Goal: Task Accomplishment & Management: Use online tool/utility

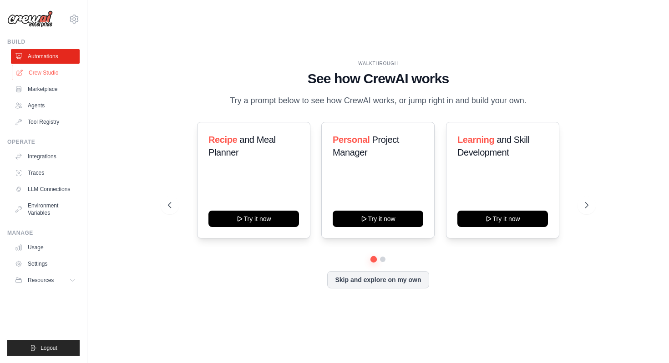
click at [34, 68] on link "Crew Studio" at bounding box center [46, 73] width 69 height 15
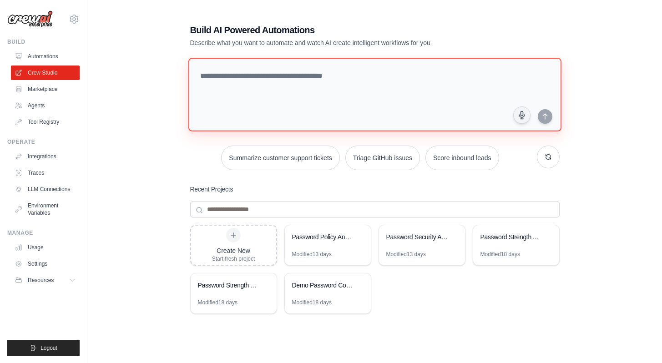
click at [270, 112] on textarea at bounding box center [374, 95] width 373 height 74
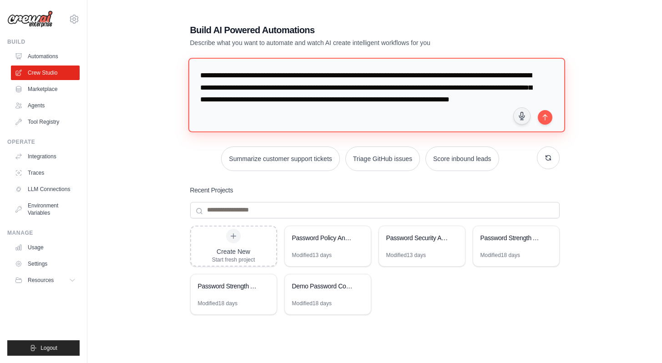
click at [472, 103] on textarea "**********" at bounding box center [376, 95] width 377 height 74
click at [214, 102] on textarea "**********" at bounding box center [376, 95] width 377 height 74
click at [216, 102] on textarea "**********" at bounding box center [376, 95] width 377 height 74
click at [304, 112] on textarea "**********" at bounding box center [376, 95] width 377 height 74
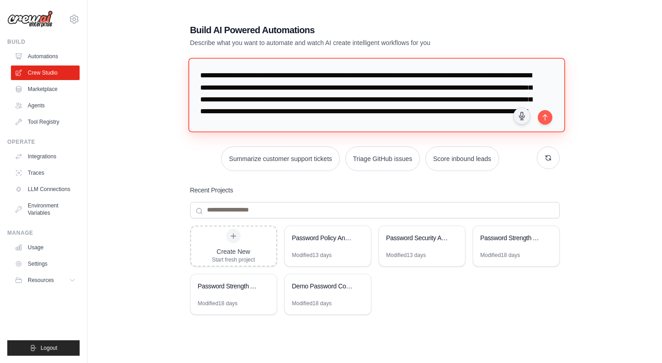
scroll to position [9, 0]
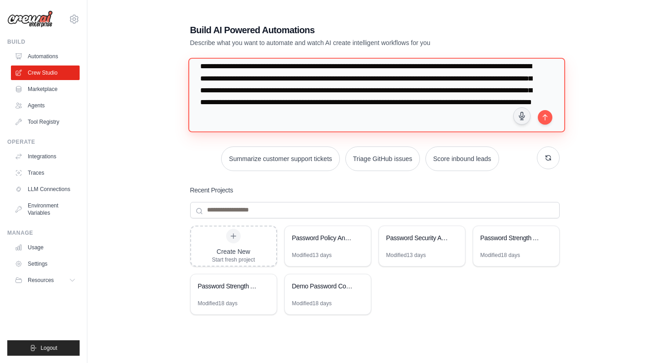
click at [301, 104] on textarea "**********" at bounding box center [376, 95] width 377 height 74
click at [392, 104] on textarea "**********" at bounding box center [376, 95] width 377 height 74
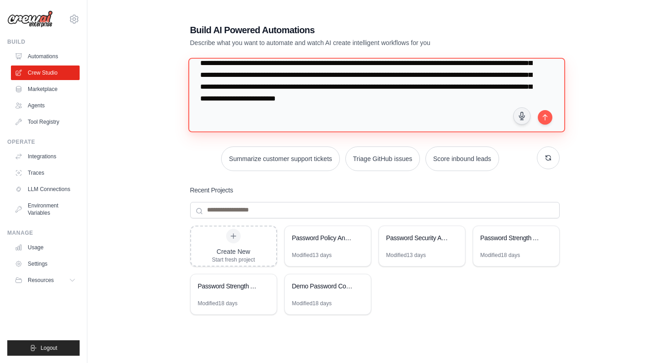
scroll to position [25, 0]
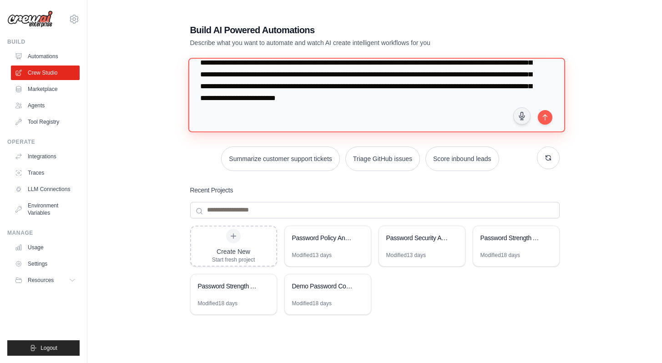
click at [448, 87] on textarea "**********" at bounding box center [376, 95] width 377 height 74
click at [456, 88] on textarea "**********" at bounding box center [376, 95] width 377 height 74
click at [328, 102] on textarea "**********" at bounding box center [376, 95] width 377 height 74
click at [485, 99] on textarea "**********" at bounding box center [376, 95] width 377 height 74
click at [332, 98] on textarea "**********" at bounding box center [376, 95] width 377 height 74
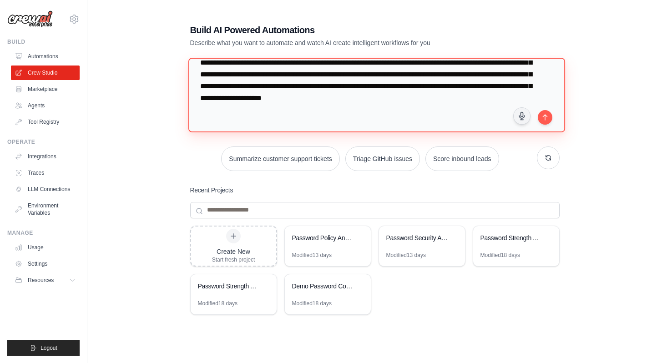
click at [488, 99] on textarea "**********" at bounding box center [376, 95] width 377 height 74
click at [214, 115] on textarea "**********" at bounding box center [376, 95] width 377 height 74
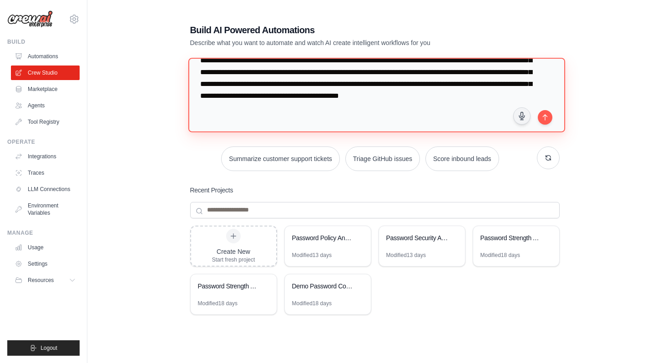
scroll to position [31, 0]
click at [397, 105] on textarea "**********" at bounding box center [376, 95] width 377 height 74
click at [222, 96] on textarea "**********" at bounding box center [376, 95] width 377 height 74
click at [457, 91] on textarea "**********" at bounding box center [376, 95] width 377 height 74
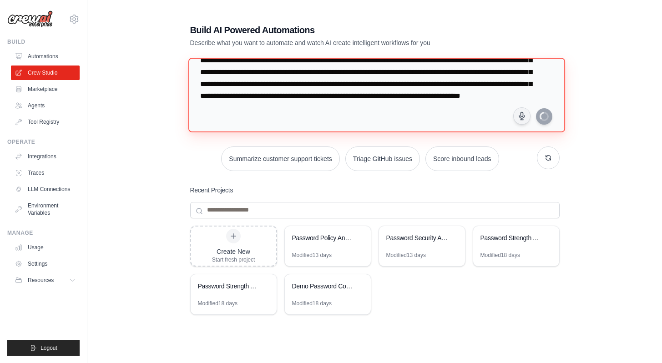
type textarea "**********"
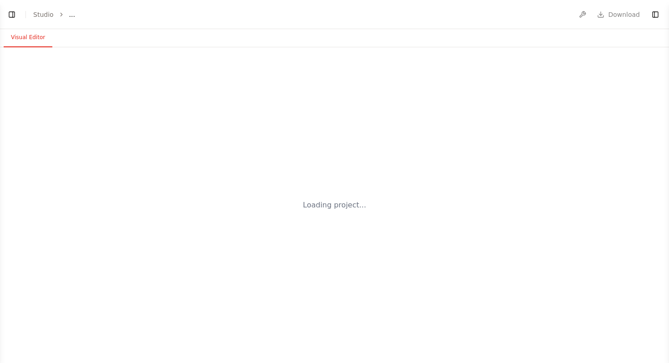
select select "****"
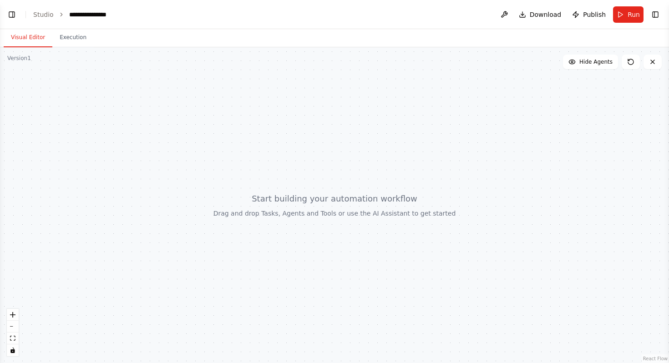
scroll to position [72, 0]
click at [11, 16] on button "Toggle Left Sidebar" at bounding box center [11, 14] width 13 height 13
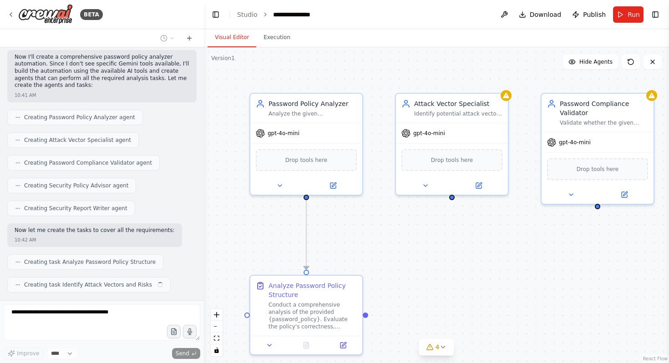
scroll to position [499, 0]
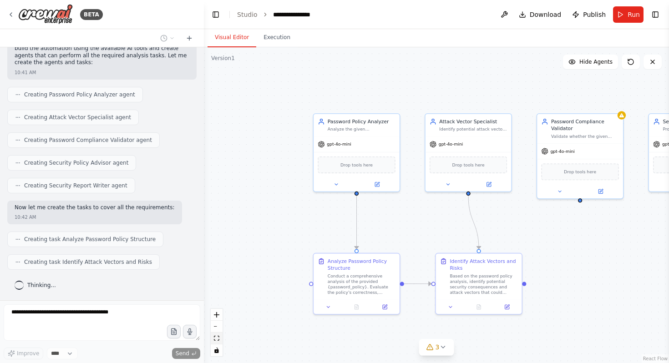
click at [216, 338] on icon "fit view" at bounding box center [216, 338] width 5 height 5
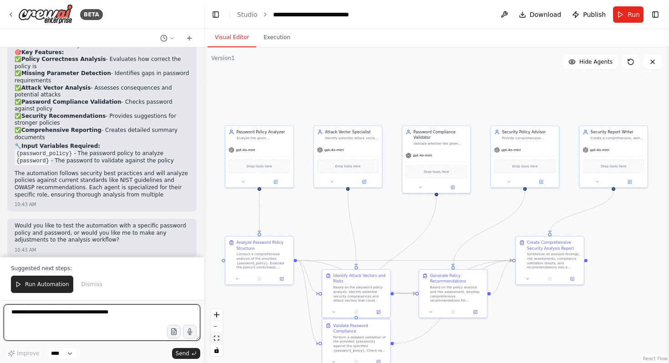
scroll to position [1079, 0]
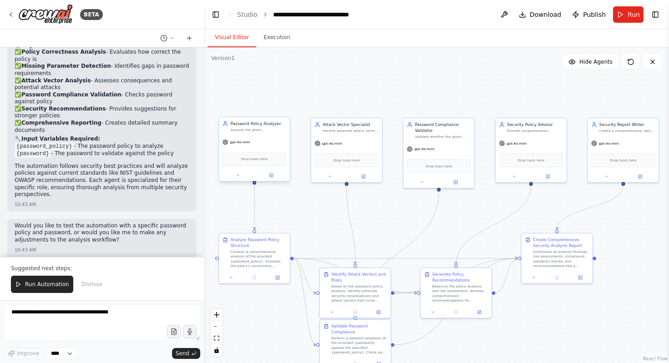
click at [272, 180] on div at bounding box center [254, 175] width 71 height 11
click at [272, 178] on button at bounding box center [271, 175] width 33 height 7
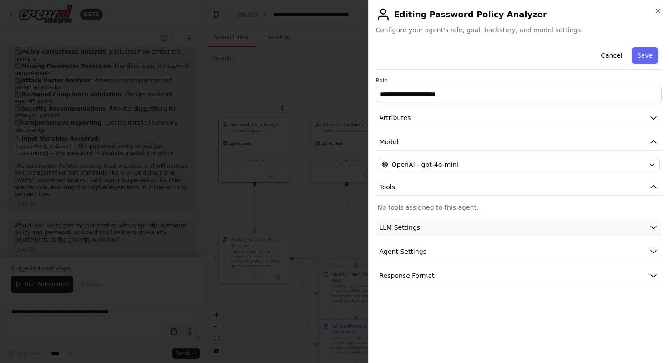
click at [441, 236] on button "LLM Settings" at bounding box center [519, 227] width 286 height 17
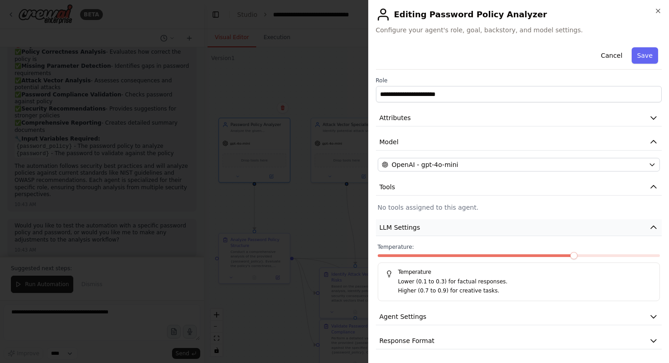
click at [437, 229] on button "LLM Settings" at bounding box center [519, 227] width 286 height 17
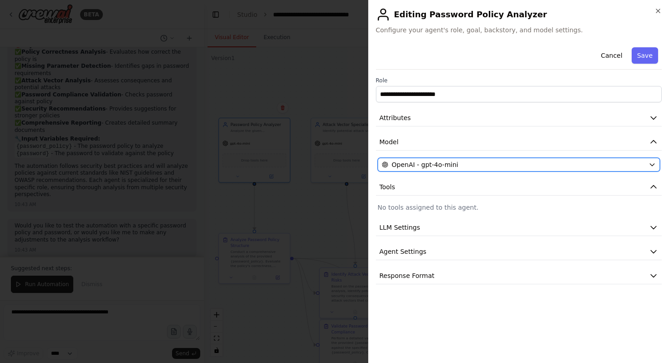
click at [443, 162] on span "OpenAI - gpt-4o-mini" at bounding box center [425, 164] width 66 height 9
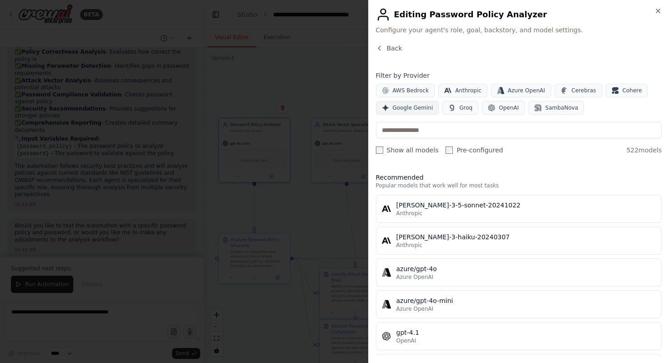
click at [416, 107] on span "Google Gemini" at bounding box center [413, 107] width 41 height 7
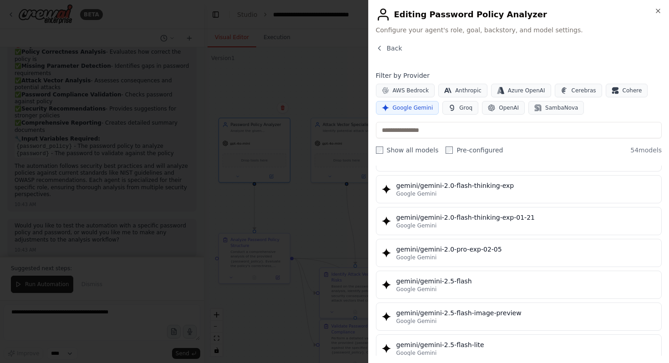
scroll to position [698, 0]
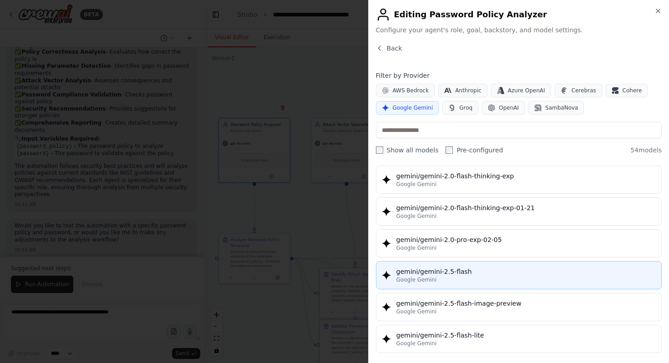
click at [476, 280] on div "Google Gemini" at bounding box center [527, 279] width 260 height 7
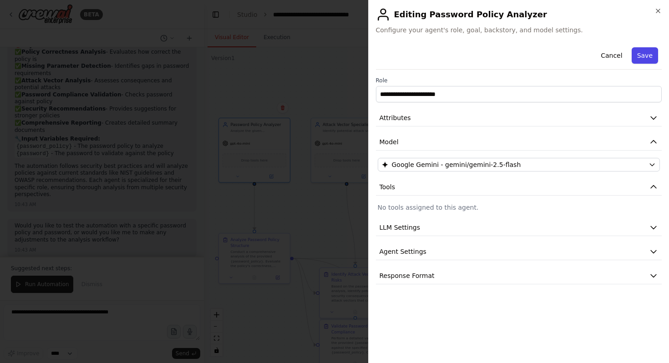
click at [647, 55] on button "Save" at bounding box center [645, 55] width 26 height 16
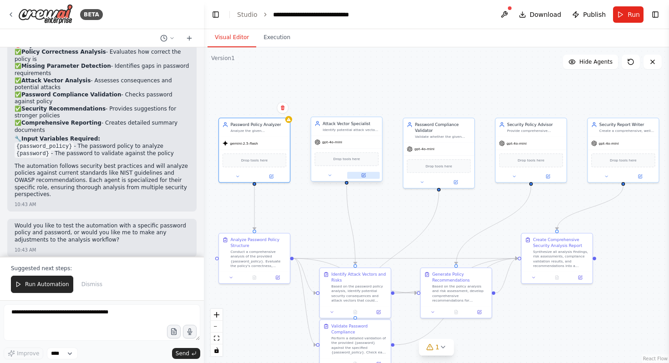
click at [371, 178] on button at bounding box center [363, 175] width 33 height 7
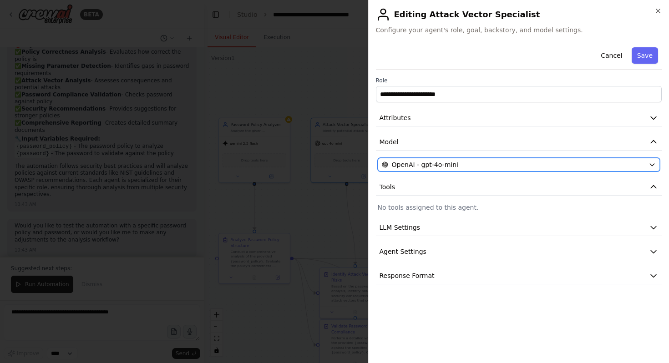
click at [491, 166] on div "OpenAI - gpt-4o-mini" at bounding box center [514, 164] width 264 height 9
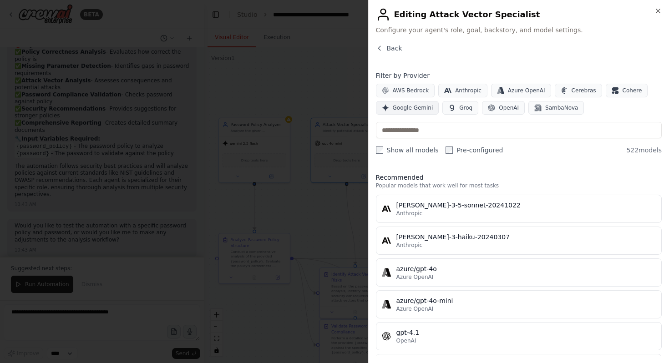
click at [425, 112] on button "Google Gemini" at bounding box center [407, 108] width 63 height 14
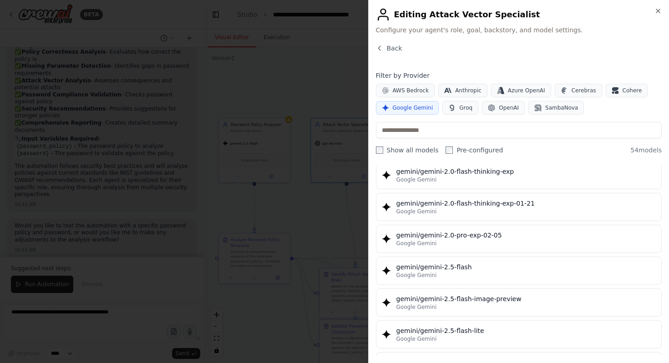
scroll to position [709, 0]
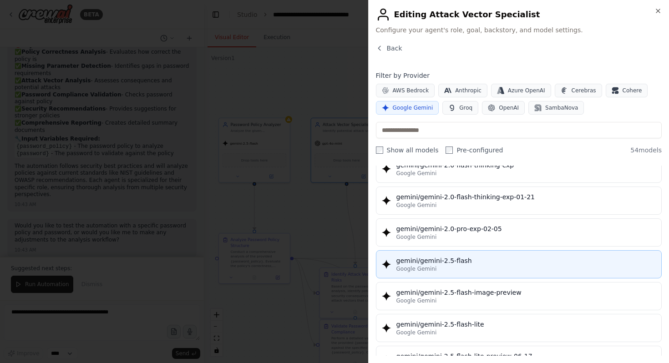
click at [450, 261] on div "gemini/gemini-2.5-flash" at bounding box center [527, 260] width 260 height 9
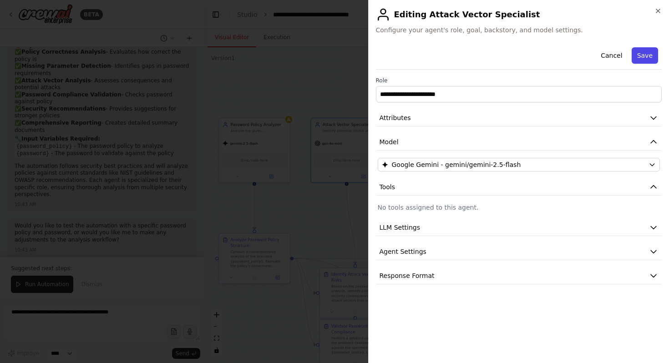
click at [642, 54] on button "Save" at bounding box center [645, 55] width 26 height 16
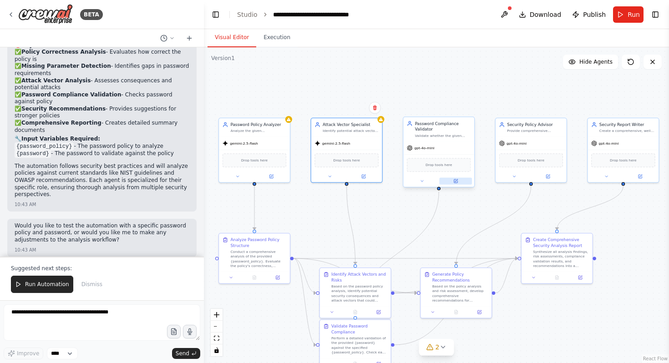
click at [455, 179] on icon at bounding box center [456, 181] width 4 height 4
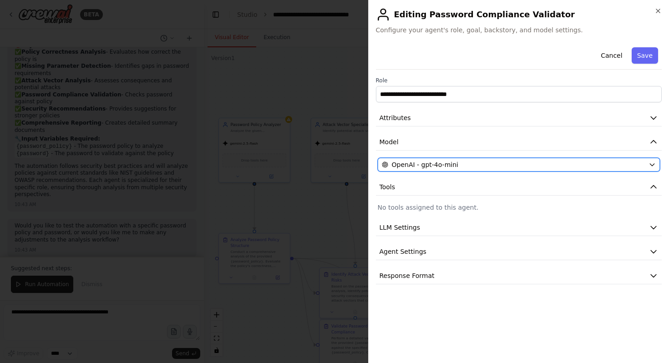
click at [476, 163] on div "OpenAI - gpt-4o-mini" at bounding box center [514, 164] width 264 height 9
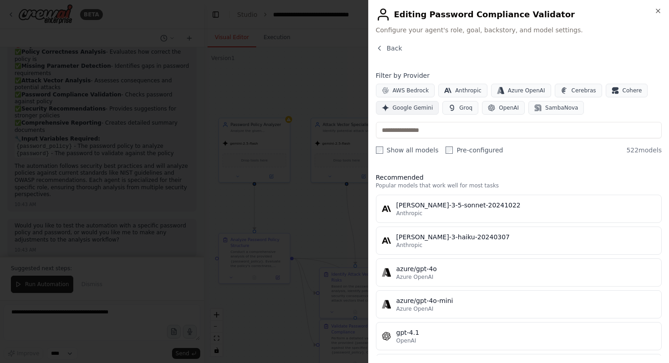
click at [421, 105] on span "Google Gemini" at bounding box center [413, 107] width 41 height 7
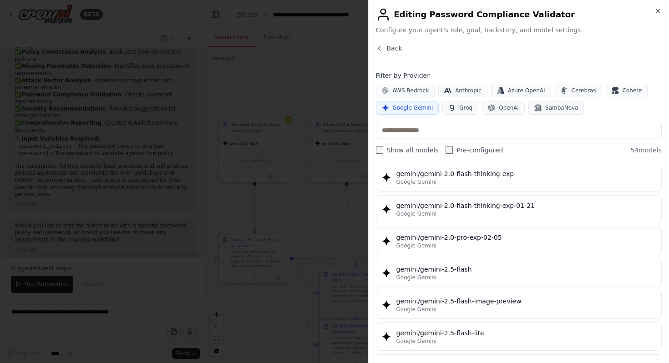
scroll to position [701, 0]
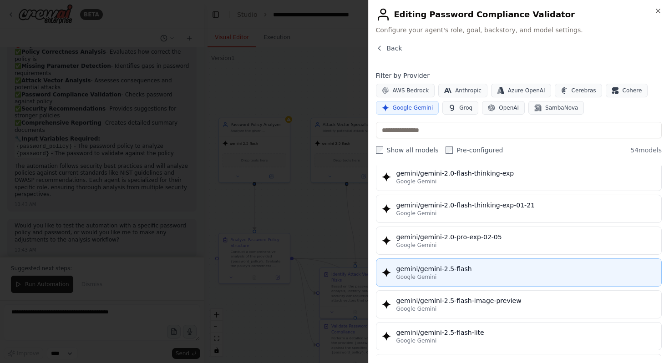
click at [479, 273] on div "gemini/gemini-2.5-flash" at bounding box center [527, 269] width 260 height 9
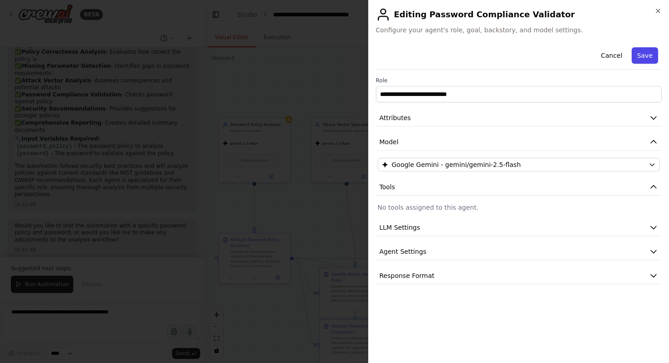
click at [649, 56] on button "Save" at bounding box center [645, 55] width 26 height 16
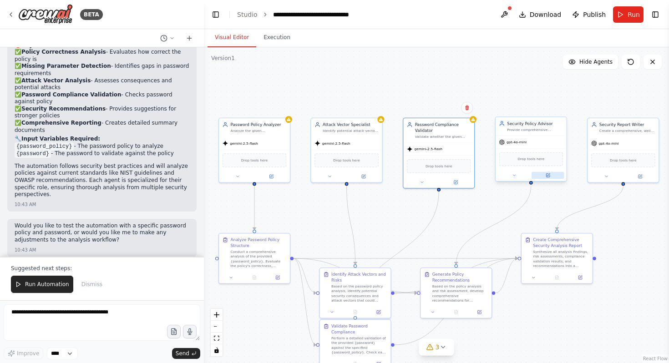
click at [550, 176] on button at bounding box center [548, 175] width 33 height 7
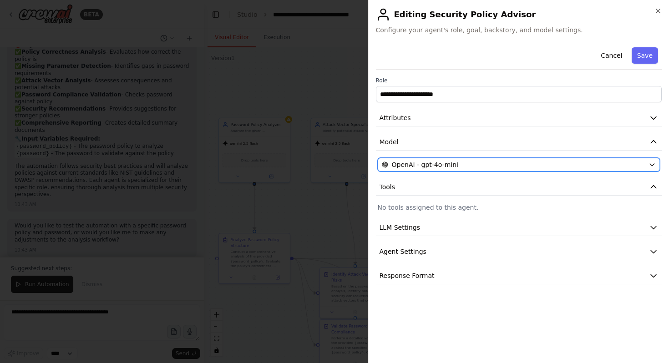
click at [522, 163] on div "OpenAI - gpt-4o-mini" at bounding box center [514, 164] width 264 height 9
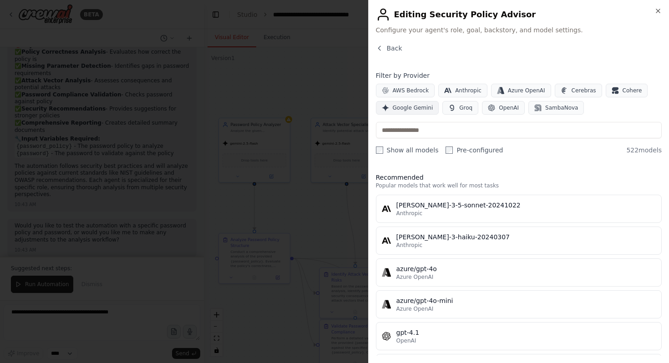
click at [415, 105] on span "Google Gemini" at bounding box center [413, 107] width 41 height 7
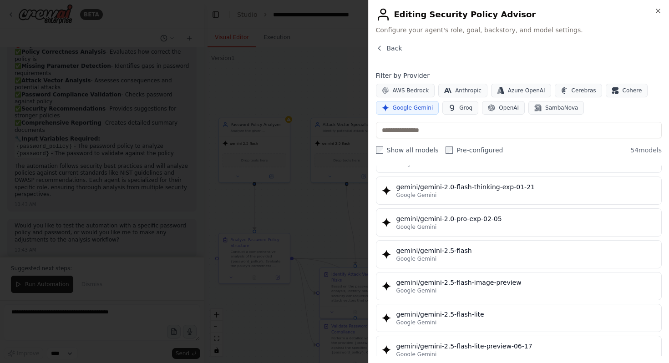
scroll to position [730, 0]
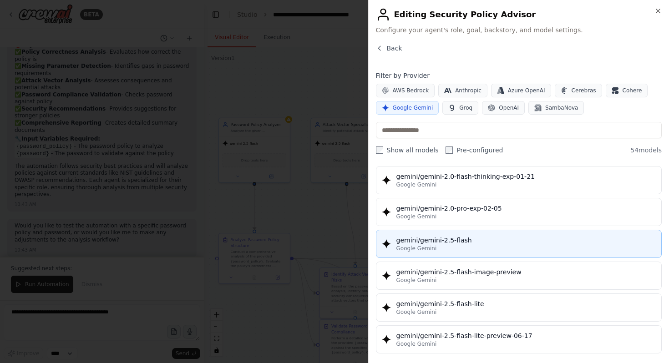
click at [459, 236] on div "gemini/gemini-2.5-flash" at bounding box center [527, 240] width 260 height 9
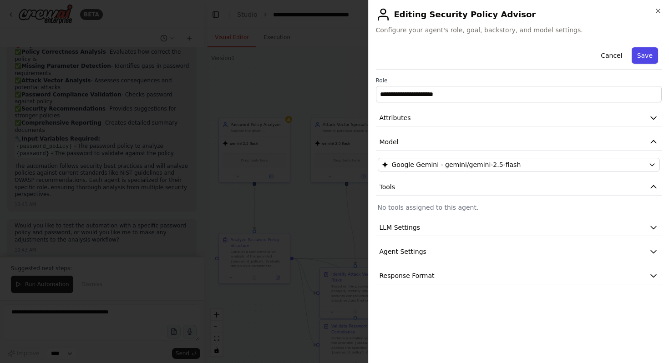
click at [649, 60] on button "Save" at bounding box center [645, 55] width 26 height 16
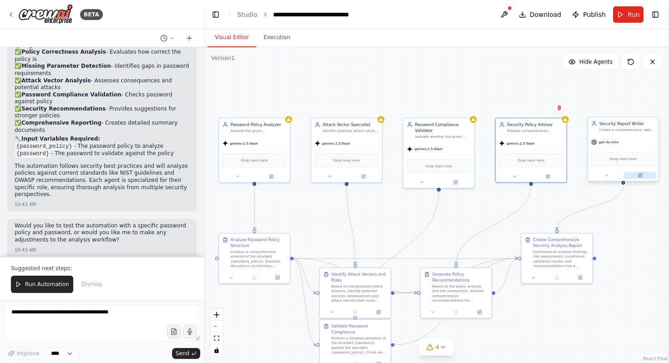
click at [639, 178] on icon at bounding box center [640, 175] width 5 height 5
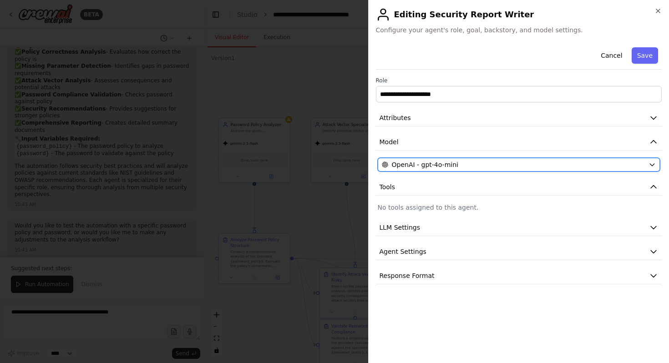
click at [633, 166] on div "OpenAI - gpt-4o-mini" at bounding box center [514, 164] width 264 height 9
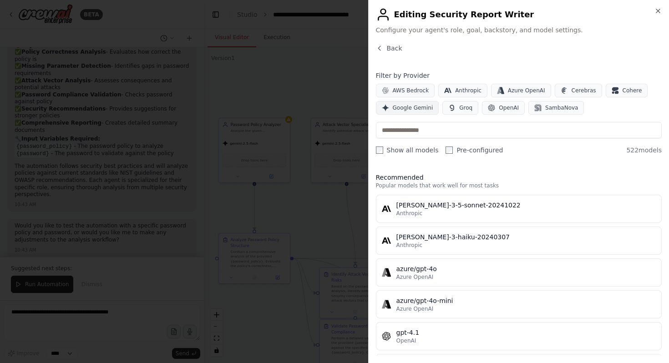
click at [428, 106] on span "Google Gemini" at bounding box center [413, 107] width 41 height 7
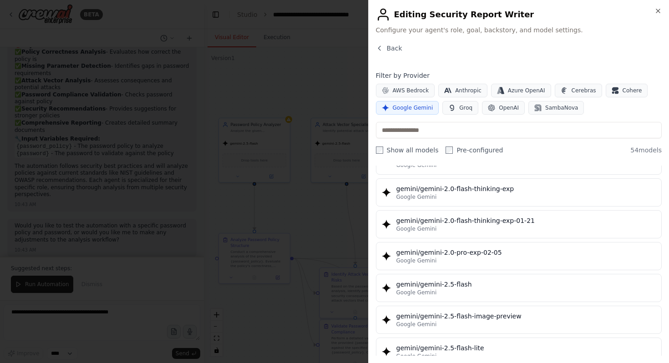
scroll to position [699, 0]
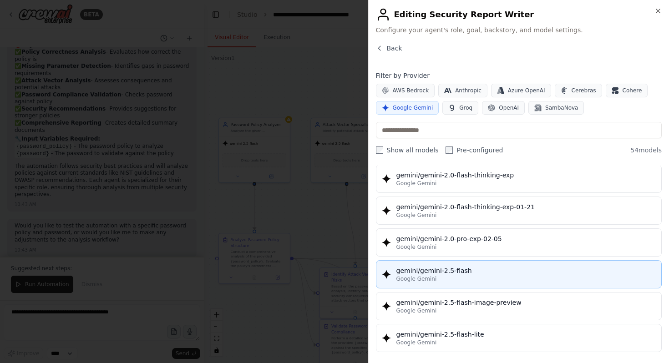
click at [469, 284] on button "gemini/gemini-2.5-flash Google Gemini" at bounding box center [519, 274] width 286 height 28
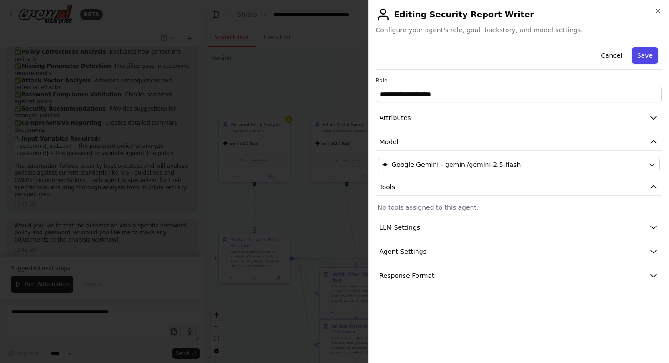
click at [641, 51] on button "Save" at bounding box center [645, 55] width 26 height 16
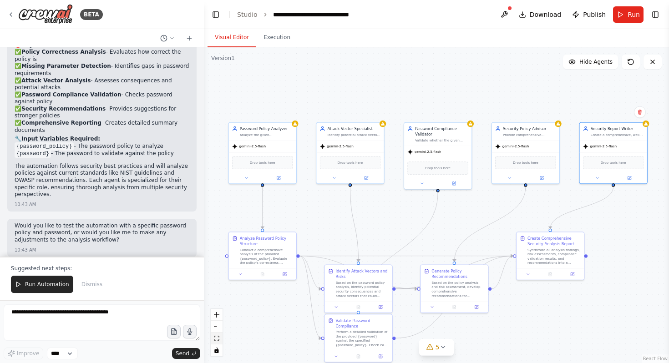
click at [221, 337] on button "fit view" at bounding box center [217, 339] width 12 height 12
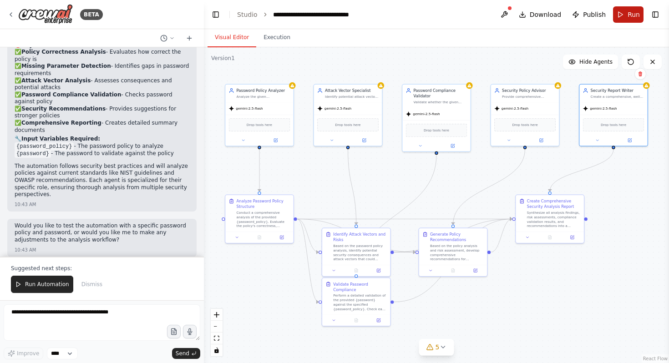
click at [625, 10] on button "Run" at bounding box center [628, 14] width 31 height 16
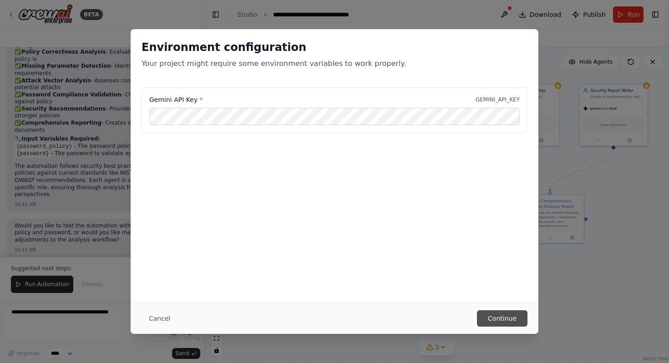
click at [496, 317] on button "Continue" at bounding box center [502, 319] width 51 height 16
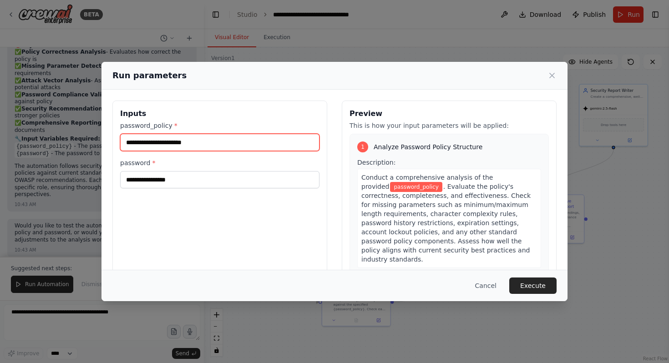
click at [183, 143] on input "password_policy *" at bounding box center [219, 142] width 199 height 17
paste input "**********"
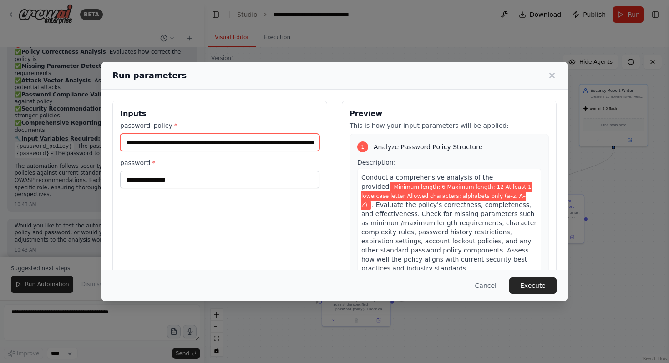
scroll to position [0, 149]
type input "**********"
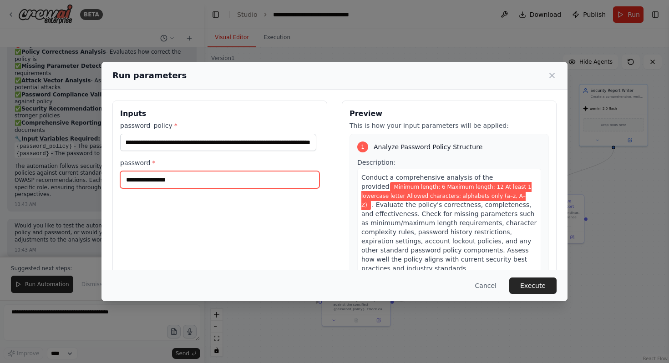
click at [221, 178] on input "password *" at bounding box center [219, 179] width 199 height 17
type input "*"
type input "********"
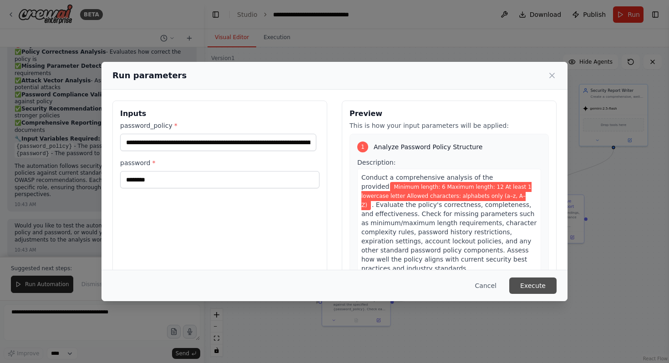
click at [540, 286] on button "Execute" at bounding box center [533, 286] width 47 height 16
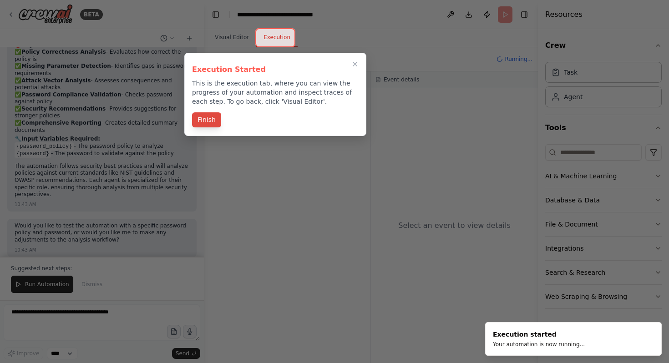
click at [203, 126] on button "Finish" at bounding box center [206, 119] width 29 height 15
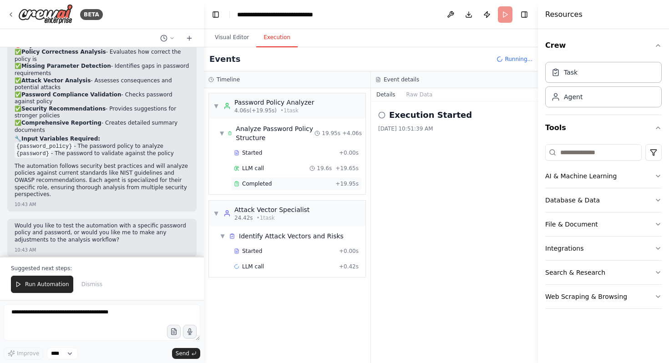
click at [270, 180] on span "Completed" at bounding box center [257, 183] width 30 height 7
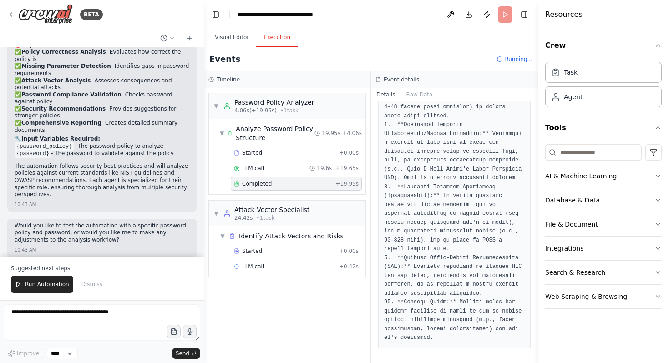
scroll to position [2628, 0]
click at [423, 91] on button "Raw Data" at bounding box center [419, 94] width 37 height 13
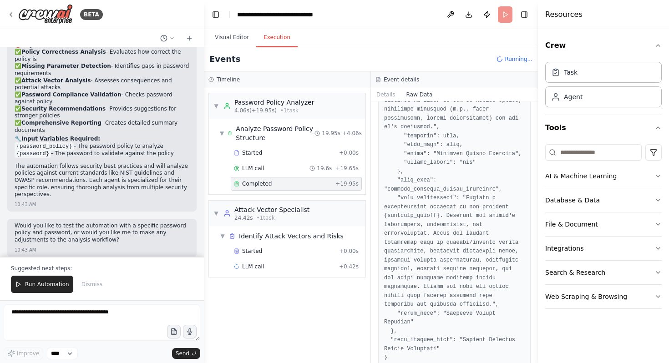
scroll to position [5518, 0]
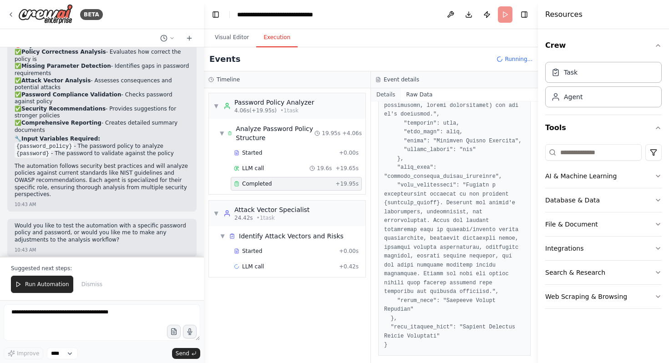
click at [387, 93] on button "Details" at bounding box center [386, 94] width 30 height 13
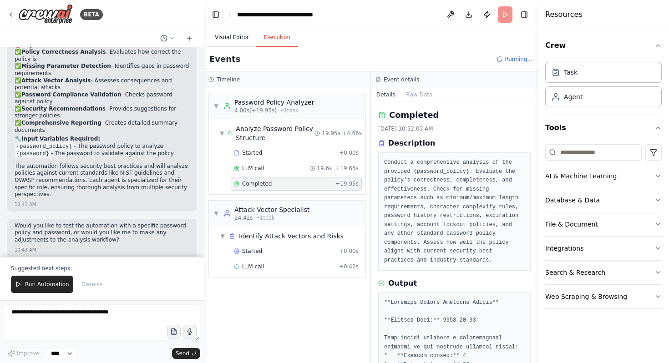
click at [234, 33] on button "Visual Editor" at bounding box center [232, 37] width 49 height 19
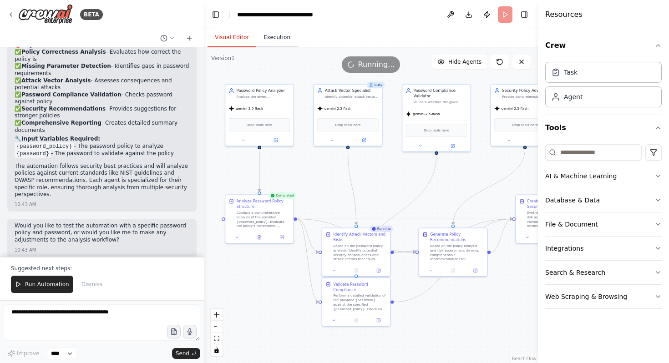
click at [270, 39] on button "Execution" at bounding box center [276, 37] width 41 height 19
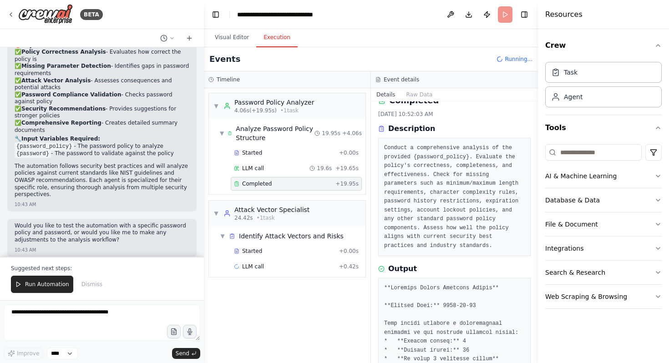
scroll to position [0, 0]
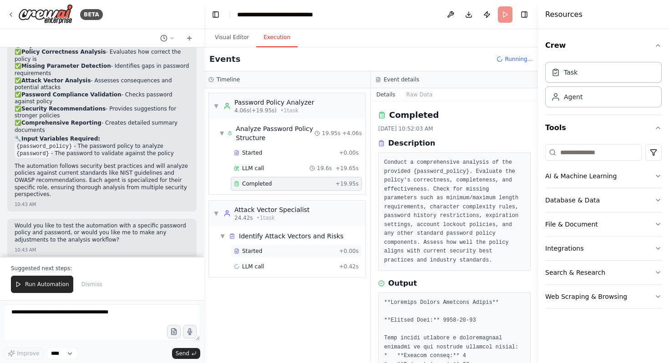
click at [270, 246] on div "Started + 0.00s" at bounding box center [296, 252] width 131 height 14
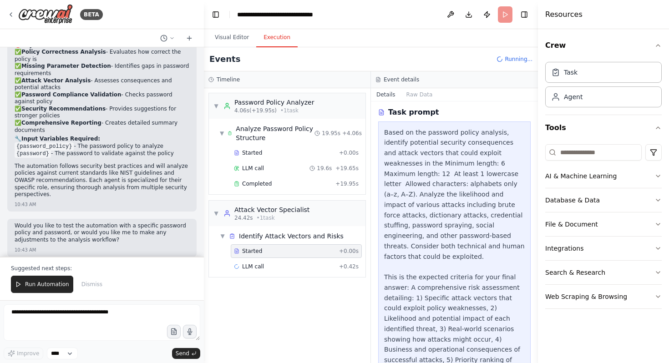
scroll to position [216, 0]
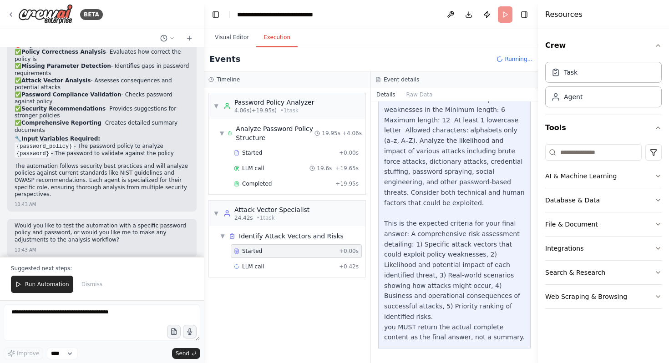
click at [419, 245] on div "Based on the password policy analysis, identify potential security consequences…" at bounding box center [454, 209] width 141 height 270
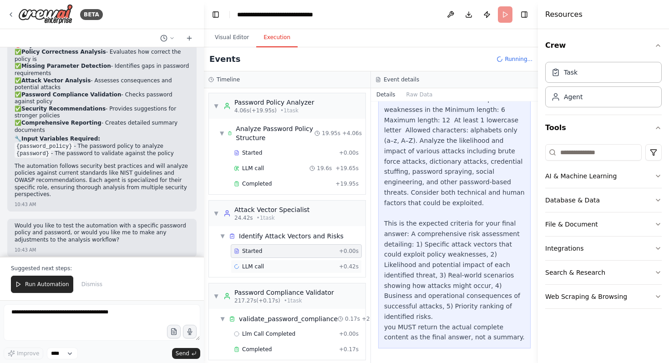
scroll to position [14, 0]
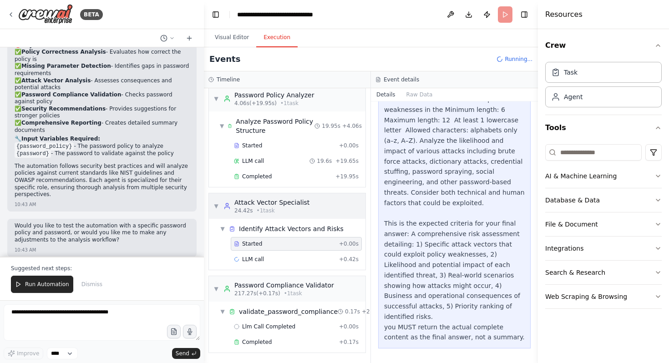
click at [240, 194] on div "▼ Attack Vector Specialist 24.42s • 1 task" at bounding box center [287, 206] width 157 height 25
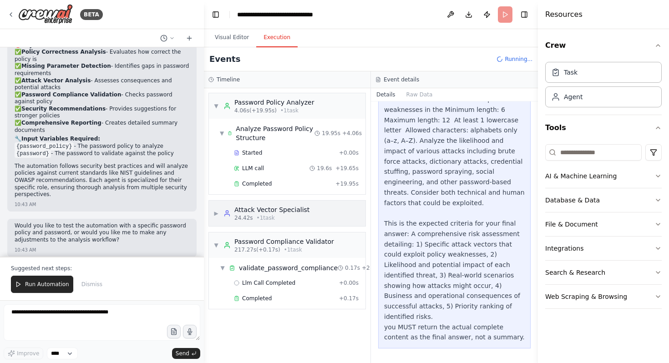
scroll to position [0, 0]
click at [240, 223] on div "▶ Attack Vector Specialist 24.42s • 1 task" at bounding box center [287, 213] width 157 height 25
click at [269, 293] on div "Completed + 0.17s" at bounding box center [296, 299] width 131 height 14
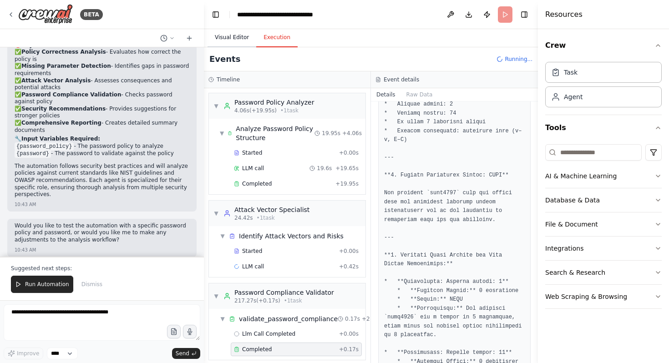
click at [236, 31] on button "Visual Editor" at bounding box center [232, 37] width 49 height 19
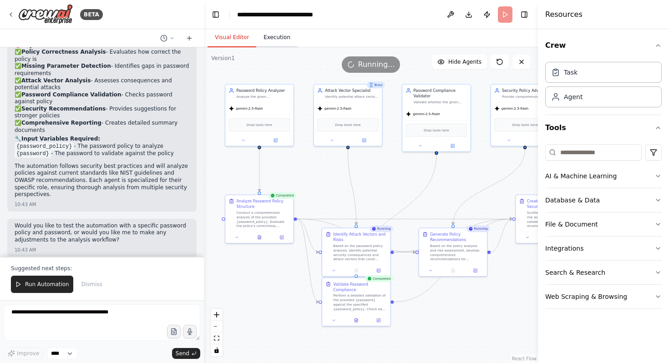
click at [277, 39] on button "Execution" at bounding box center [276, 37] width 41 height 19
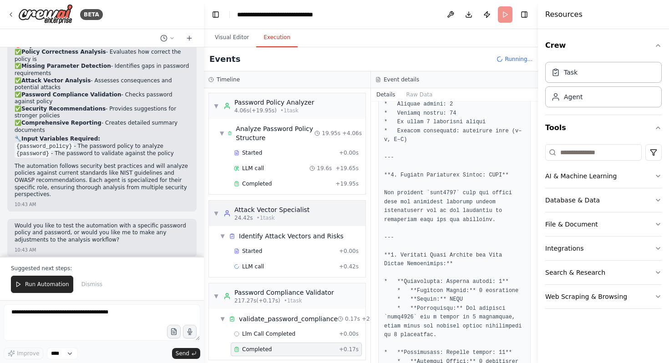
scroll to position [97, 0]
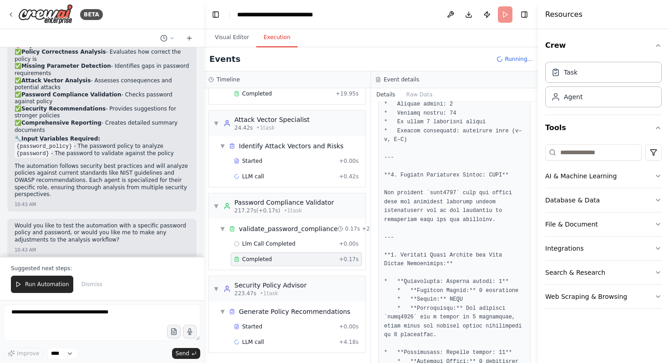
click at [289, 256] on div "Completed" at bounding box center [285, 259] width 102 height 7
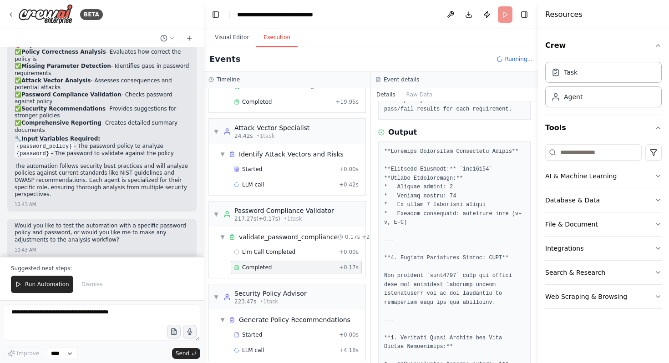
scroll to position [135, 0]
click at [239, 33] on button "Visual Editor" at bounding box center [232, 37] width 49 height 19
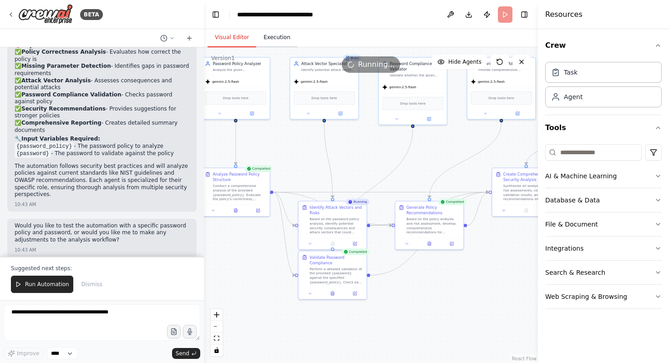
click at [277, 36] on button "Execution" at bounding box center [276, 37] width 41 height 19
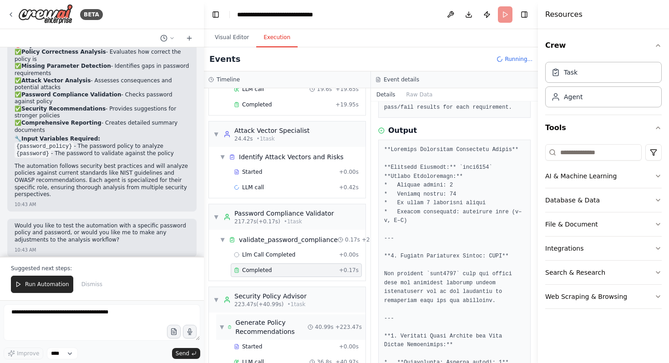
scroll to position [76, 0]
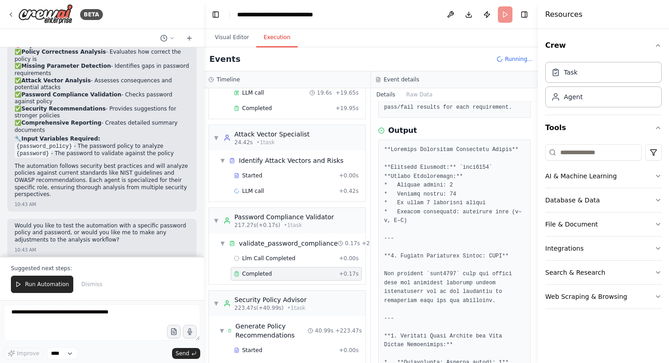
click at [289, 280] on div "Completed + 0.17s" at bounding box center [296, 274] width 131 height 14
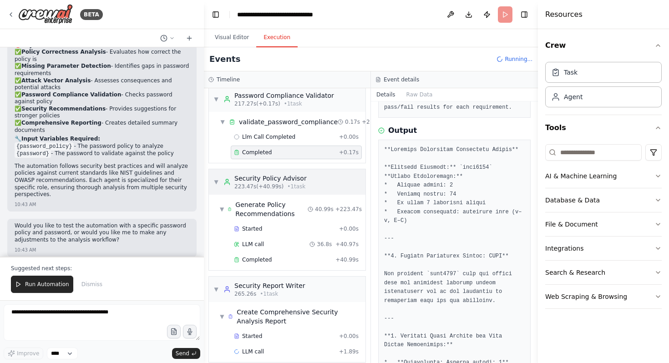
scroll to position [214, 0]
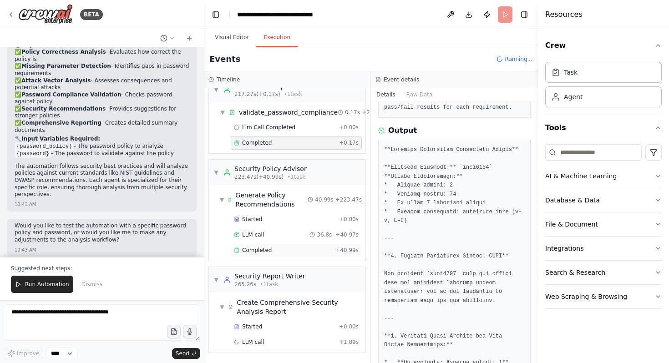
click at [281, 248] on div "Completed + 40.99s" at bounding box center [296, 251] width 131 height 14
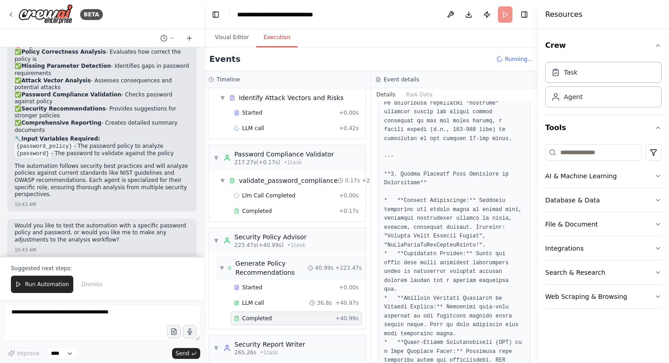
scroll to position [66, 0]
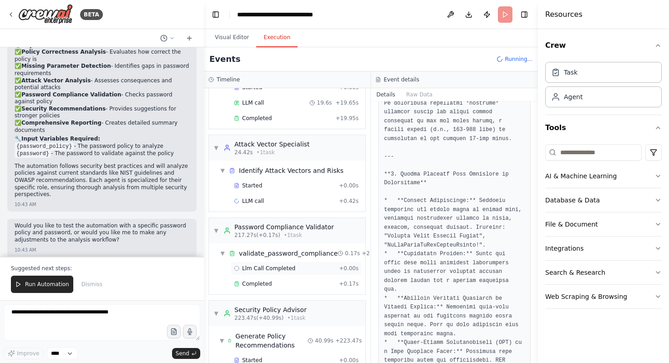
click at [263, 262] on div "Llm Call Completed + 0.00s" at bounding box center [296, 269] width 131 height 14
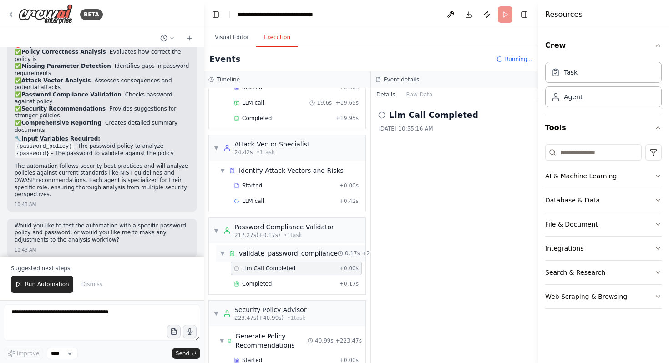
click at [264, 250] on div "validate_password_compliance" at bounding box center [288, 253] width 99 height 9
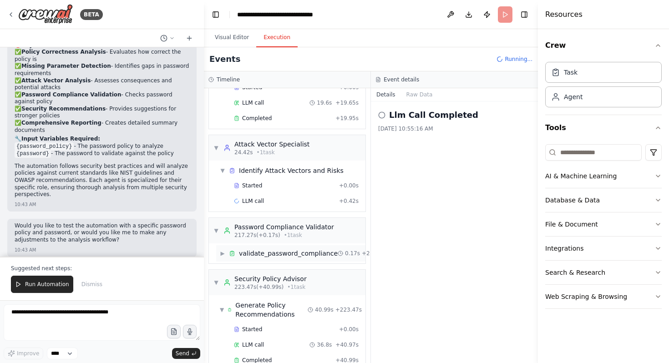
click at [264, 250] on div "validate_password_compliance" at bounding box center [288, 253] width 99 height 9
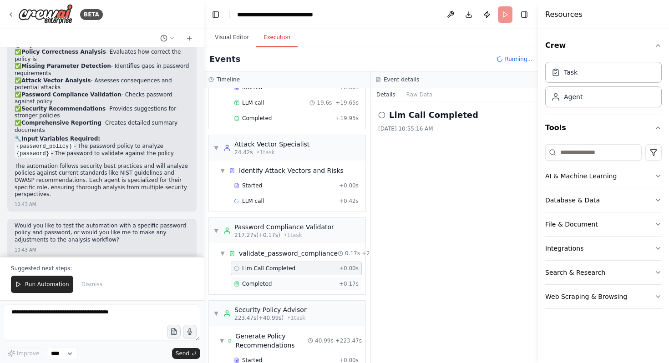
click at [264, 281] on span "Completed" at bounding box center [257, 283] width 30 height 7
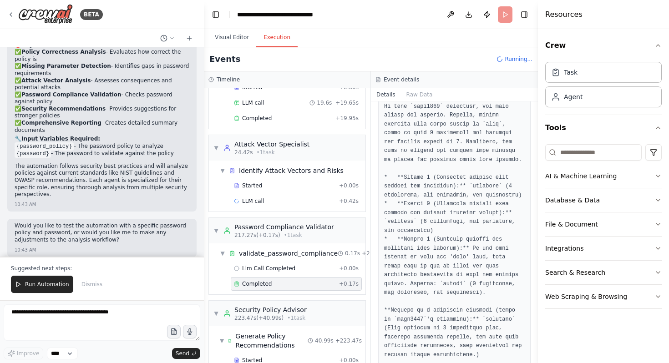
scroll to position [1341, 0]
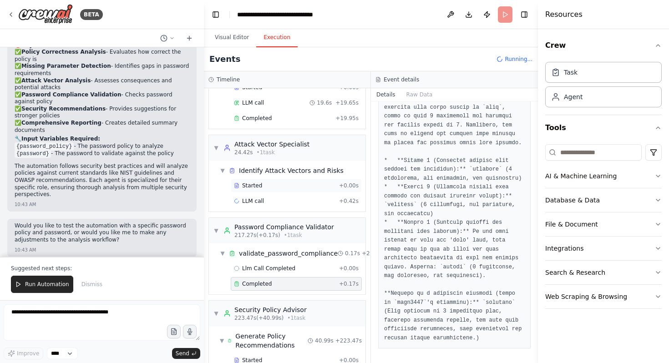
click at [254, 190] on div "Started + 0.00s" at bounding box center [296, 186] width 131 height 14
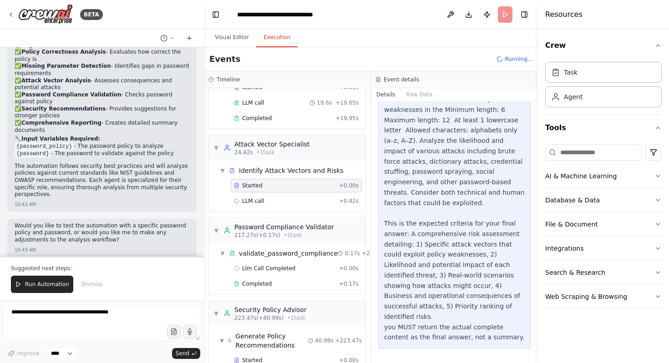
scroll to position [216, 0]
click at [257, 210] on div "▼ Identify Attack Vectors and Risks Started + 0.00s LLM call + 0.42s" at bounding box center [287, 186] width 157 height 51
click at [253, 199] on span "LLM call" at bounding box center [253, 201] width 22 height 7
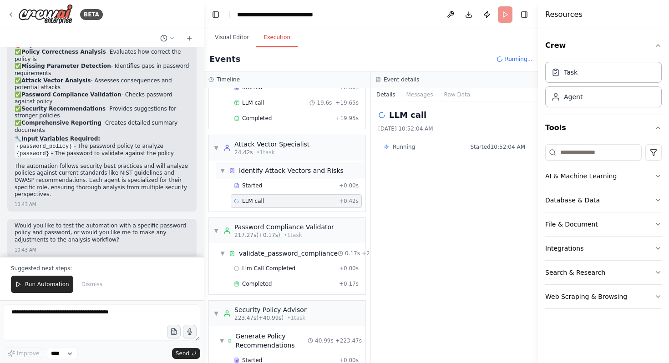
click at [244, 168] on div "Identify Attack Vectors and Risks" at bounding box center [291, 170] width 105 height 9
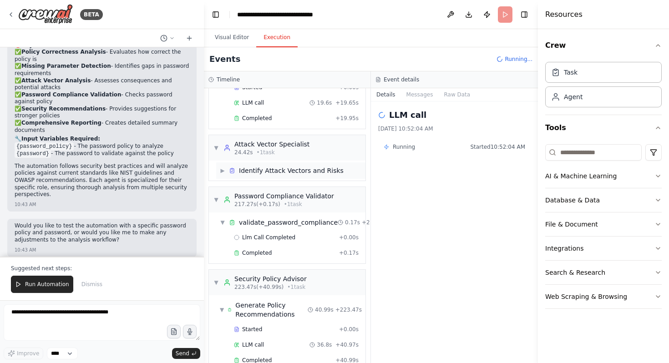
click at [244, 168] on div "Identify Attack Vectors and Risks" at bounding box center [291, 170] width 105 height 9
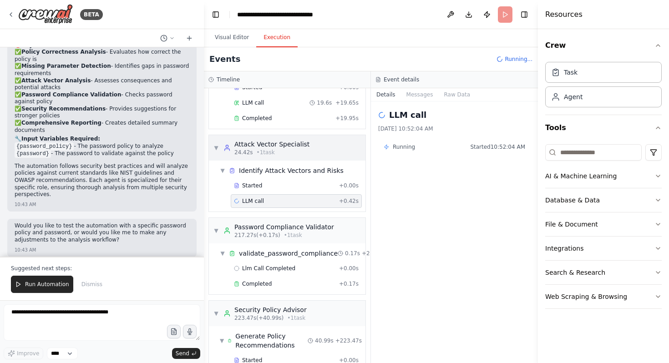
click at [274, 149] on span "• 1 task" at bounding box center [266, 152] width 18 height 7
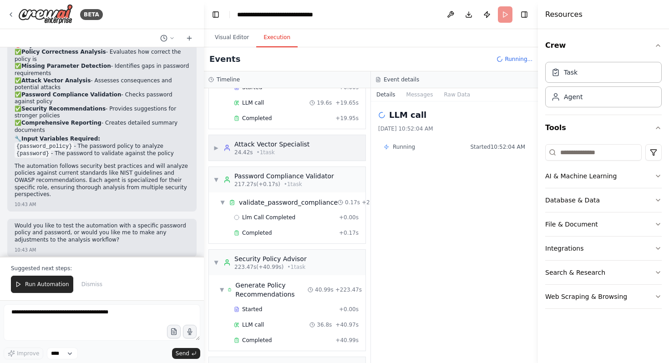
click at [274, 149] on span "• 1 task" at bounding box center [266, 152] width 18 height 7
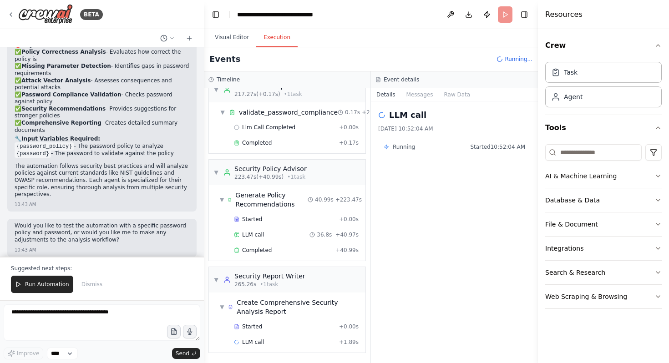
scroll to position [0, 0]
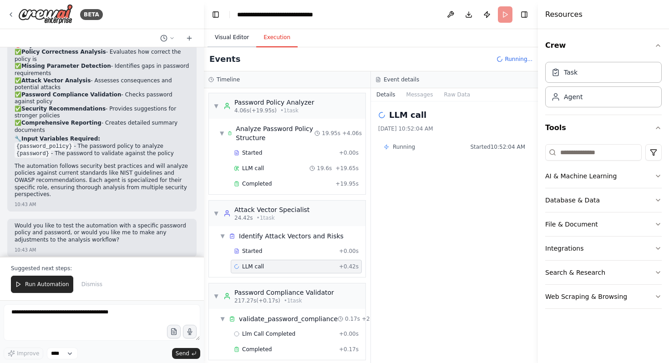
click at [211, 37] on button "Visual Editor" at bounding box center [232, 37] width 49 height 19
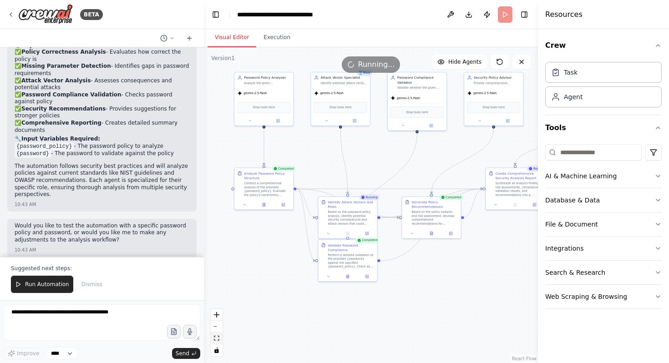
click at [212, 343] on button "fit view" at bounding box center [217, 339] width 12 height 12
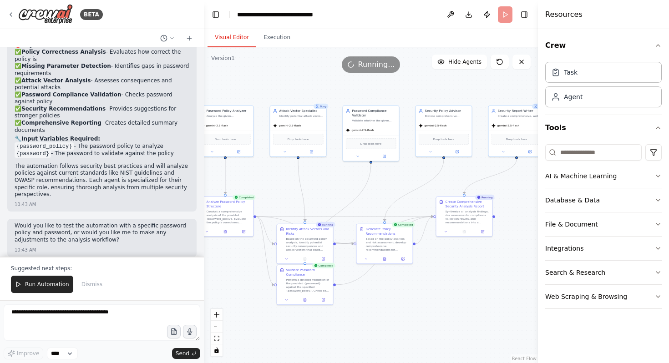
click at [336, 246] on div ".deletable-edge-delete-btn { width: 20px; height: 20px; border: 0px solid #ffff…" at bounding box center [371, 205] width 334 height 316
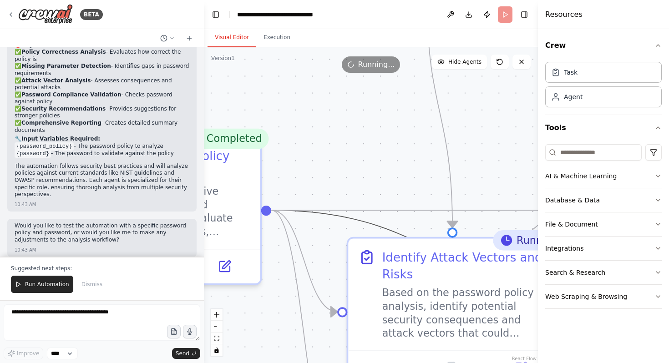
click at [357, 219] on icon "Edge from 9151d1fd-cf80-4a06-88a7-9aa7bb9a5aa8 to 86924847-abac-4d6b-a1d6-bd565…" at bounding box center [452, 261] width 362 height 102
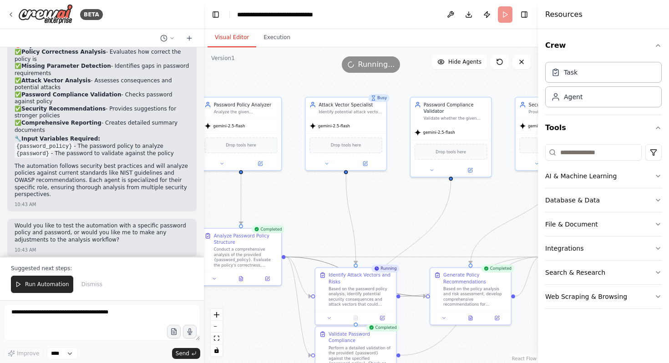
click at [401, 301] on div ".deletable-edge-delete-btn { width: 20px; height: 20px; border: 0px solid #ffff…" at bounding box center [371, 205] width 334 height 316
click at [404, 301] on div ".deletable-edge-delete-btn { width: 20px; height: 20px; border: 0px solid #ffff…" at bounding box center [371, 205] width 334 height 316
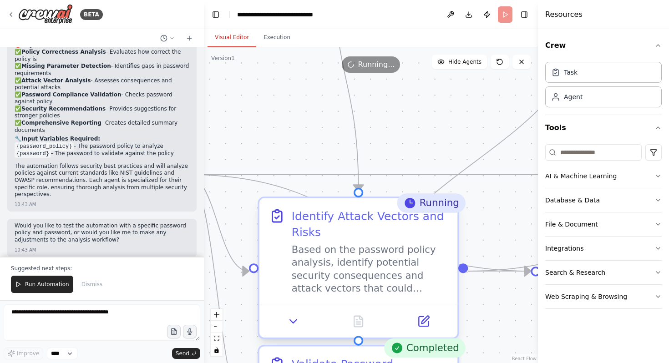
click at [466, 275] on div ".deletable-edge-delete-btn { width: 20px; height: 20px; border: 0px solid #ffff…" at bounding box center [371, 205] width 334 height 316
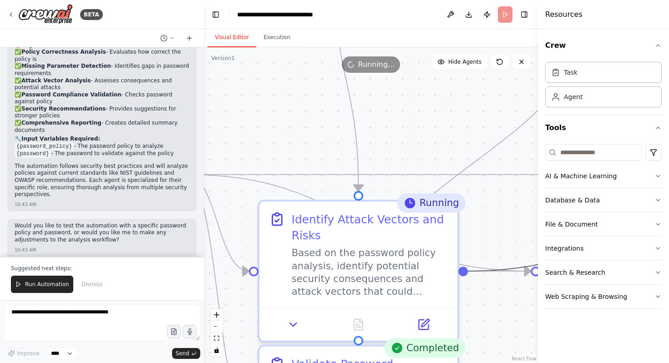
click at [478, 273] on circle "Edge from b0a0258f-aff6-428e-9ba3-9af77c351052 to ec85855b-63e3-494e-a1be-0946a…" at bounding box center [476, 271] width 16 height 16
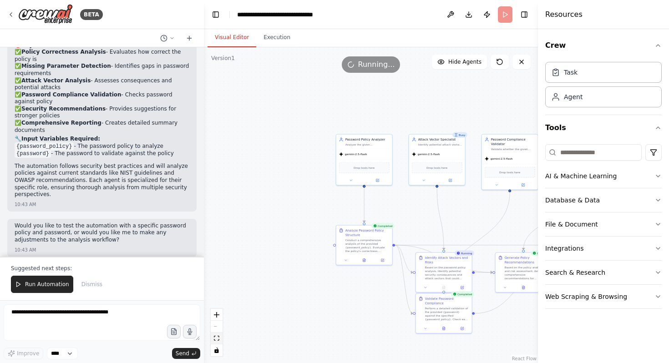
click at [214, 338] on icon "fit view" at bounding box center [216, 338] width 5 height 5
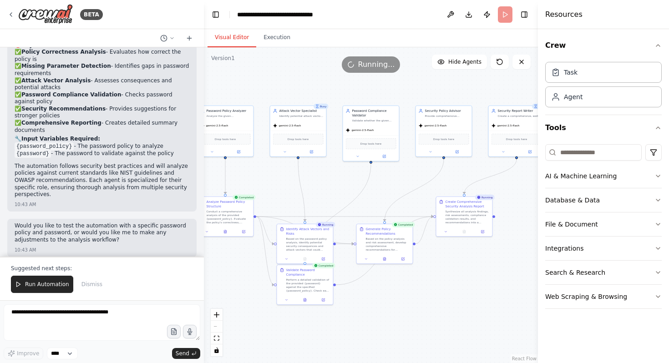
click at [340, 247] on div ".deletable-edge-delete-btn { width: 20px; height: 20px; border: 0px solid #ffff…" at bounding box center [371, 205] width 334 height 316
click at [420, 223] on div ".deletable-edge-delete-btn { width: 20px; height: 20px; border: 0px solid #ffff…" at bounding box center [371, 205] width 334 height 316
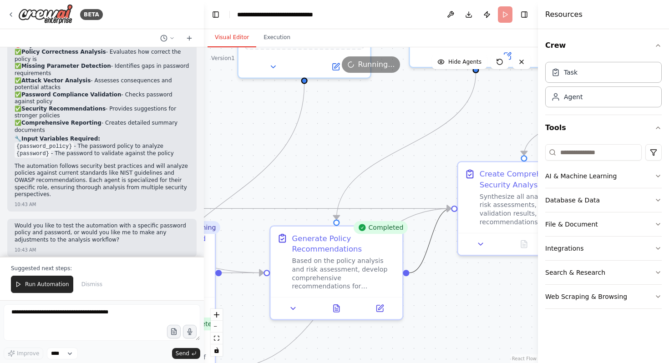
click at [450, 209] on circle "Edge from 86924847-abac-4d6b-a1d6-bd5654d273dd to ec85855b-63e3-494e-a1be-0946a…" at bounding box center [446, 209] width 11 height 11
click at [420, 213] on icon "Edge from 6a55b401-dc77-429c-adc9-c9ad14cfecf4 to ec85855b-63e3-494e-a1be-0946a…" at bounding box center [336, 289] width 229 height 161
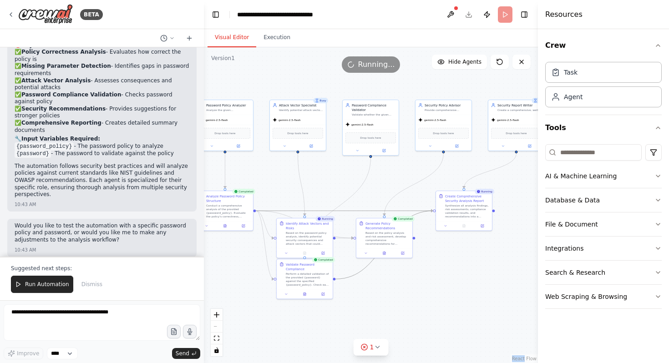
click at [418, 211] on icon "Edge from 9151d1fd-cf80-4a06-88a7-9aa7bb9a5aa8 to ec85855b-63e3-494e-a1be-0946a…" at bounding box center [344, 211] width 177 height 0
click at [417, 215] on icon "Edge from 6a55b401-dc77-429c-adc9-c9ad14cfecf4 to ec85855b-63e3-494e-a1be-0946a…" at bounding box center [384, 245] width 97 height 68
click at [342, 238] on icon "Edge from b0a0258f-aff6-428e-9ba3-9af77c351052 to 86924847-abac-4d6b-a1d6-bd565…" at bounding box center [345, 238] width 18 height 0
click at [340, 238] on icon "Edge from b0a0258f-aff6-428e-9ba3-9af77c351052 to 86924847-abac-4d6b-a1d6-bd565…" at bounding box center [345, 238] width 18 height 0
click at [345, 239] on icon at bounding box center [345, 238] width 4 height 4
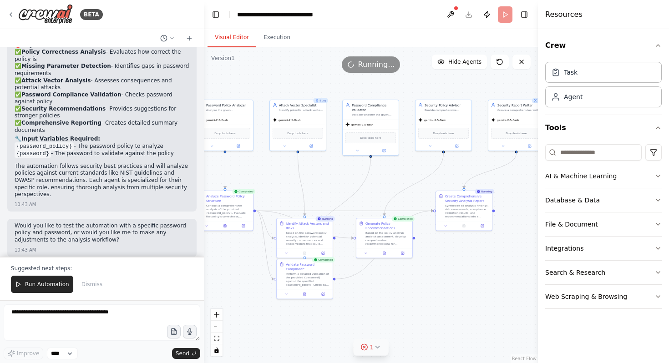
click at [368, 346] on icon at bounding box center [364, 347] width 7 height 7
click at [321, 348] on icon at bounding box center [318, 346] width 7 height 7
click at [319, 346] on icon at bounding box center [318, 346] width 7 height 7
click at [414, 324] on button at bounding box center [419, 324] width 15 height 11
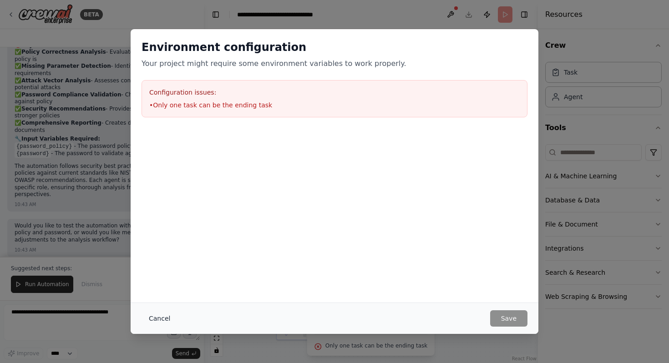
click at [159, 315] on button "Cancel" at bounding box center [160, 319] width 36 height 16
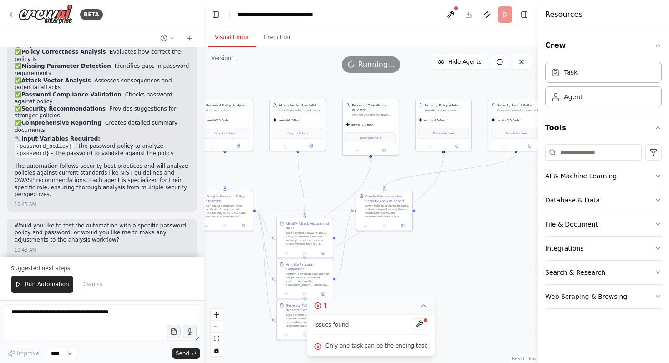
click at [429, 306] on button "1" at bounding box center [370, 306] width 127 height 17
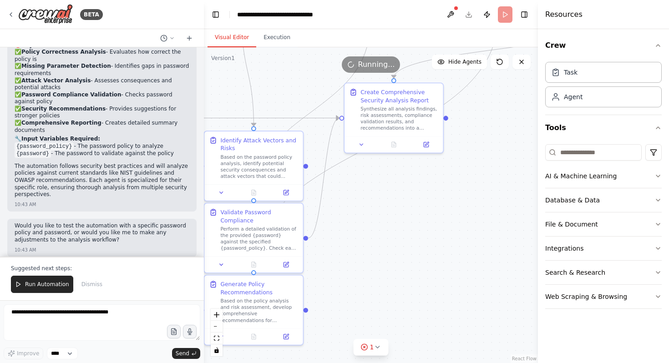
click at [308, 168] on div ".deletable-edge-delete-btn { width: 20px; height: 20px; border: 0px solid #ffff…" at bounding box center [371, 205] width 334 height 316
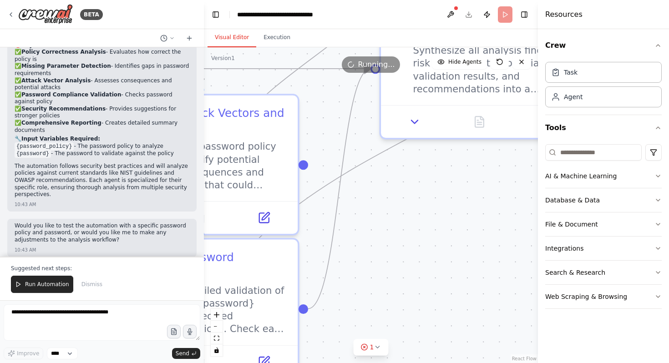
click at [308, 168] on div ".deletable-edge-delete-btn { width: 20px; height: 20px; border: 0px solid #ffff…" at bounding box center [371, 205] width 334 height 316
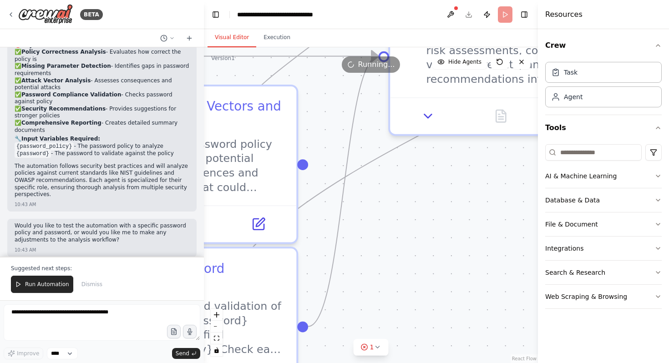
click at [308, 168] on div ".deletable-edge-delete-btn { width: 20px; height: 20px; border: 0px solid #ffff…" at bounding box center [371, 205] width 334 height 316
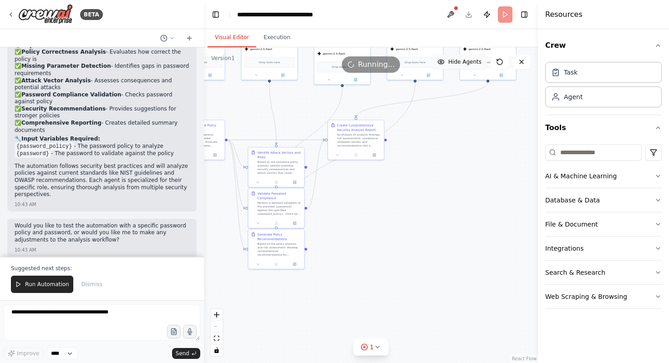
click at [474, 60] on span "Hide Agents" at bounding box center [464, 61] width 33 height 7
click at [459, 64] on span "Show Agents" at bounding box center [464, 61] width 36 height 7
click at [265, 39] on button "Execution" at bounding box center [276, 37] width 41 height 19
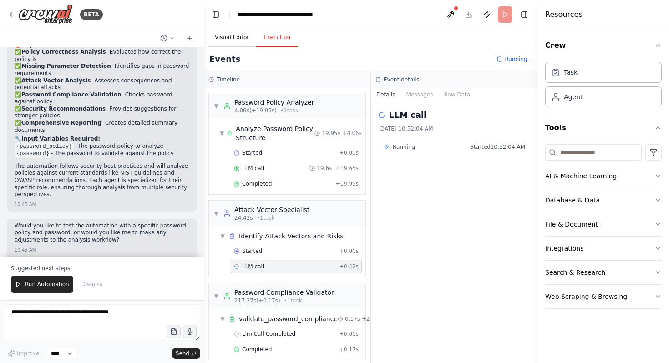
click at [228, 39] on button "Visual Editor" at bounding box center [232, 37] width 49 height 19
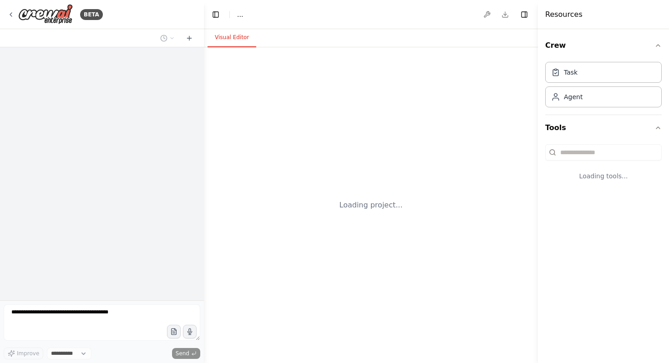
select select "****"
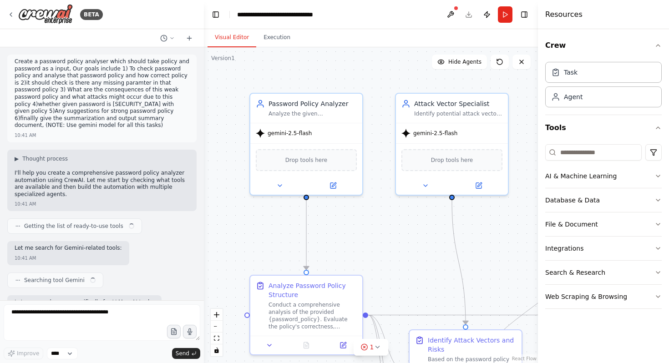
scroll to position [1035, 0]
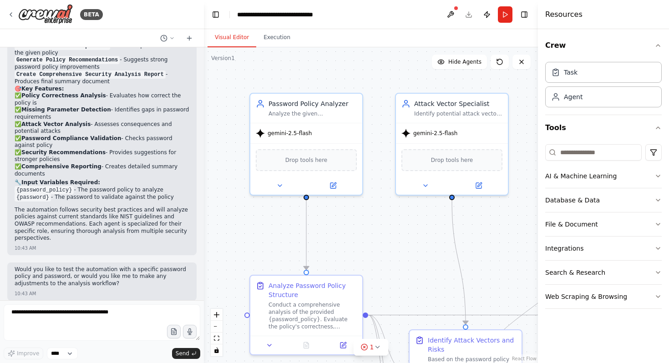
click at [124, 56] on li "Generate Policy Recommendations - Suggests strong password policy improvements" at bounding box center [102, 63] width 175 height 15
click at [214, 340] on icon "fit view" at bounding box center [216, 338] width 5 height 5
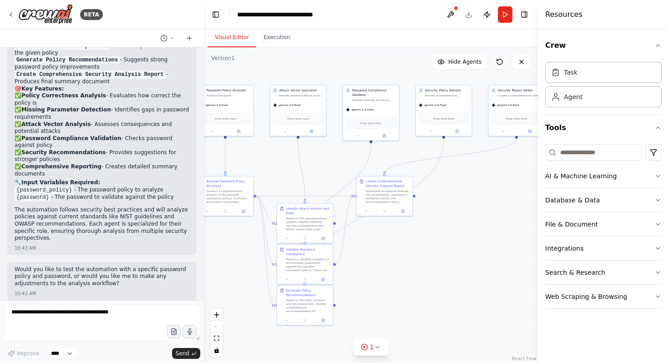
click at [499, 66] on button at bounding box center [500, 62] width 18 height 15
click at [499, 57] on button at bounding box center [500, 62] width 18 height 15
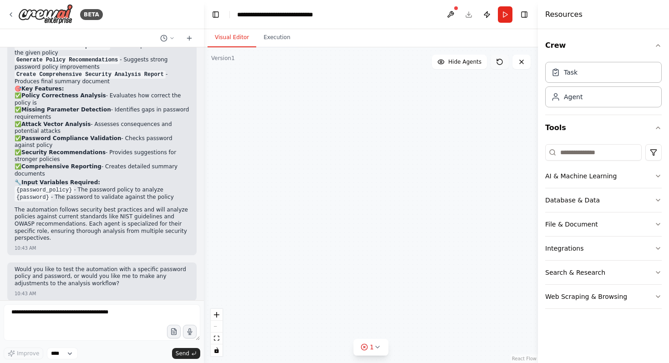
click at [499, 57] on button at bounding box center [500, 62] width 18 height 15
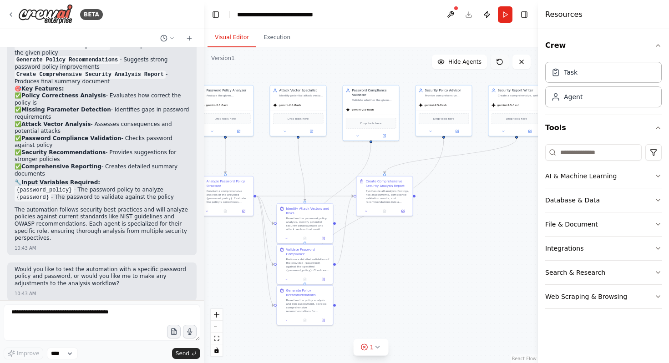
click at [499, 57] on button at bounding box center [500, 62] width 18 height 15
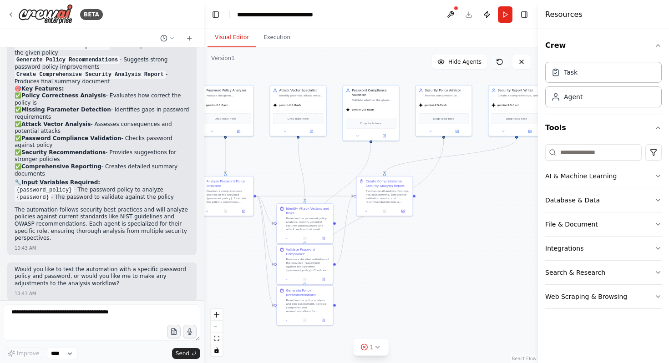
click at [499, 57] on button at bounding box center [500, 62] width 18 height 15
click at [521, 63] on icon at bounding box center [521, 61] width 7 height 7
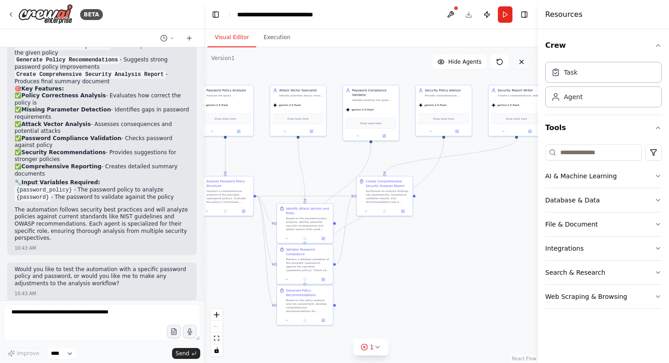
click at [526, 61] on button at bounding box center [522, 62] width 18 height 15
click at [586, 26] on div "Resources" at bounding box center [603, 14] width 131 height 29
click at [453, 11] on button at bounding box center [450, 14] width 15 height 16
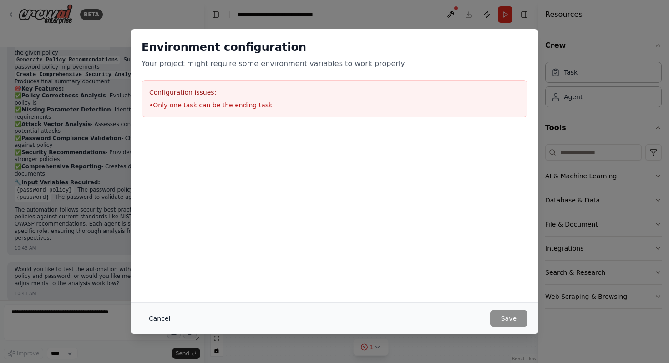
click at [158, 314] on button "Cancel" at bounding box center [160, 319] width 36 height 16
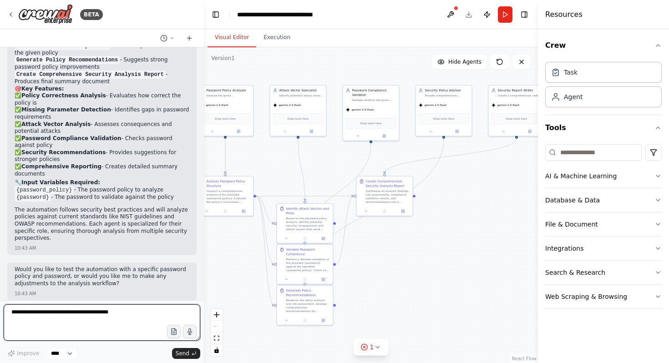
click at [114, 310] on textarea at bounding box center [102, 323] width 197 height 36
type textarea "********"
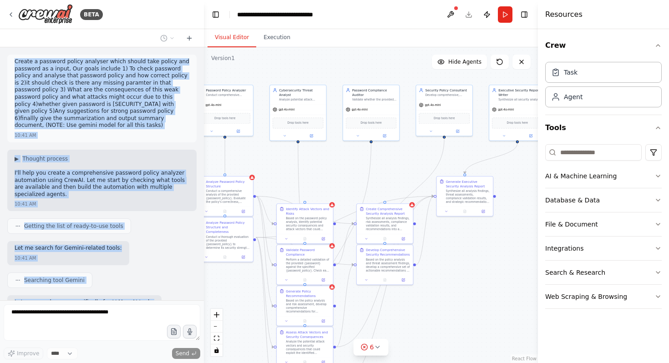
scroll to position [1768, 0]
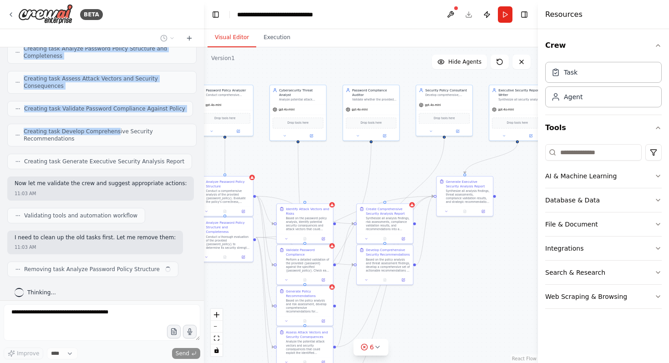
drag, startPoint x: 15, startPoint y: 62, endPoint x: 114, endPoint y: 122, distance: 115.6
click at [114, 122] on div "Create a password policy analyser which should take policy and password as a in…" at bounding box center [102, 173] width 204 height 253
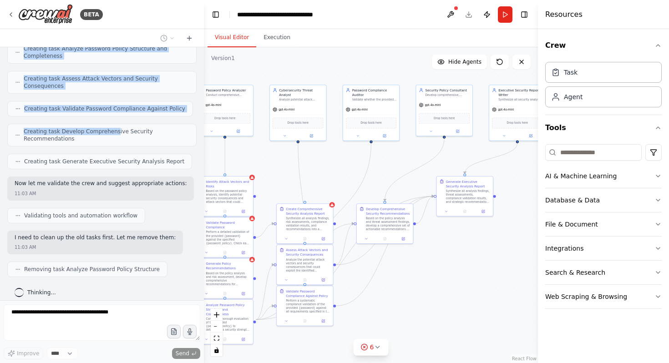
scroll to position [1790, 0]
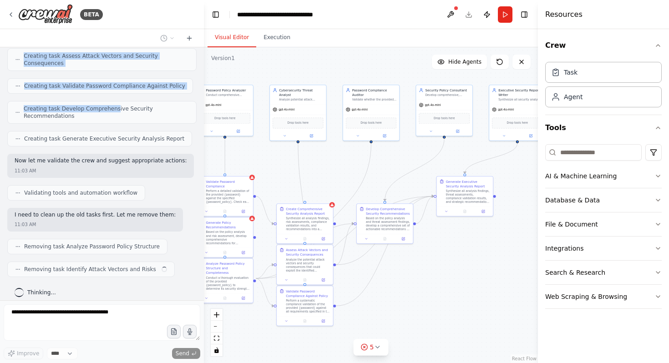
click at [138, 123] on div "Create a password policy analyser which should take policy and password as a in…" at bounding box center [102, 173] width 204 height 253
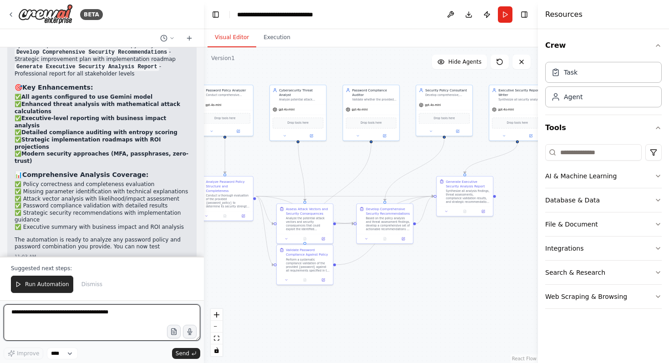
scroll to position [2381, 0]
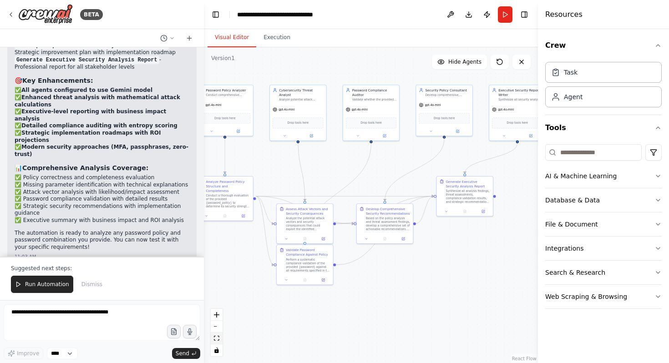
click at [217, 338] on icon "fit view" at bounding box center [216, 338] width 5 height 5
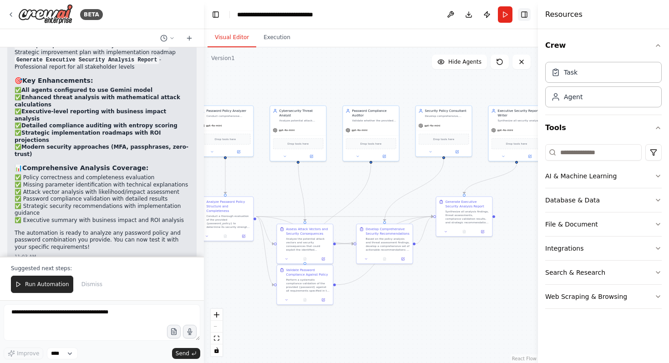
click at [526, 14] on button "Toggle Right Sidebar" at bounding box center [524, 14] width 13 height 13
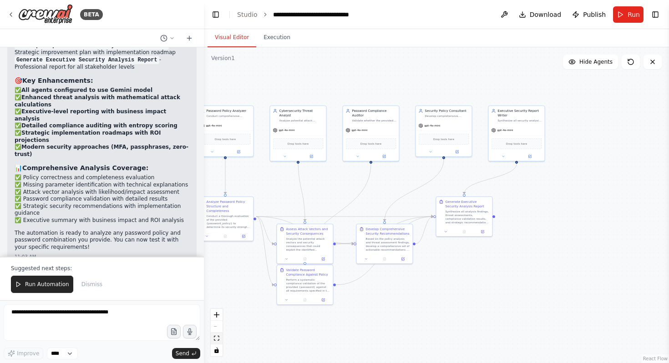
click at [218, 338] on icon "fit view" at bounding box center [216, 338] width 5 height 5
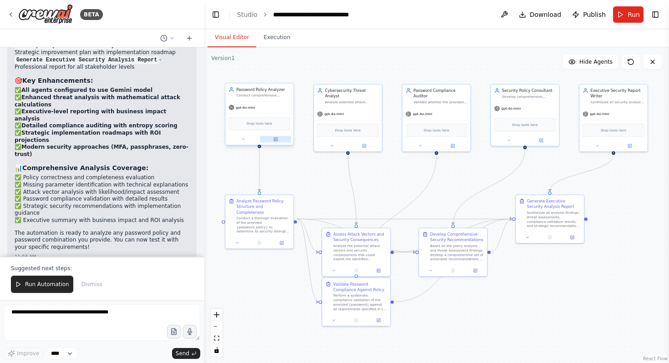
click at [277, 138] on icon at bounding box center [276, 139] width 3 height 3
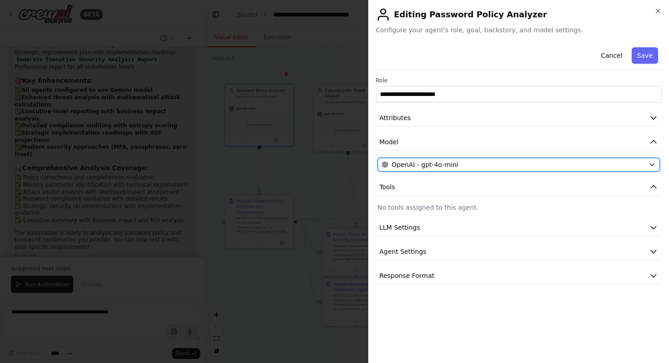
click at [419, 162] on span "OpenAI - gpt-4o-mini" at bounding box center [425, 164] width 66 height 9
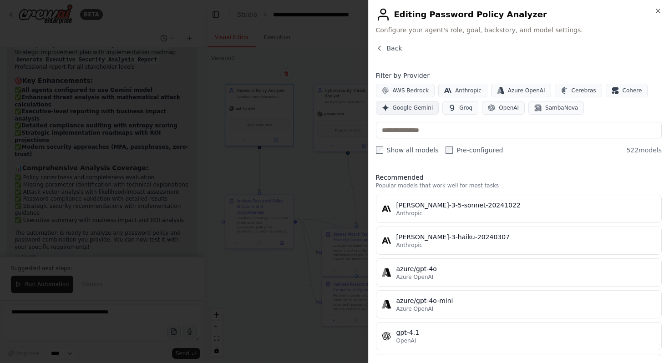
click at [419, 108] on span "Google Gemini" at bounding box center [413, 107] width 41 height 7
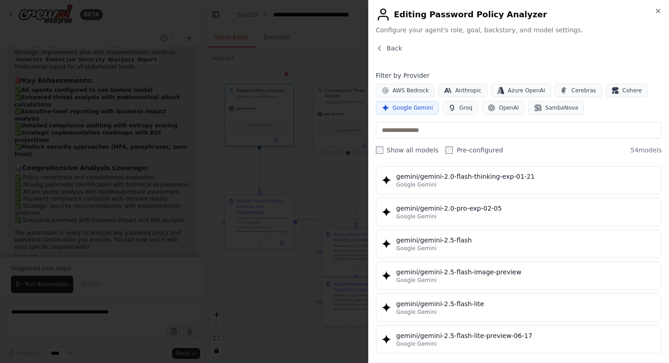
scroll to position [734, 0]
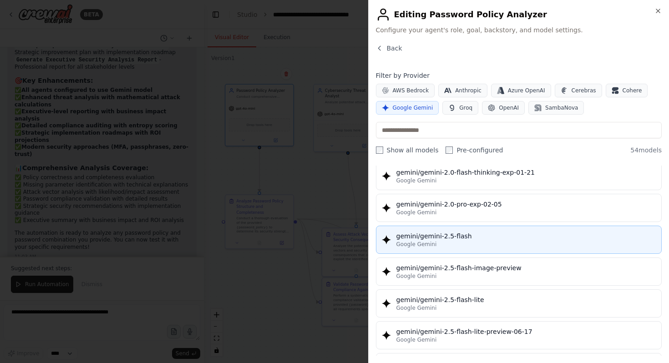
click at [451, 248] on button "gemini/gemini-2.5-flash Google Gemini" at bounding box center [519, 240] width 286 height 28
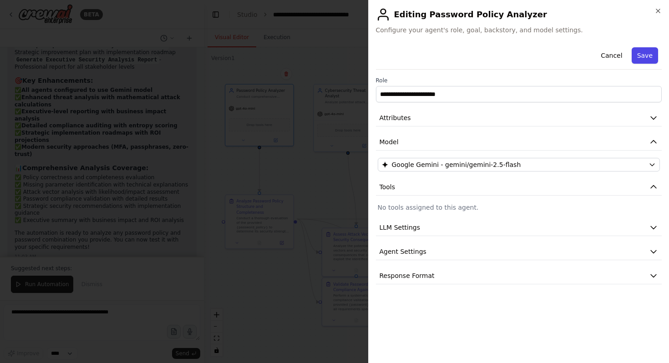
click at [646, 56] on button "Save" at bounding box center [645, 55] width 26 height 16
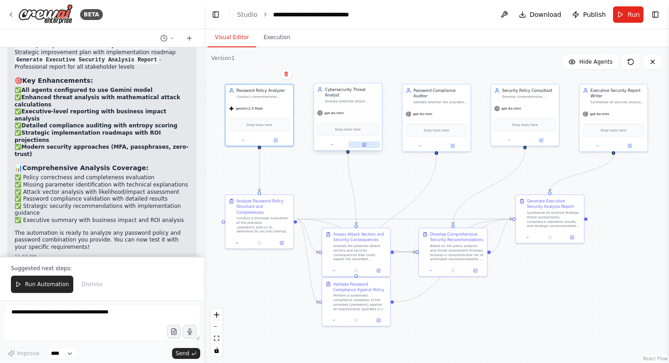
click at [365, 143] on icon at bounding box center [364, 145] width 5 height 5
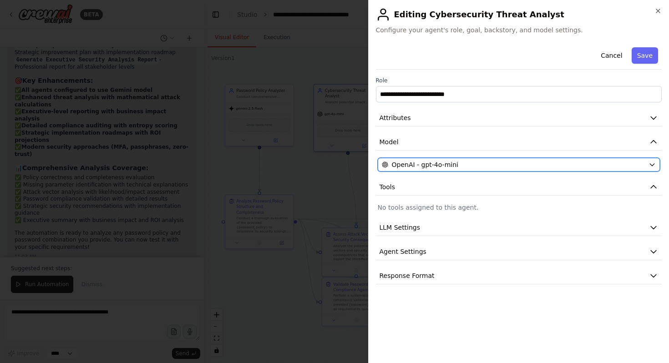
click at [437, 166] on span "OpenAI - gpt-4o-mini" at bounding box center [425, 164] width 66 height 9
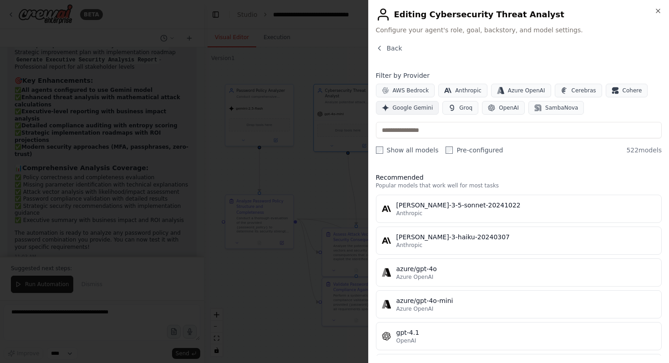
click at [415, 108] on span "Google Gemini" at bounding box center [413, 107] width 41 height 7
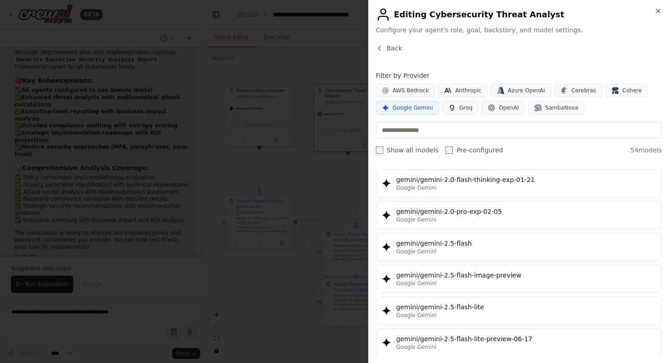
scroll to position [729, 0]
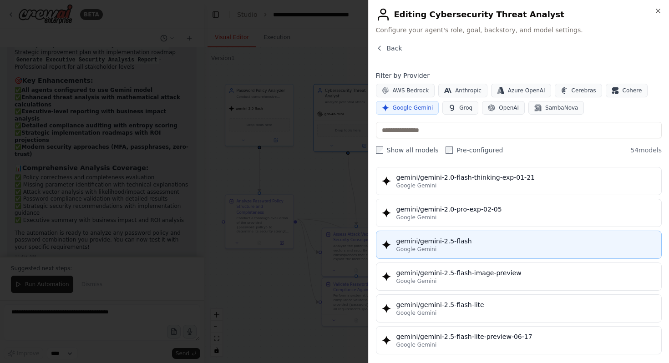
click at [460, 247] on div "Google Gemini" at bounding box center [527, 249] width 260 height 7
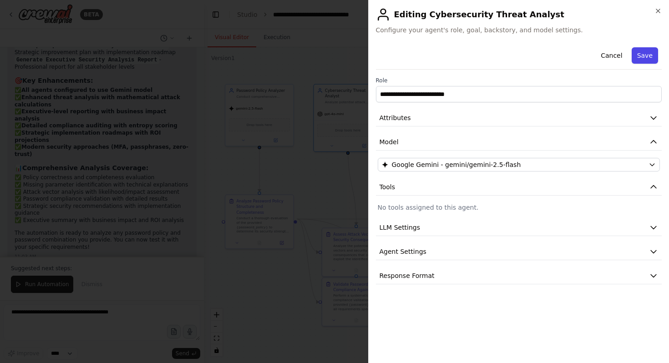
click at [651, 55] on button "Save" at bounding box center [645, 55] width 26 height 16
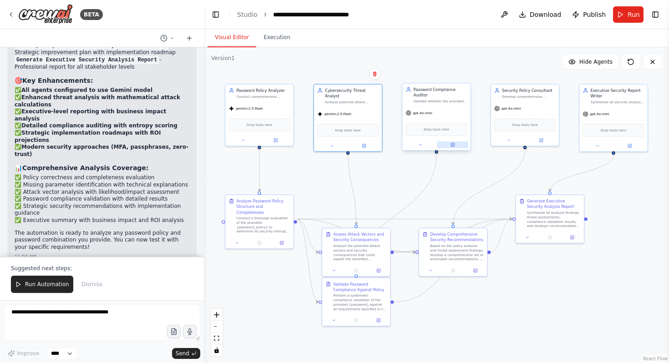
click at [454, 146] on icon at bounding box center [453, 145] width 5 height 5
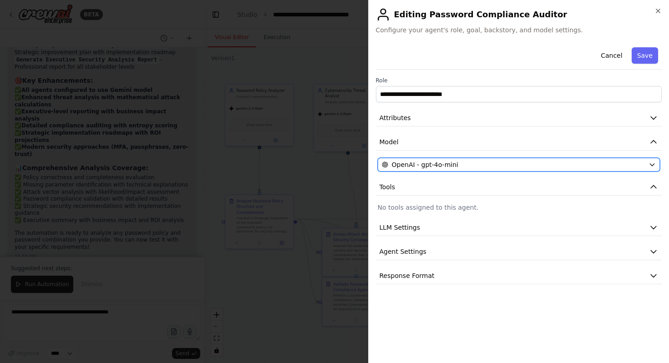
click at [443, 168] on span "OpenAI - gpt-4o-mini" at bounding box center [425, 164] width 66 height 9
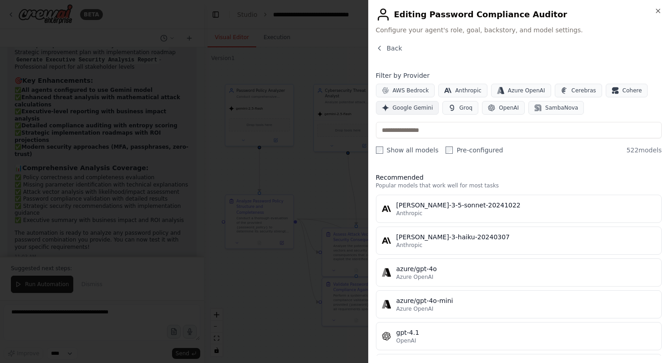
click at [425, 113] on button "Google Gemini" at bounding box center [407, 108] width 63 height 14
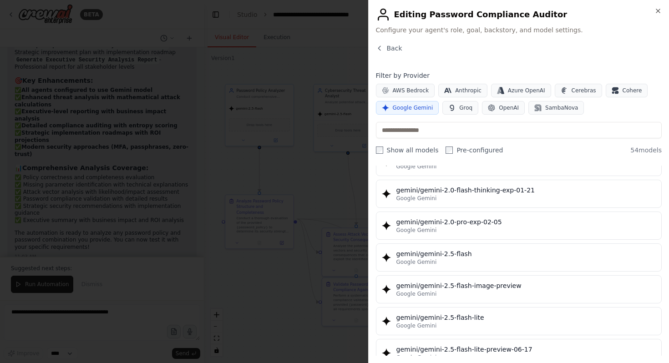
scroll to position [724, 0]
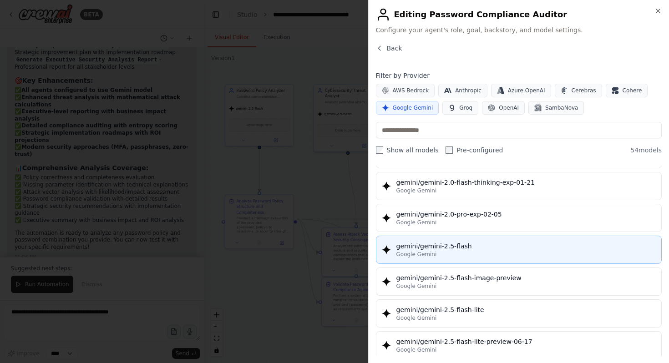
click at [450, 249] on div "gemini/gemini-2.5-flash" at bounding box center [527, 246] width 260 height 9
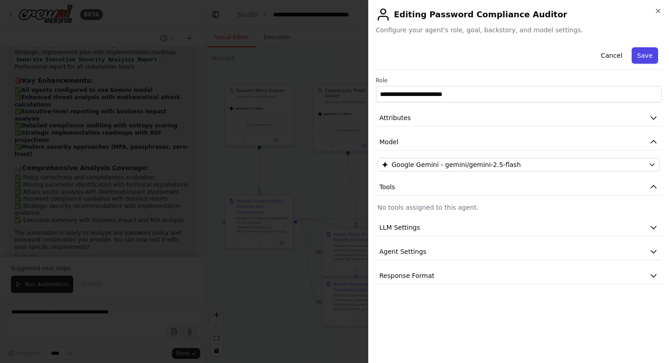
click at [651, 61] on button "Save" at bounding box center [645, 55] width 26 height 16
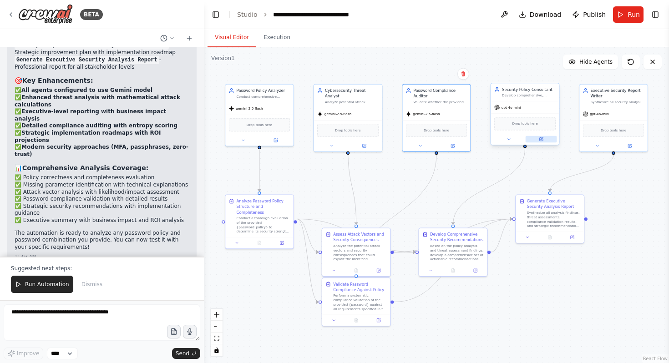
click at [544, 142] on button at bounding box center [541, 139] width 31 height 7
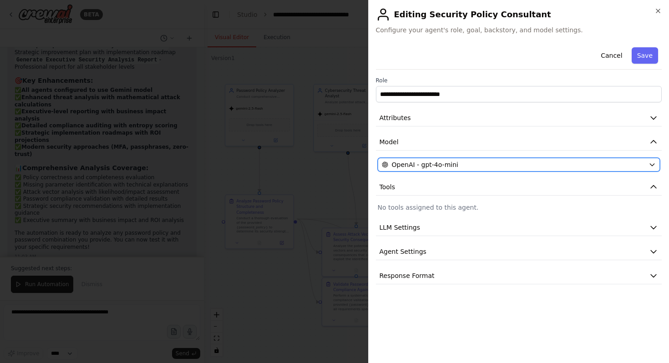
click at [481, 165] on div "OpenAI - gpt-4o-mini" at bounding box center [514, 164] width 264 height 9
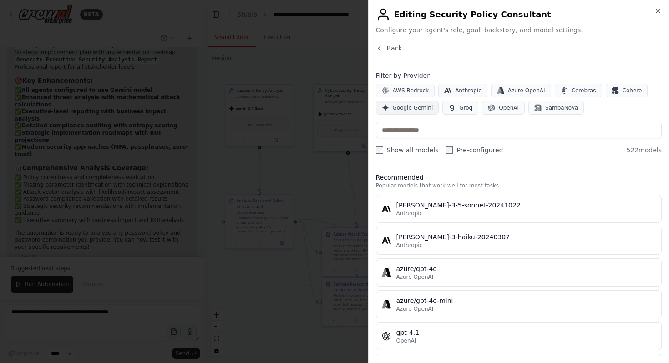
click at [414, 109] on span "Google Gemini" at bounding box center [413, 107] width 41 height 7
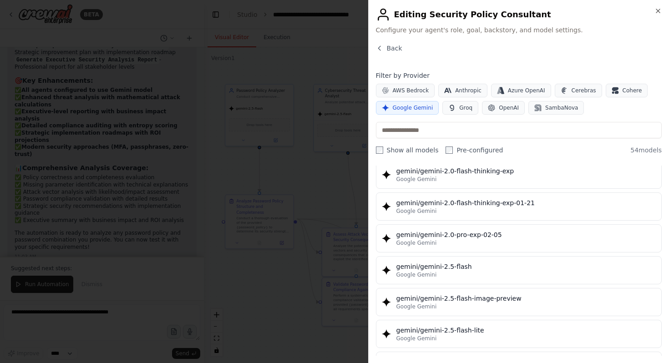
scroll to position [708, 0]
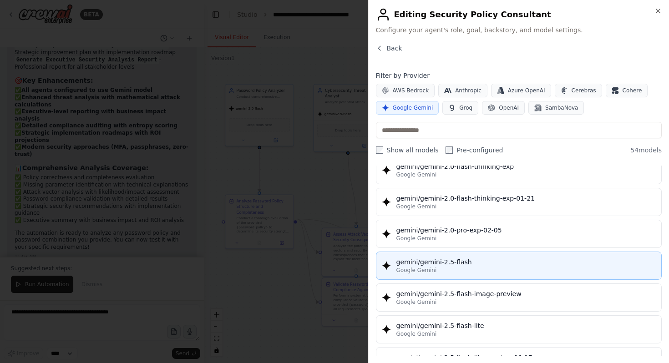
click at [444, 263] on div "gemini/gemini-2.5-flash" at bounding box center [527, 262] width 260 height 9
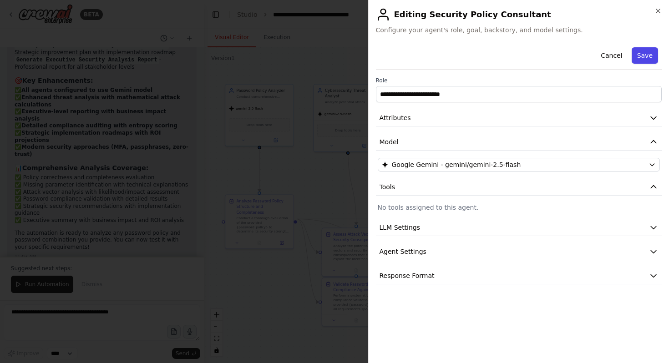
click at [652, 57] on button "Save" at bounding box center [645, 55] width 26 height 16
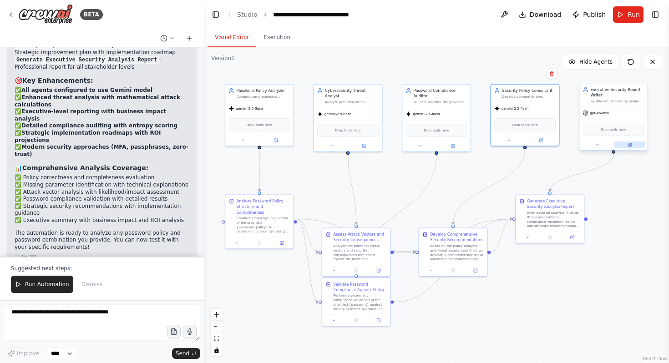
click at [632, 145] on icon at bounding box center [629, 144] width 3 height 3
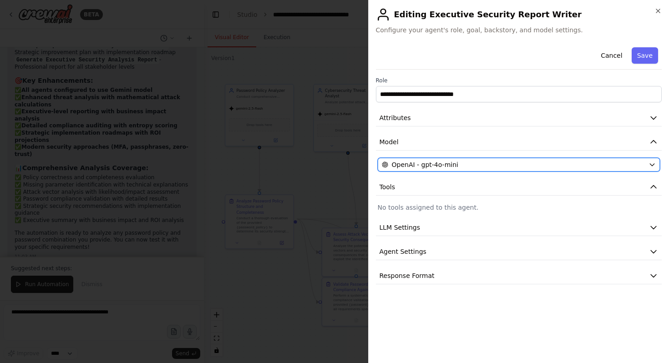
click at [416, 166] on span "OpenAI - gpt-4o-mini" at bounding box center [425, 164] width 66 height 9
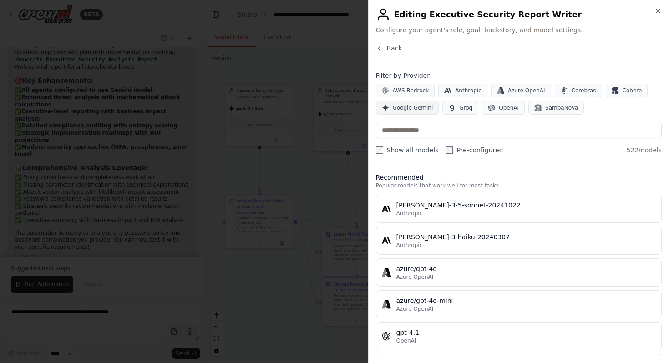
click at [422, 108] on span "Google Gemini" at bounding box center [413, 107] width 41 height 7
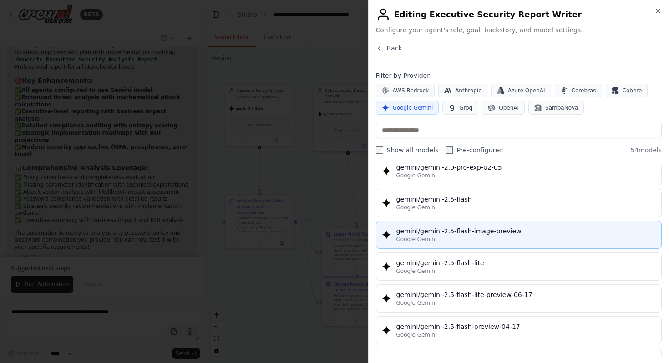
scroll to position [771, 0]
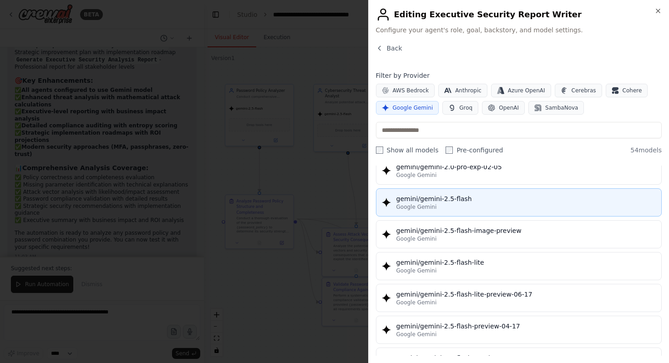
click at [452, 194] on button "gemini/gemini-2.5-flash Google Gemini" at bounding box center [519, 203] width 286 height 28
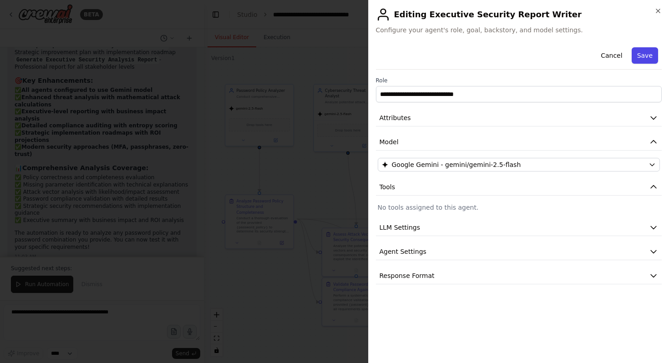
click at [645, 52] on button "Save" at bounding box center [645, 55] width 26 height 16
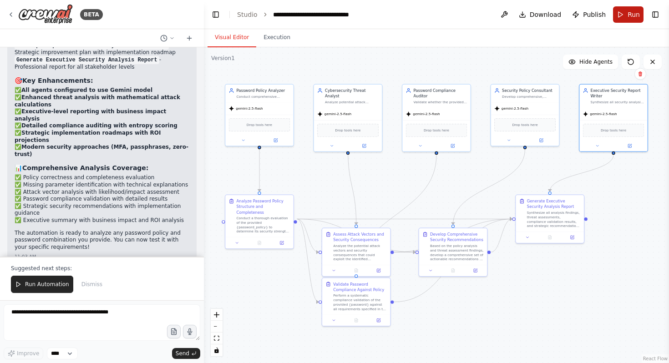
click at [626, 14] on button "Run" at bounding box center [628, 14] width 31 height 16
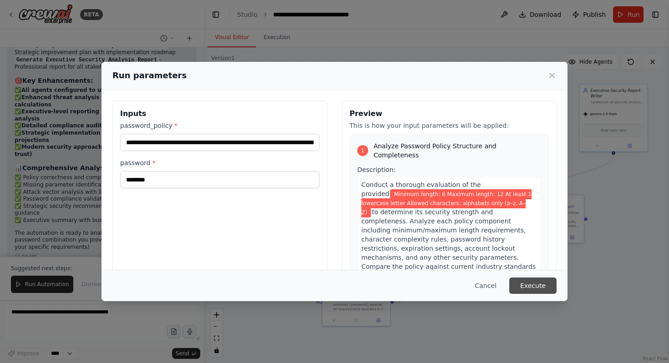
click at [529, 282] on button "Execute" at bounding box center [533, 286] width 47 height 16
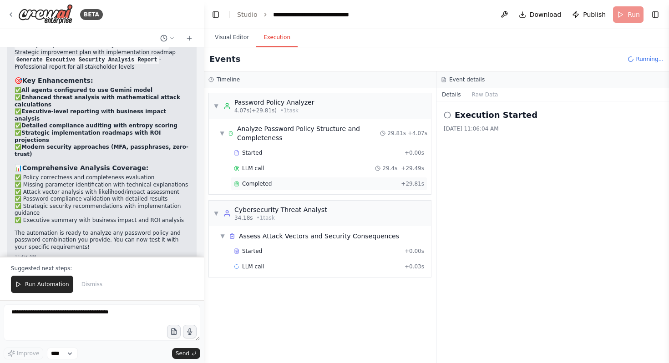
click at [392, 185] on div "Completed" at bounding box center [315, 183] width 163 height 7
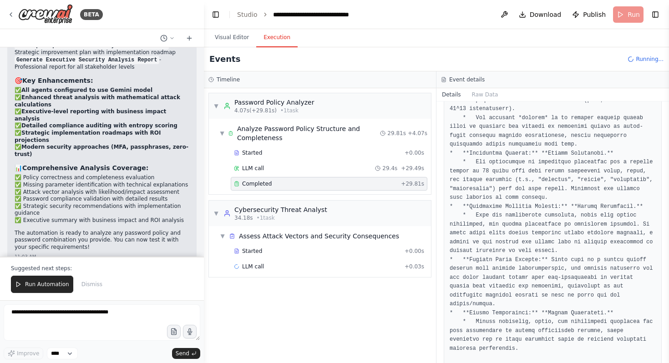
scroll to position [1780, 0]
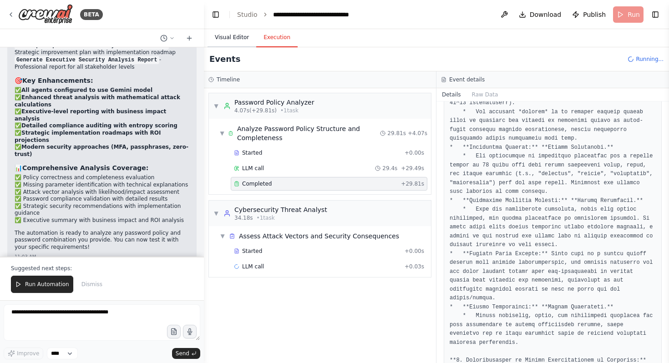
click at [228, 31] on button "Visual Editor" at bounding box center [232, 37] width 49 height 19
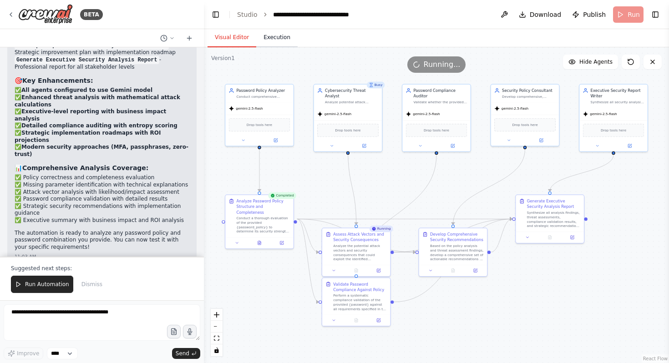
click at [274, 41] on button "Execution" at bounding box center [276, 37] width 41 height 19
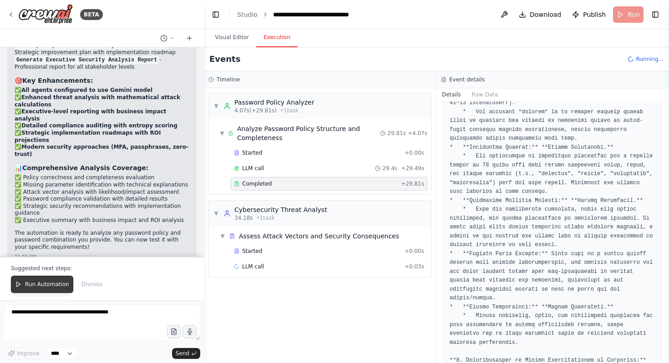
click at [55, 288] on span "Run Automation" at bounding box center [47, 284] width 44 height 7
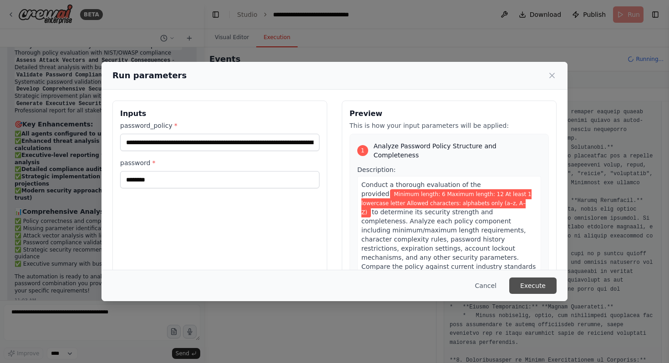
click at [542, 292] on button "Execute" at bounding box center [533, 286] width 47 height 16
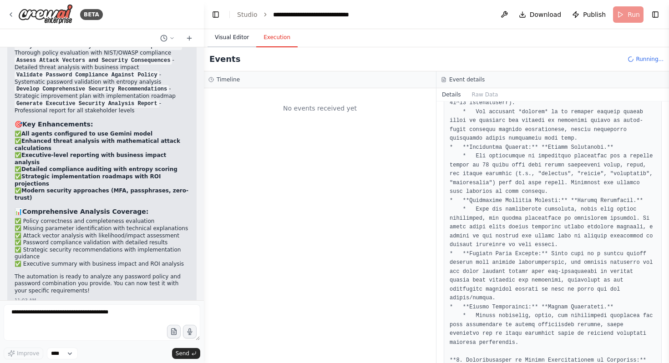
click at [220, 39] on button "Visual Editor" at bounding box center [232, 37] width 49 height 19
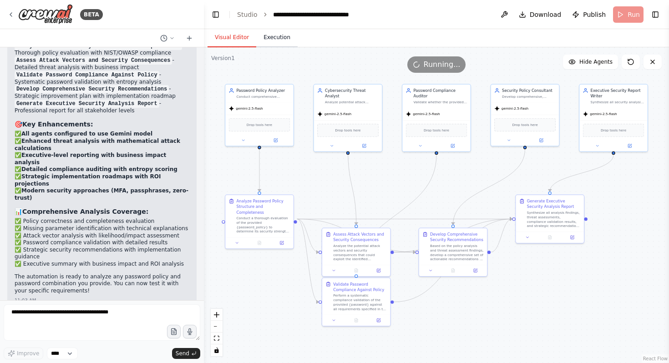
click at [280, 41] on button "Execution" at bounding box center [276, 37] width 41 height 19
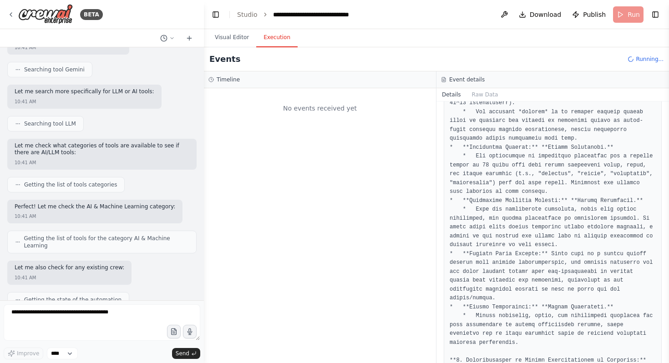
scroll to position [0, 0]
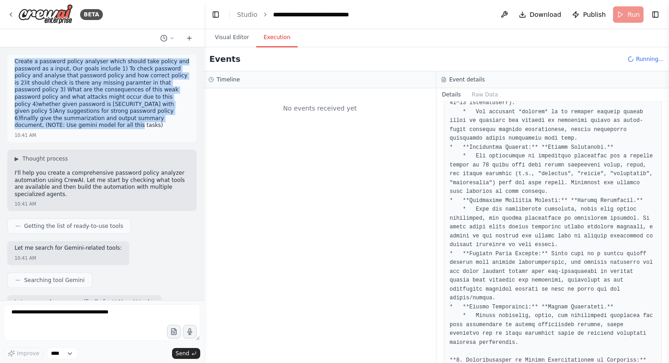
drag, startPoint x: 15, startPoint y: 61, endPoint x: 97, endPoint y: 122, distance: 102.1
click at [97, 122] on p "Create a password policy analyser which should take policy and password as a in…" at bounding box center [102, 93] width 175 height 71
copy p "Create a password policy analyser which should take policy and password as a in…"
click at [97, 130] on div "Create a password policy analyser which should take policy and password as a in…" at bounding box center [102, 94] width 175 height 73
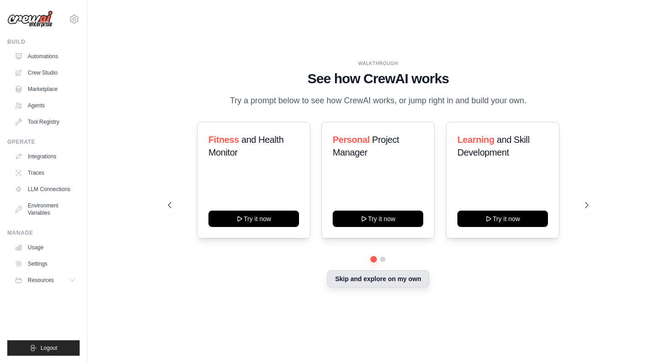
click at [372, 276] on button "Skip and explore on my own" at bounding box center [378, 278] width 102 height 17
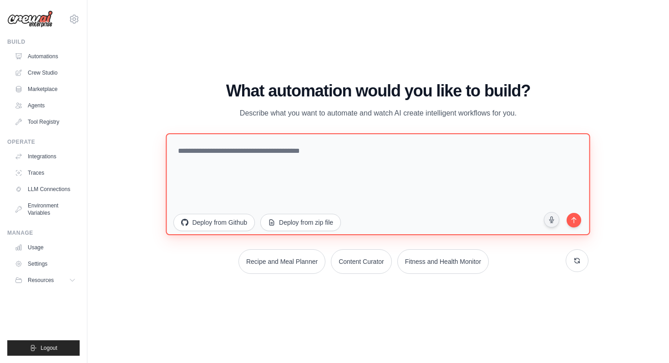
click at [302, 147] on textarea at bounding box center [378, 184] width 424 height 102
paste textarea "**********"
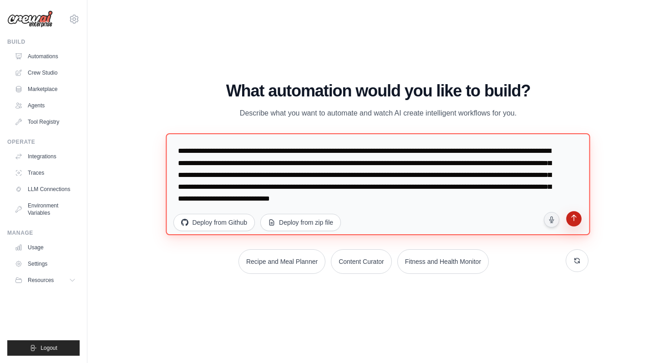
type textarea "**********"
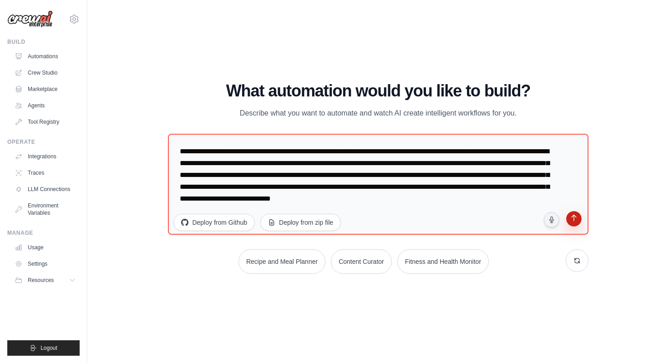
click at [576, 219] on icon "submit" at bounding box center [574, 219] width 9 height 9
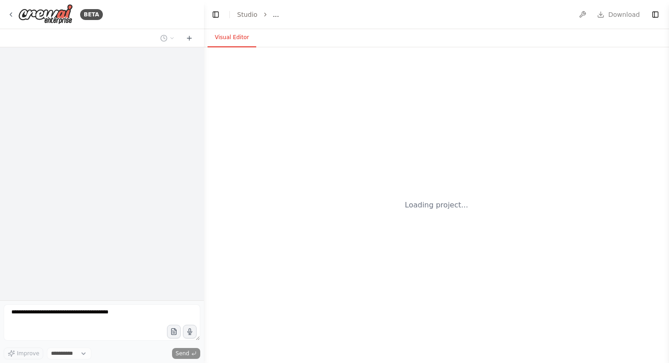
select select "****"
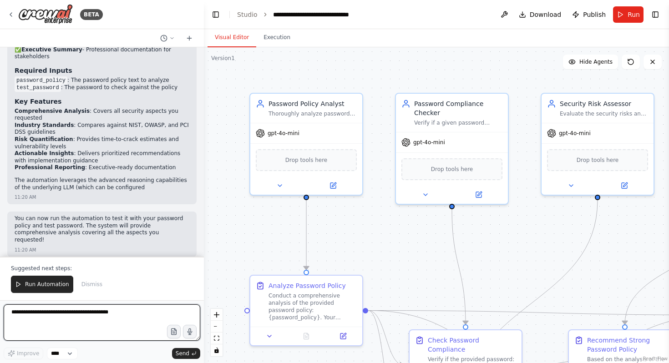
scroll to position [1116, 0]
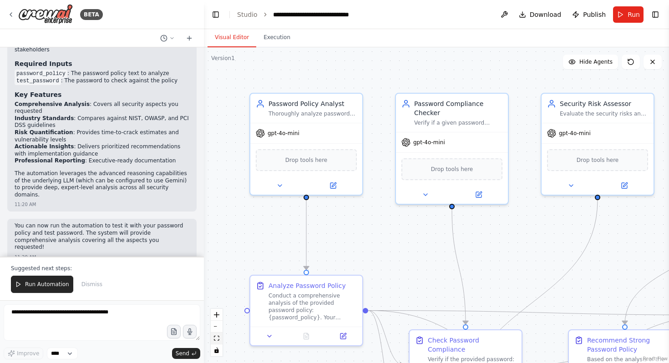
click at [219, 340] on button "fit view" at bounding box center [217, 339] width 12 height 12
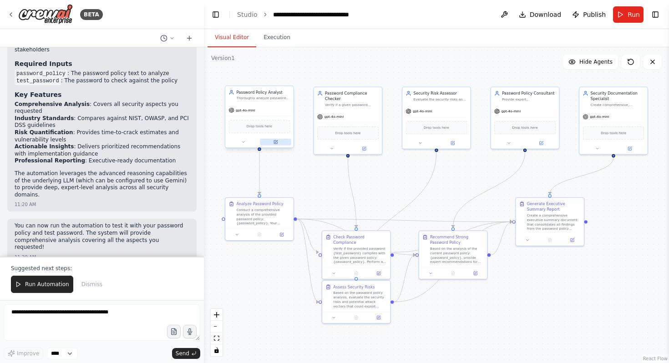
click at [279, 144] on button at bounding box center [275, 142] width 31 height 7
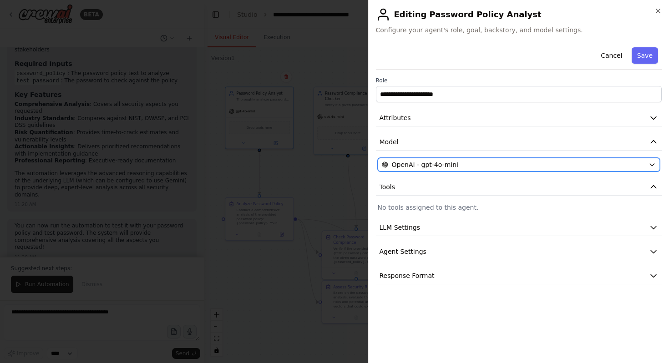
click at [481, 160] on div "OpenAI - gpt-4o-mini" at bounding box center [514, 164] width 264 height 9
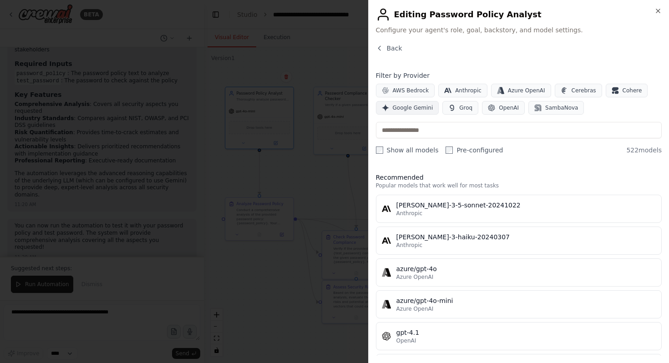
click at [406, 107] on span "Google Gemini" at bounding box center [413, 107] width 41 height 7
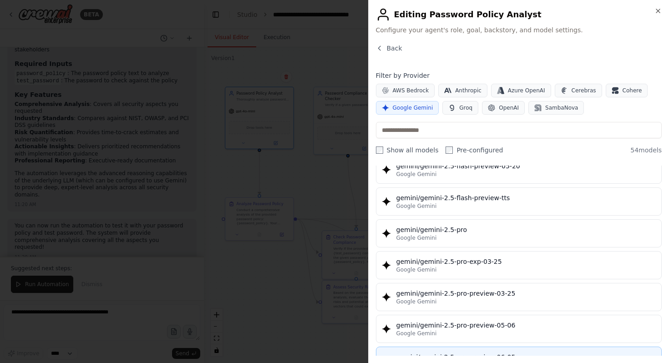
scroll to position [958, 0]
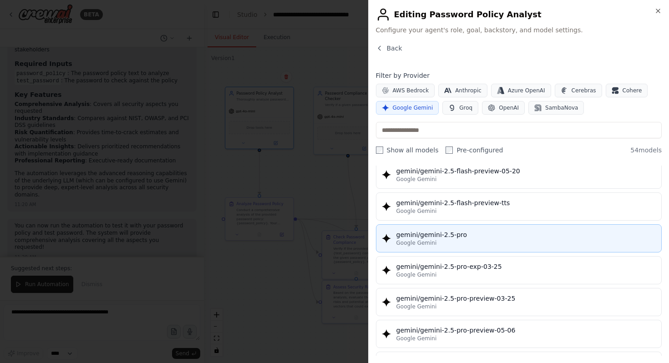
click at [474, 241] on div "Google Gemini" at bounding box center [527, 242] width 260 height 7
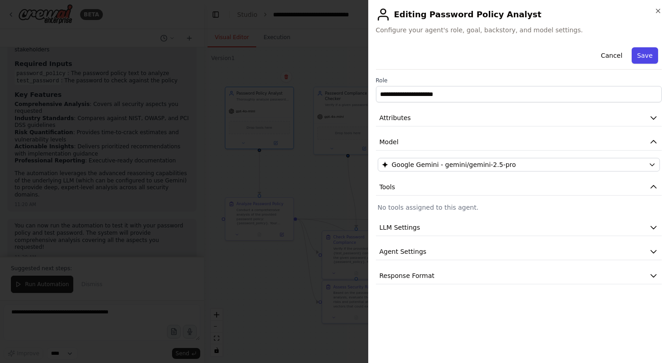
click at [647, 50] on button "Save" at bounding box center [645, 55] width 26 height 16
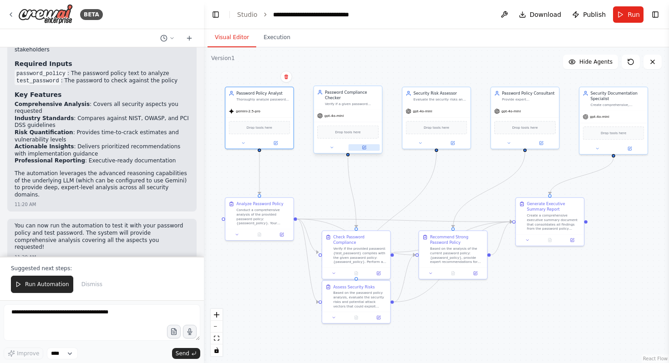
click at [365, 148] on icon at bounding box center [363, 147] width 3 height 3
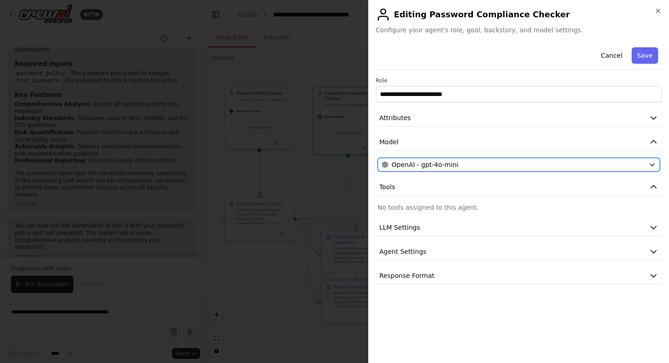
click at [424, 161] on span "OpenAI - gpt-4o-mini" at bounding box center [425, 164] width 66 height 9
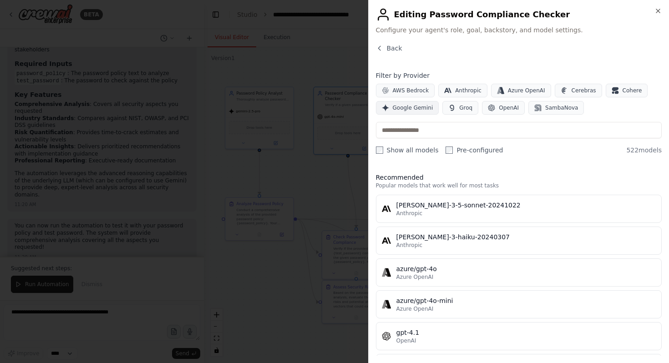
click at [417, 110] on span "Google Gemini" at bounding box center [413, 107] width 41 height 7
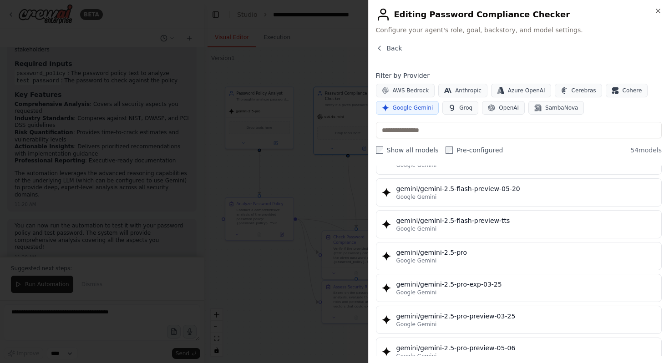
scroll to position [941, 0]
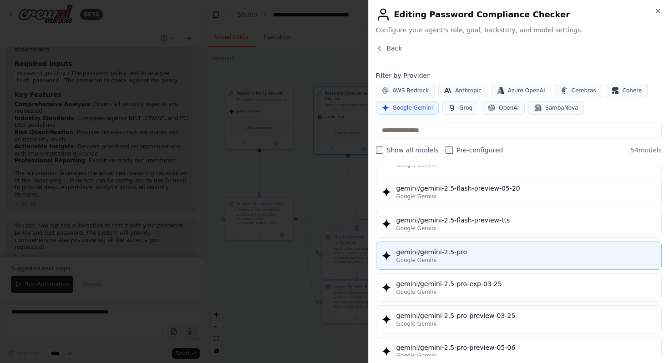
click at [435, 257] on div "Google Gemini" at bounding box center [527, 260] width 260 height 7
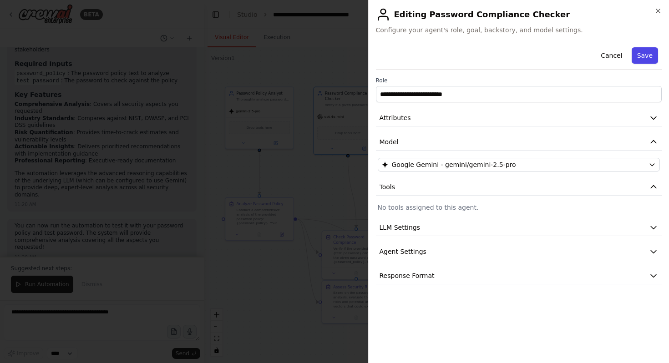
click at [649, 55] on button "Save" at bounding box center [645, 55] width 26 height 16
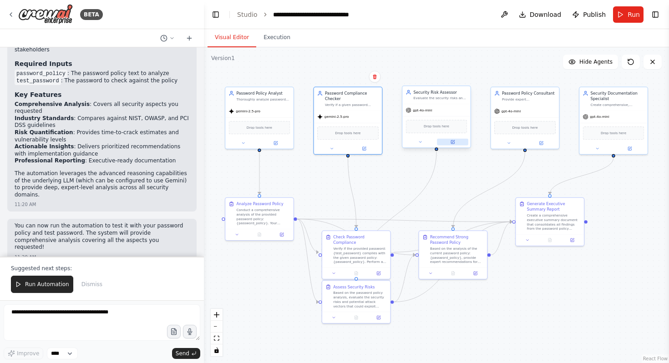
click at [457, 142] on button at bounding box center [452, 142] width 31 height 7
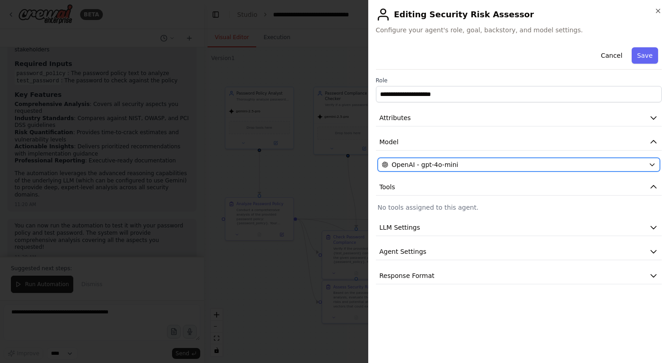
click at [491, 167] on div "OpenAI - gpt-4o-mini" at bounding box center [514, 164] width 264 height 9
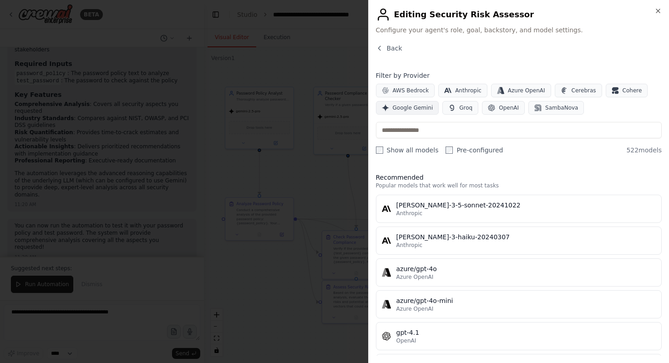
click at [425, 112] on button "Google Gemini" at bounding box center [407, 108] width 63 height 14
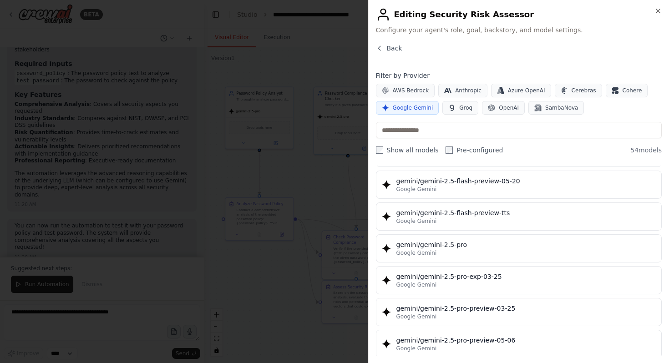
scroll to position [926, 0]
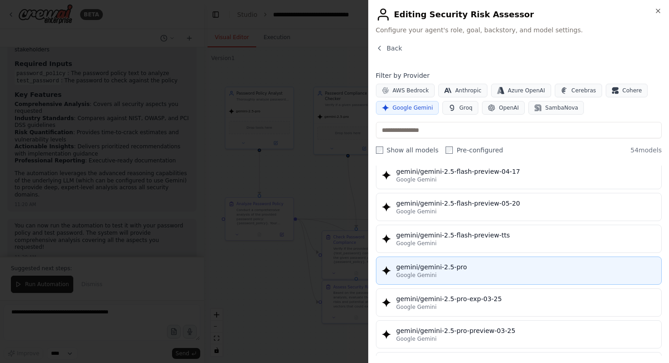
click at [467, 274] on div "Google Gemini" at bounding box center [527, 275] width 260 height 7
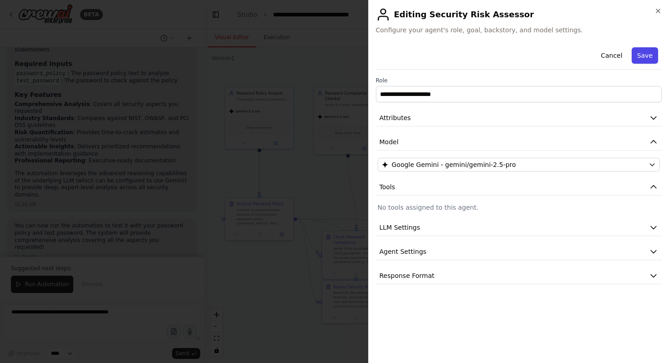
click at [649, 57] on button "Save" at bounding box center [645, 55] width 26 height 16
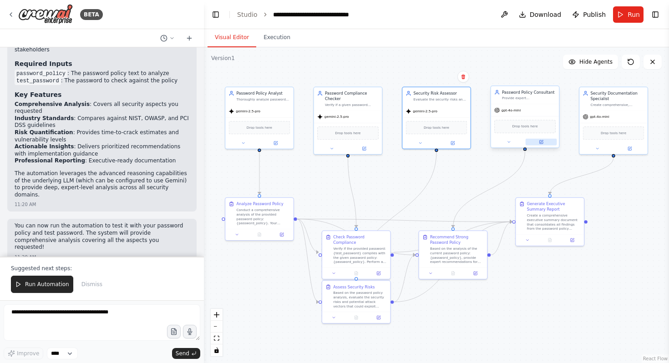
click at [543, 140] on icon at bounding box center [541, 142] width 5 height 5
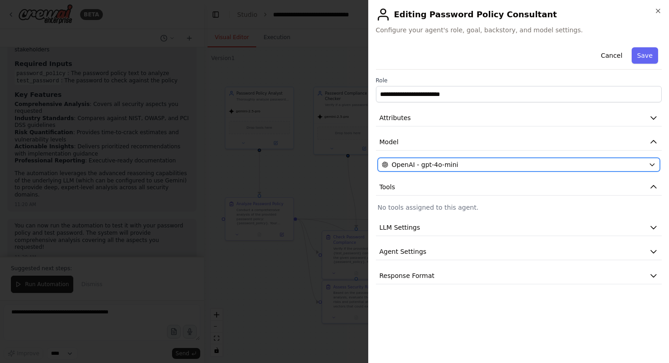
click at [555, 162] on div "OpenAI - gpt-4o-mini" at bounding box center [514, 164] width 264 height 9
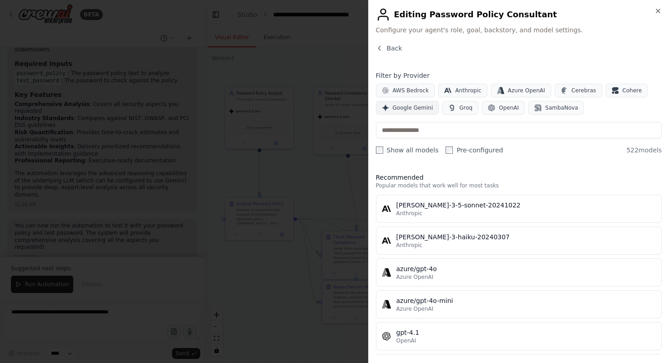
click at [407, 109] on span "Google Gemini" at bounding box center [413, 107] width 41 height 7
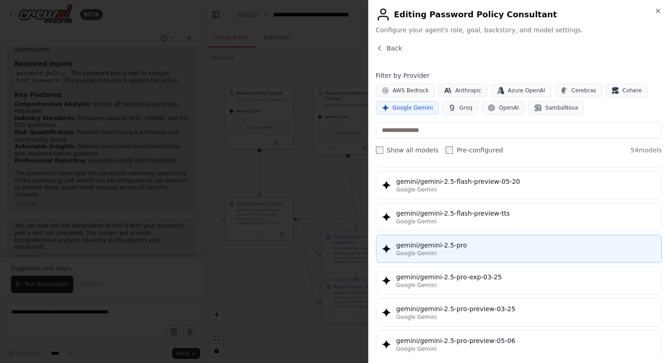
scroll to position [948, 0]
click at [460, 249] on div "gemini/gemini-2.5-pro" at bounding box center [527, 244] width 260 height 9
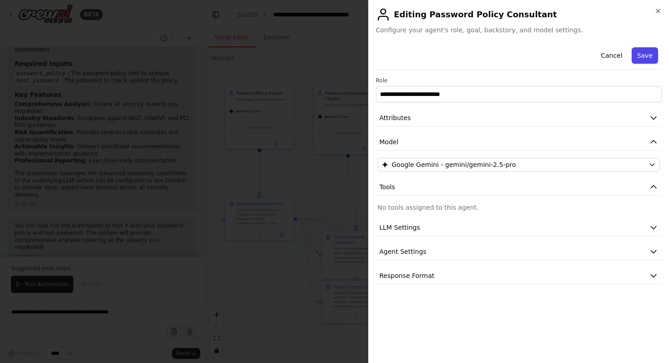
click at [652, 51] on button "Save" at bounding box center [645, 55] width 26 height 16
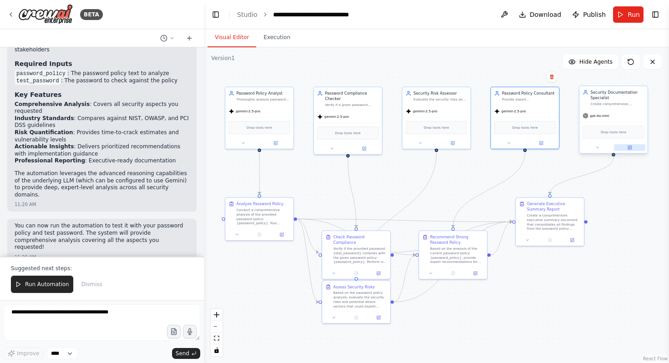
click at [628, 148] on icon at bounding box center [630, 147] width 5 height 5
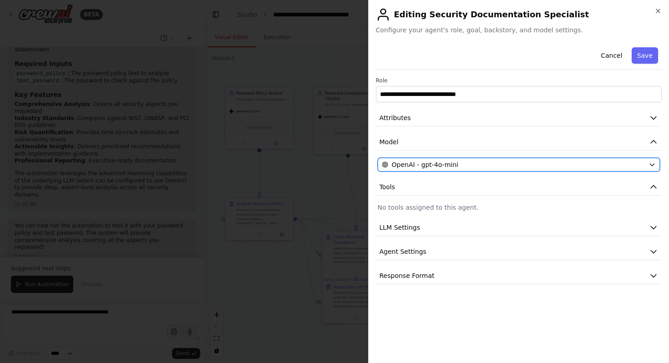
click at [420, 166] on span "OpenAI - gpt-4o-mini" at bounding box center [425, 164] width 66 height 9
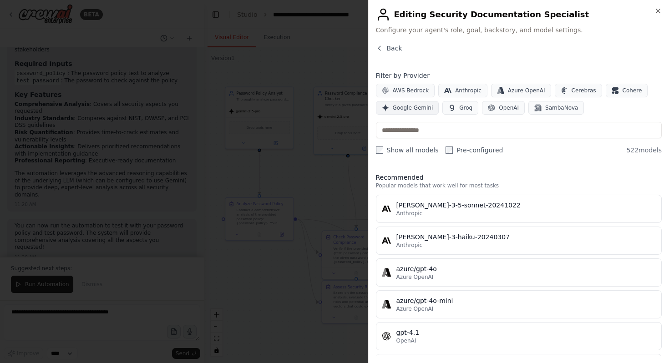
click at [412, 106] on span "Google Gemini" at bounding box center [413, 107] width 41 height 7
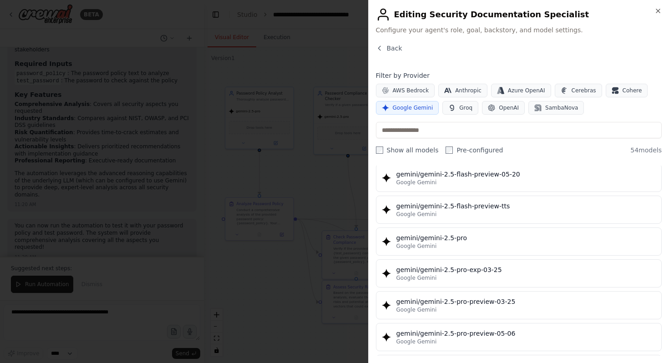
scroll to position [972, 0]
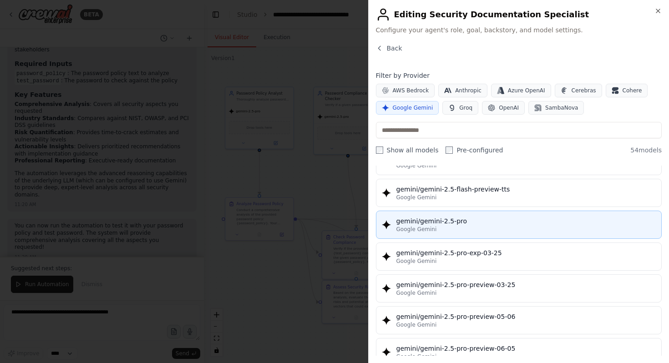
click at [463, 223] on div "gemini/gemini-2.5-pro" at bounding box center [527, 221] width 260 height 9
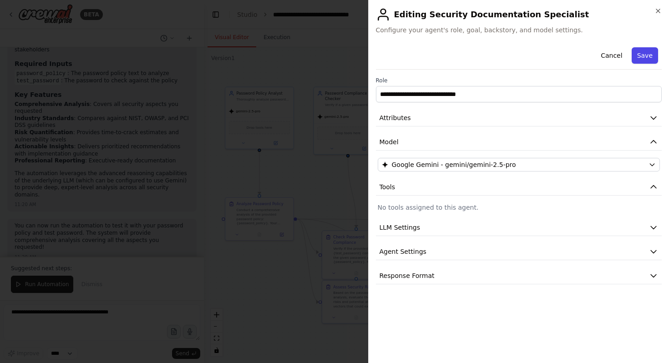
click at [649, 53] on button "Save" at bounding box center [645, 55] width 26 height 16
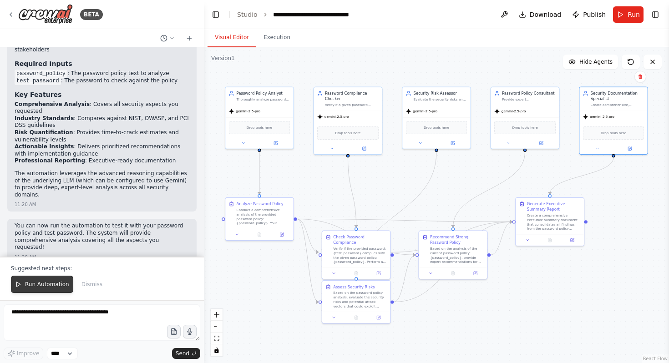
click at [57, 285] on span "Run Automation" at bounding box center [47, 284] width 44 height 7
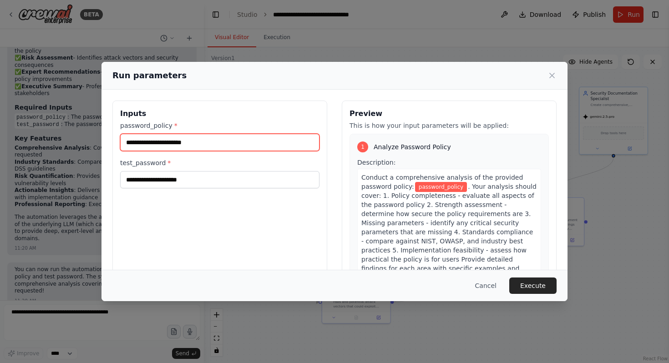
click at [204, 142] on input "password_policy *" at bounding box center [219, 142] width 199 height 17
paste input "**********"
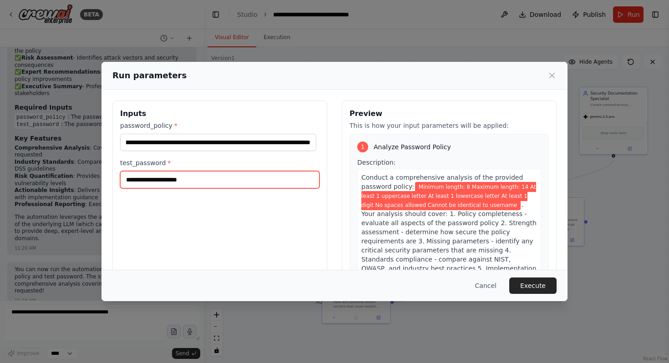
click at [199, 182] on input "test_password *" at bounding box center [219, 179] width 199 height 17
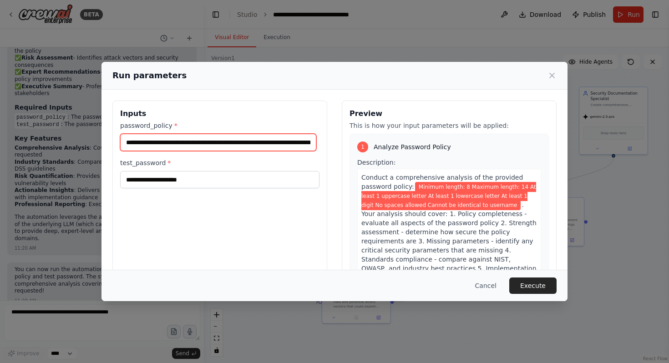
click at [290, 143] on input "**********" at bounding box center [218, 142] width 196 height 17
type input "**********"
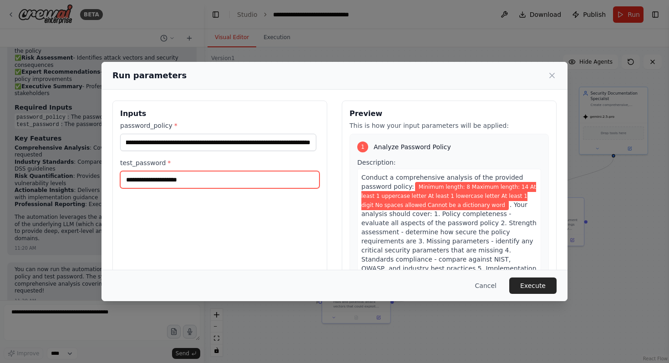
click at [231, 177] on input "test_password *" at bounding box center [219, 179] width 199 height 17
type input "********"
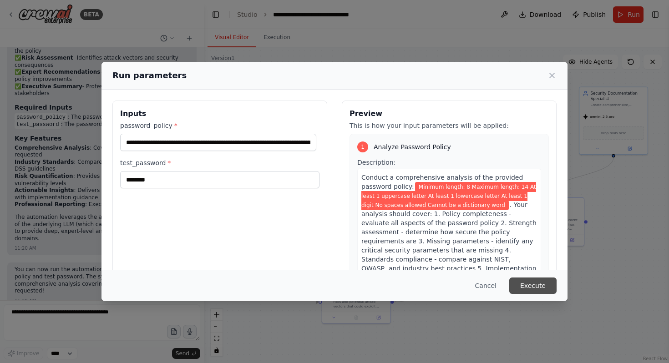
click at [544, 286] on button "Execute" at bounding box center [533, 286] width 47 height 16
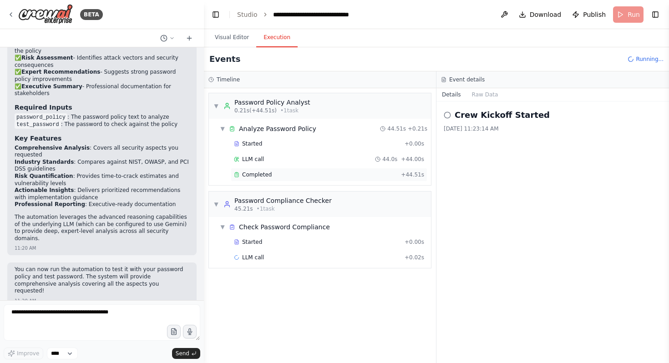
click at [283, 179] on div "Completed + 44.51s" at bounding box center [329, 175] width 197 height 14
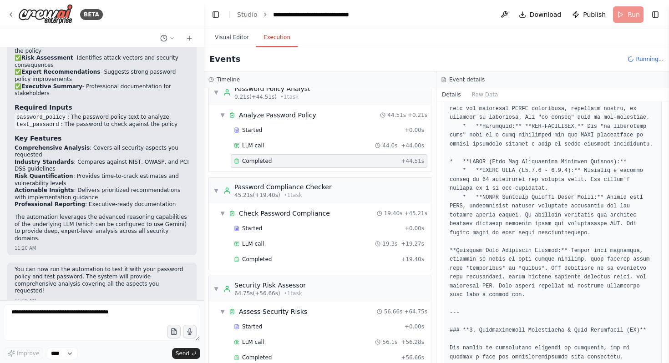
scroll to position [1800, 0]
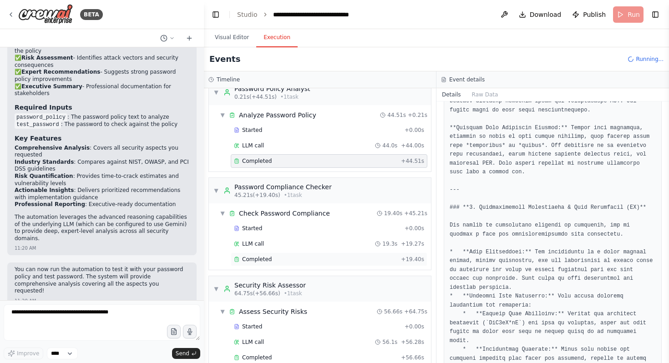
click at [235, 259] on icon at bounding box center [236, 259] width 5 height 5
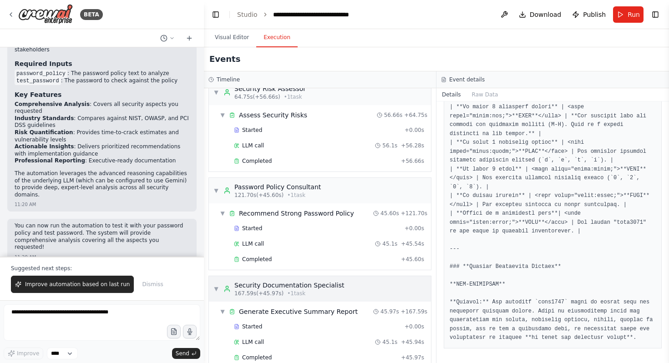
scroll to position [226, 0]
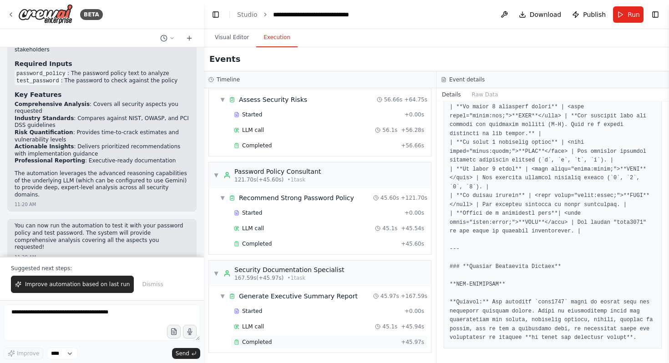
click at [307, 345] on div "Completed" at bounding box center [315, 342] width 163 height 7
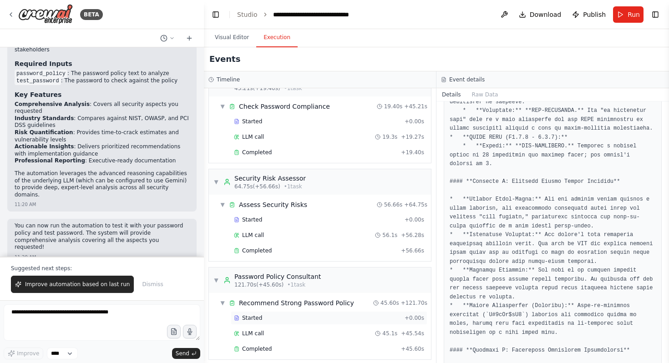
scroll to position [108, 0]
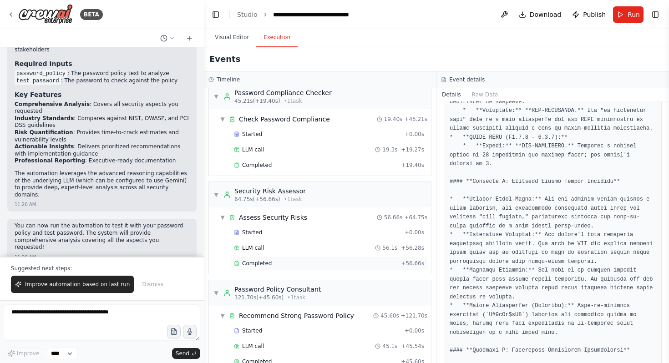
click at [301, 267] on div "Completed + 56.66s" at bounding box center [329, 264] width 197 height 14
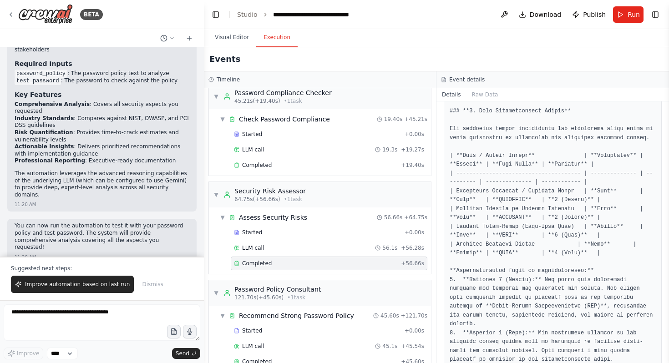
scroll to position [2923, 0]
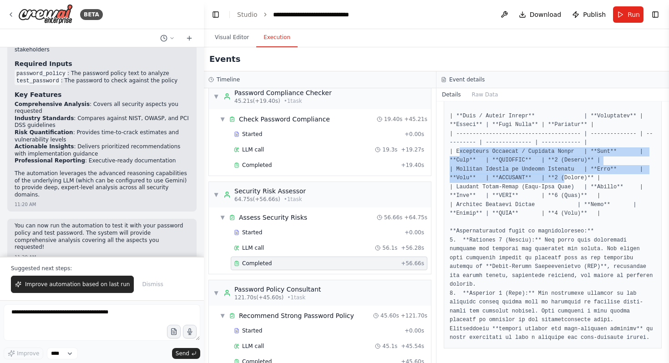
drag, startPoint x: 459, startPoint y: 220, endPoint x: 565, endPoint y: 249, distance: 109.3
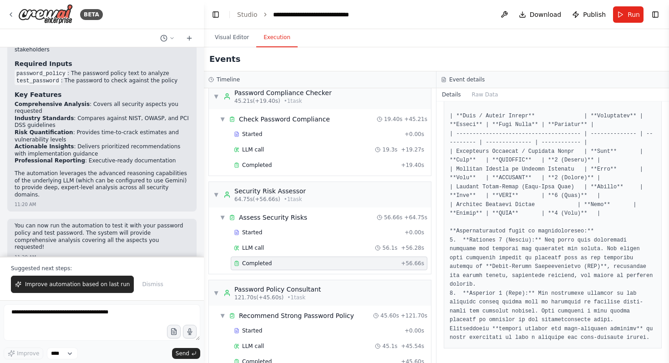
drag, startPoint x: 451, startPoint y: 243, endPoint x: 577, endPoint y: 241, distance: 126.1
drag, startPoint x: 457, startPoint y: 219, endPoint x: 576, endPoint y: 219, distance: 118.8
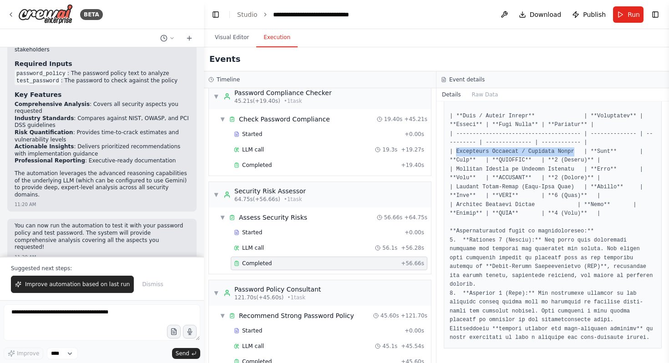
drag, startPoint x: 454, startPoint y: 256, endPoint x: 574, endPoint y: 256, distance: 119.7
drag, startPoint x: 455, startPoint y: 242, endPoint x: 573, endPoint y: 241, distance: 118.4
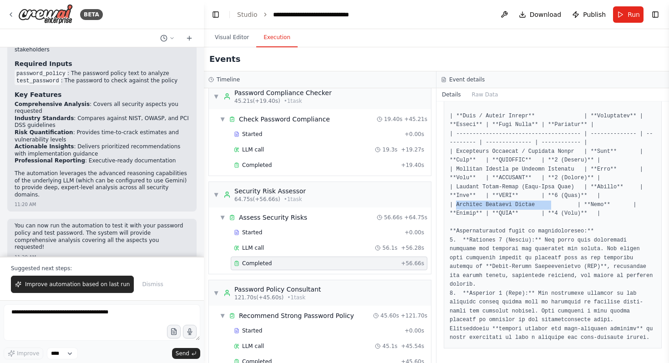
drag, startPoint x: 456, startPoint y: 272, endPoint x: 552, endPoint y: 272, distance: 96.1
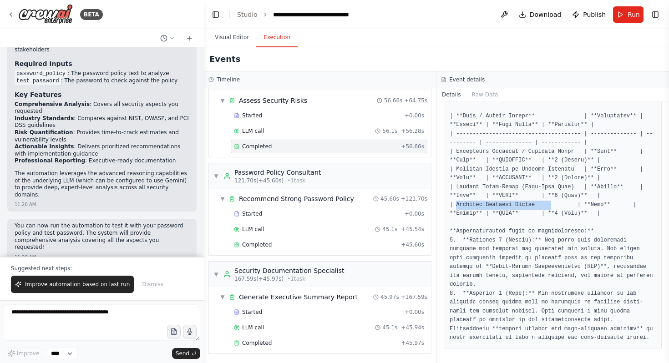
scroll to position [226, 0]
click at [298, 345] on div "Completed" at bounding box center [315, 342] width 163 height 7
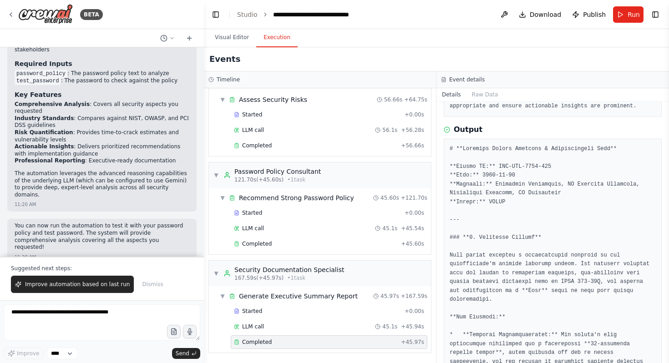
scroll to position [0, 0]
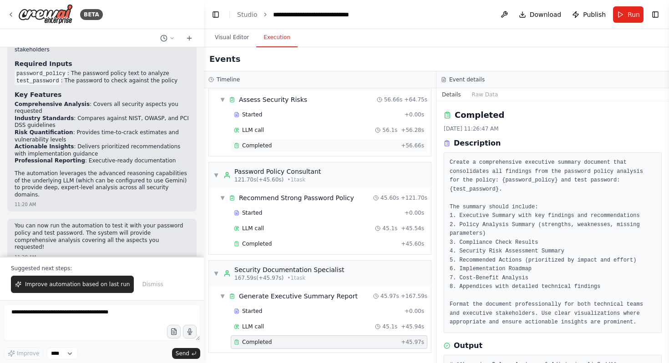
click at [268, 150] on div "Completed + 56.66s" at bounding box center [329, 146] width 197 height 14
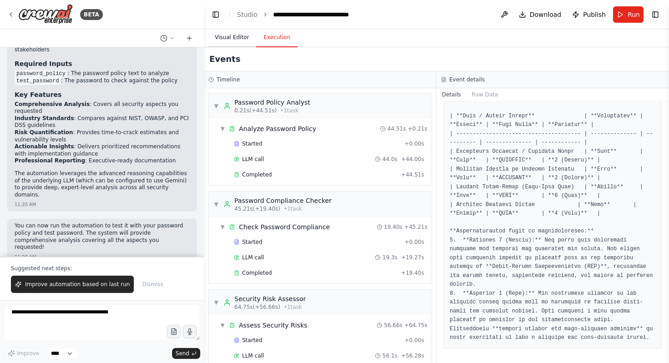
click at [223, 33] on button "Visual Editor" at bounding box center [232, 37] width 49 height 19
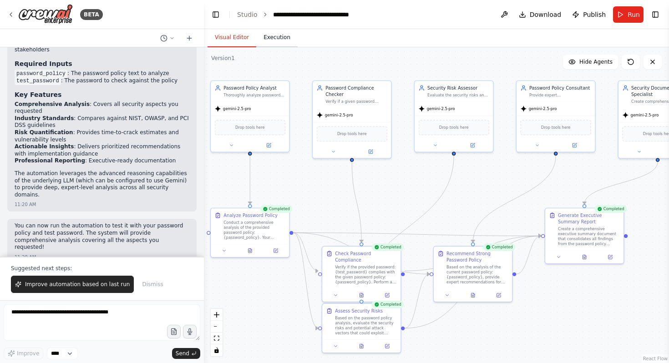
click at [281, 35] on button "Execution" at bounding box center [276, 37] width 41 height 19
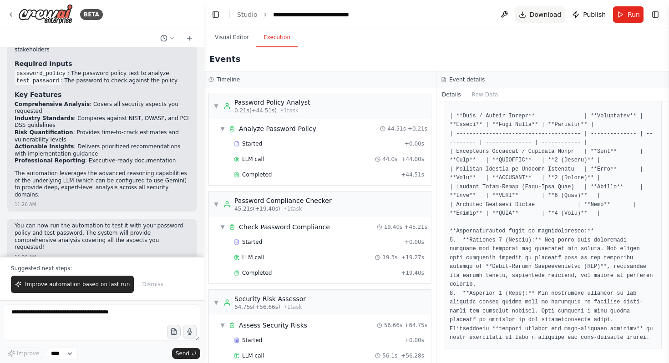
click at [555, 12] on span "Download" at bounding box center [546, 14] width 32 height 9
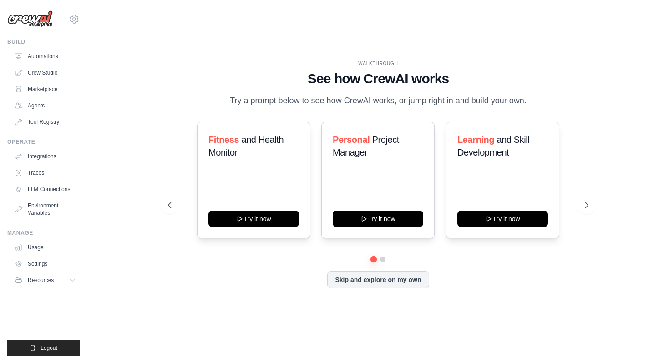
click at [225, 94] on p "Try a prompt below to see how CrewAI works, or jump right in and build your own." at bounding box center [378, 100] width 306 height 13
click at [360, 270] on button "Skip and explore on my own" at bounding box center [378, 278] width 102 height 17
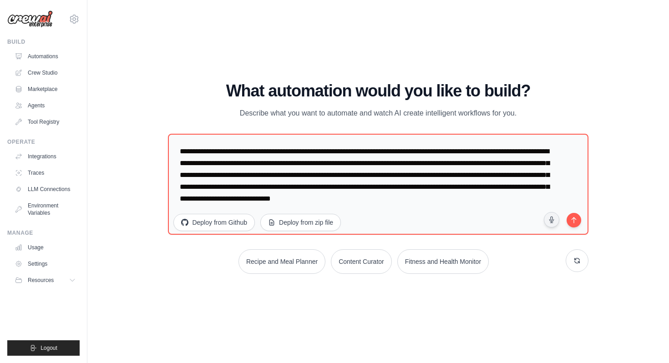
click at [427, 107] on p "Describe what you want to automate and watch AI create intelligent workflows fo…" at bounding box center [378, 113] width 306 height 12
click at [531, 107] on p "Describe what you want to automate and watch AI create intelligent workflows fo…" at bounding box center [378, 113] width 306 height 12
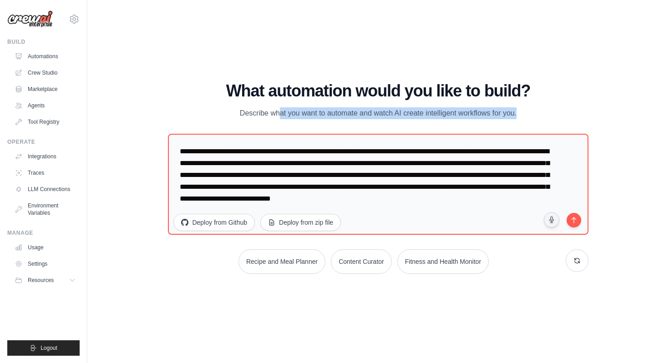
click at [499, 107] on p "Describe what you want to automate and watch AI create intelligent workflows fo…" at bounding box center [378, 113] width 306 height 12
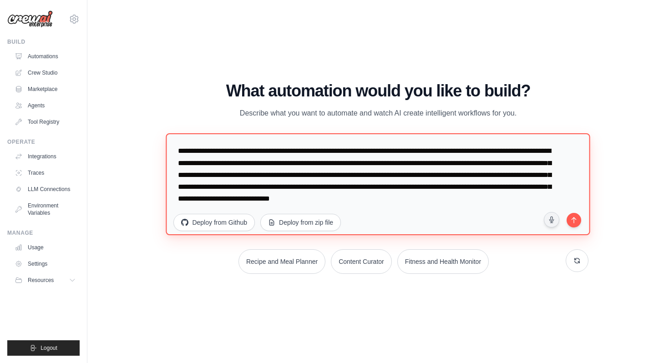
click at [166, 145] on textarea "**********" at bounding box center [378, 184] width 424 height 102
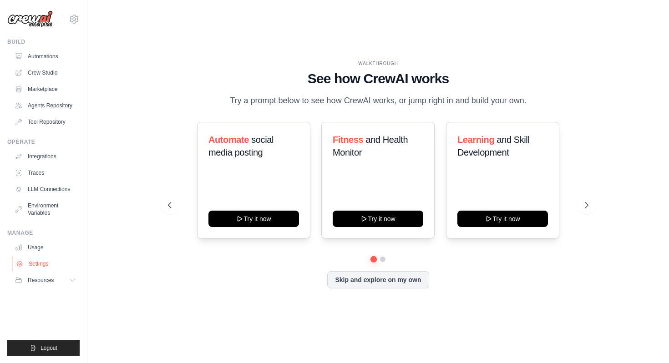
click at [36, 262] on link "Settings" at bounding box center [46, 264] width 69 height 15
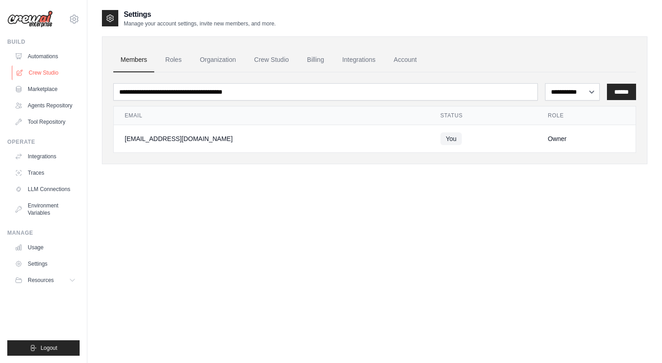
click at [44, 68] on link "Crew Studio" at bounding box center [46, 73] width 69 height 15
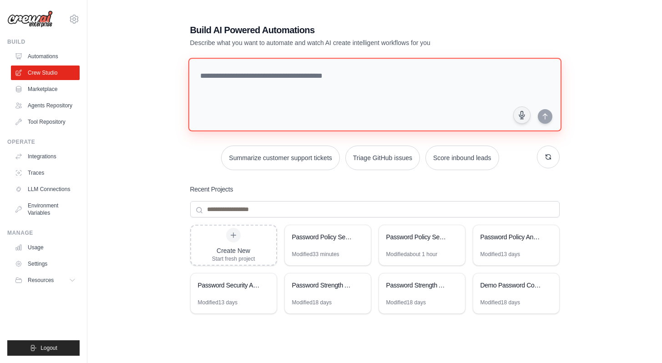
click at [215, 81] on textarea at bounding box center [374, 95] width 373 height 74
paste textarea "**********"
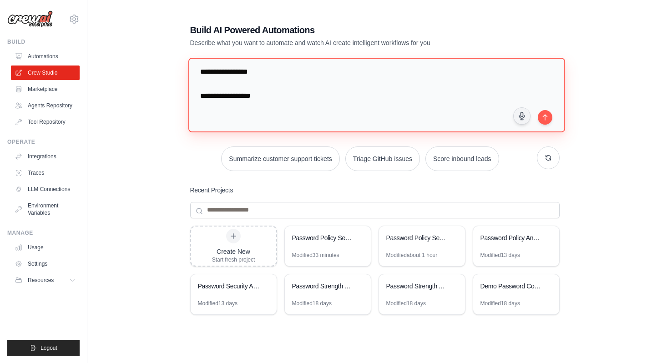
scroll to position [5, 0]
type textarea "**********"
click at [216, 104] on textarea "**********" at bounding box center [376, 95] width 377 height 74
drag, startPoint x: 290, startPoint y: 105, endPoint x: 120, endPoint y: 43, distance: 180.8
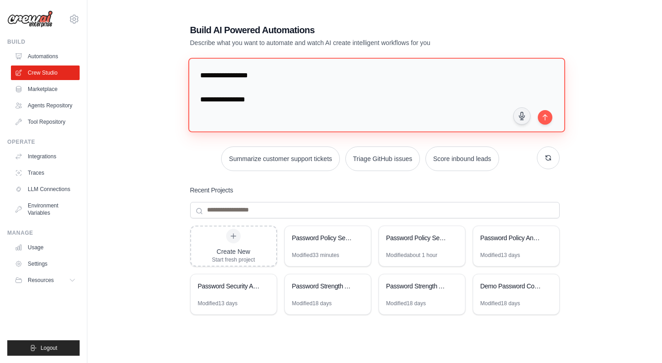
click at [119, 42] on div "**********" at bounding box center [375, 197] width 546 height 377
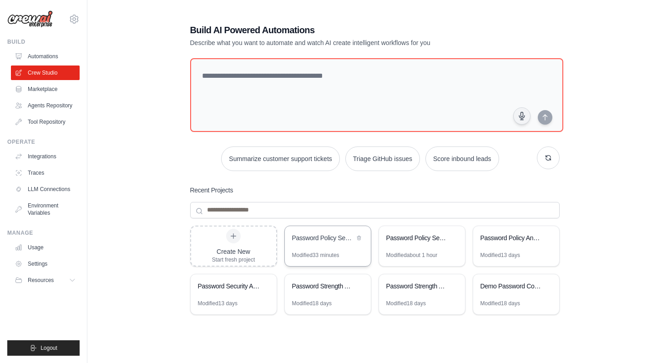
click at [341, 257] on div "Modified 33 minutes" at bounding box center [328, 259] width 86 height 15
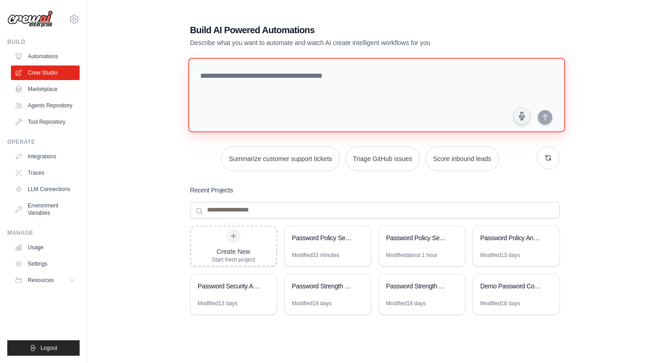
click at [203, 71] on textarea at bounding box center [376, 95] width 377 height 74
paste textarea "**********"
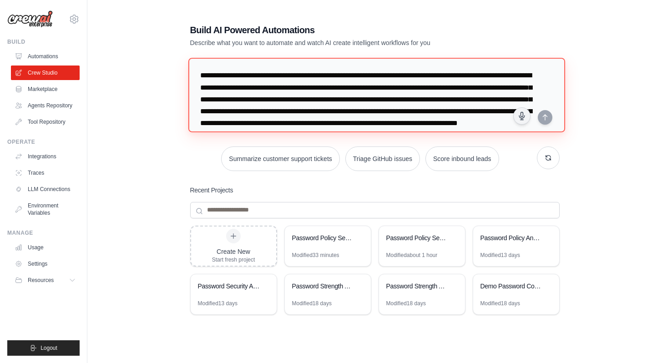
scroll to position [9, 0]
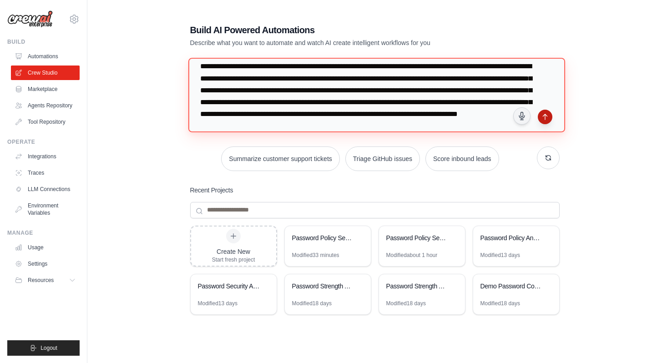
type textarea "**********"
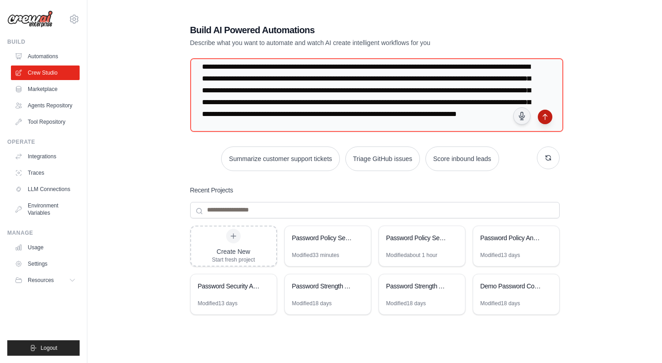
click at [547, 117] on icon "submit" at bounding box center [545, 116] width 7 height 7
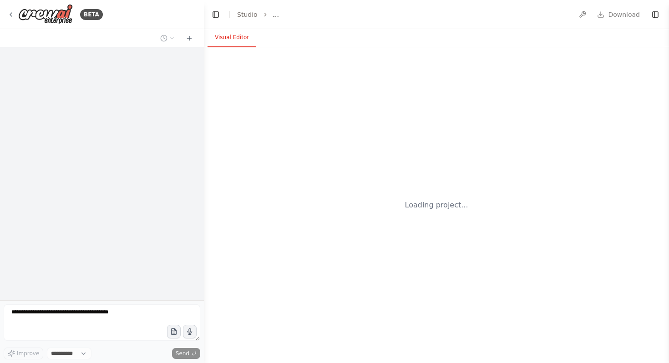
select select "****"
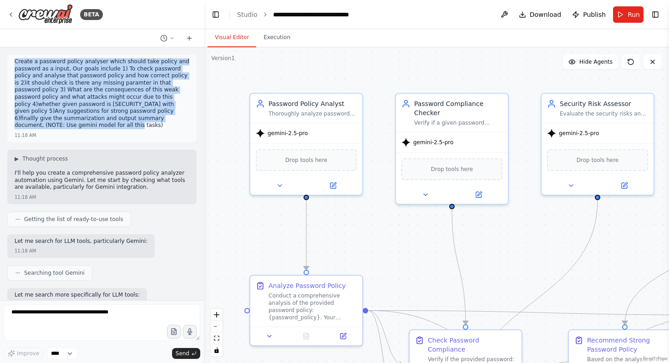
drag, startPoint x: 14, startPoint y: 62, endPoint x: 93, endPoint y: 126, distance: 101.6
click at [93, 126] on p "Create a password policy analyser which should take policy and password as a in…" at bounding box center [102, 93] width 175 height 71
copy p "Create a password policy analyser which should take policy and password as a in…"
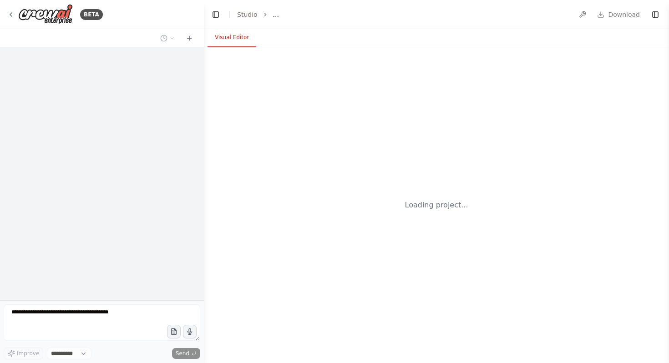
select select "****"
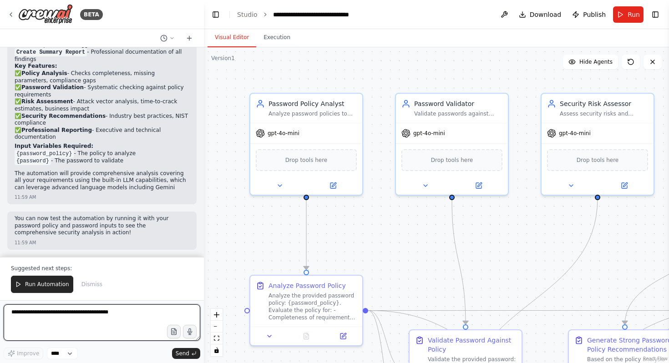
scroll to position [888, 0]
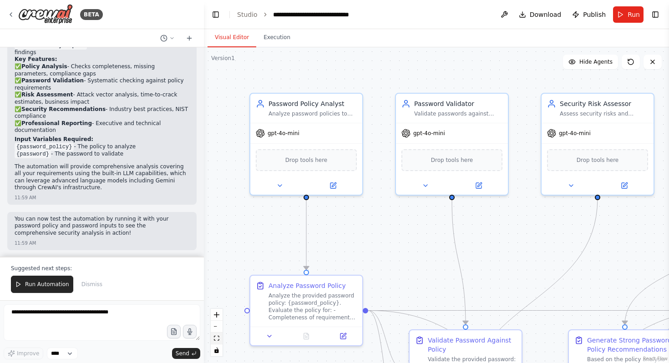
click at [218, 340] on icon "fit view" at bounding box center [216, 338] width 5 height 5
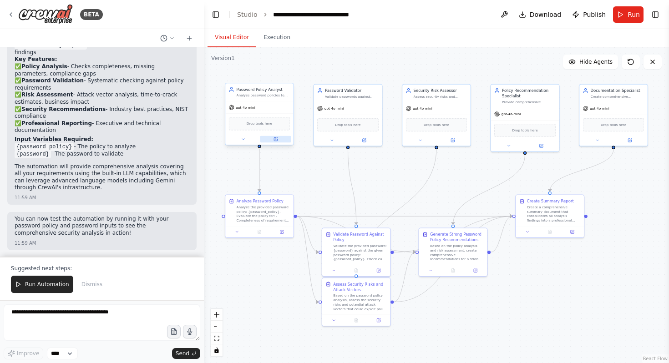
click at [279, 141] on button at bounding box center [275, 139] width 31 height 7
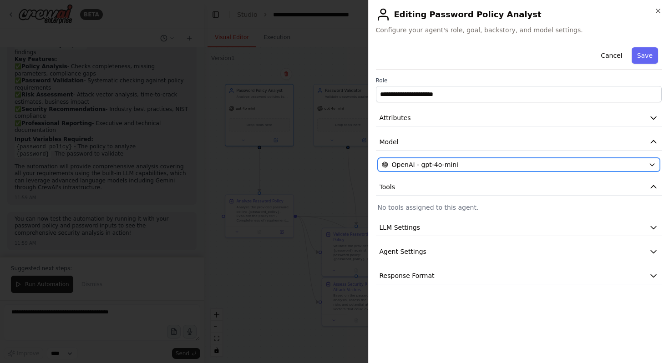
click at [481, 162] on div "OpenAI - gpt-4o-mini" at bounding box center [514, 164] width 264 height 9
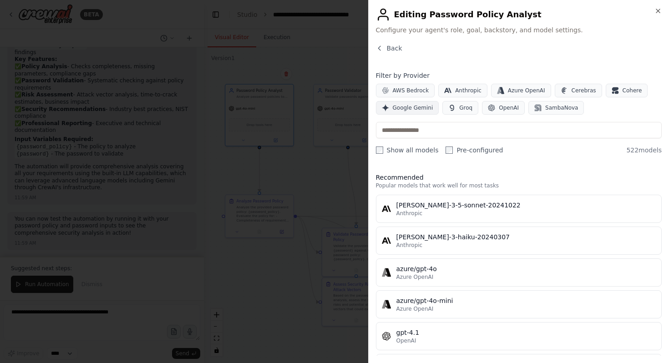
click at [419, 107] on span "Google Gemini" at bounding box center [413, 107] width 41 height 7
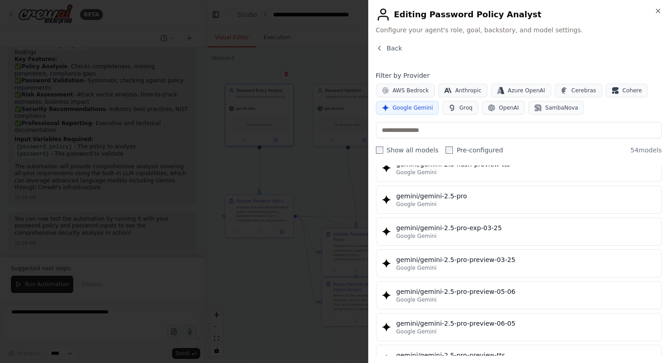
scroll to position [1000, 0]
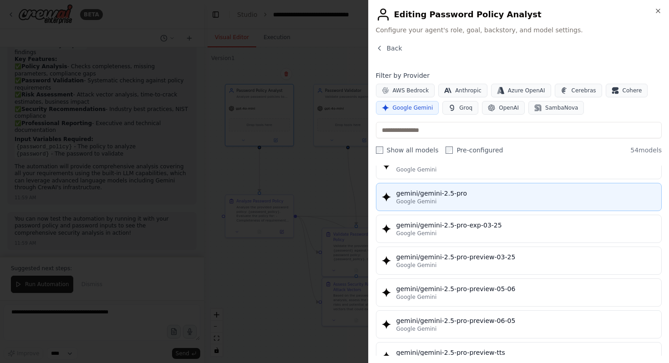
click at [446, 190] on div "gemini/gemini-2.5-pro" at bounding box center [527, 193] width 260 height 9
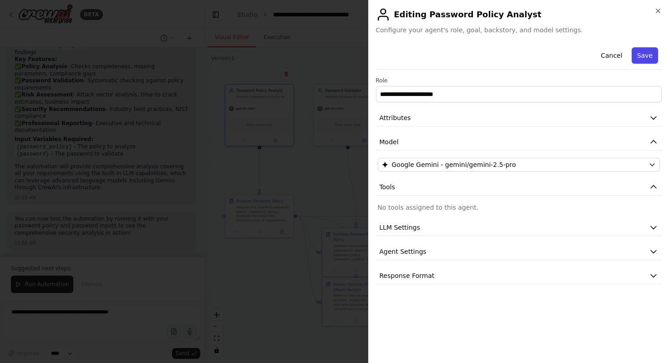
click at [651, 54] on button "Save" at bounding box center [645, 55] width 26 height 16
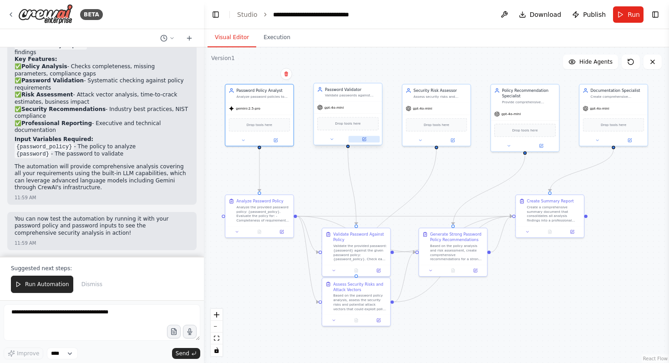
click at [369, 138] on button at bounding box center [364, 139] width 31 height 7
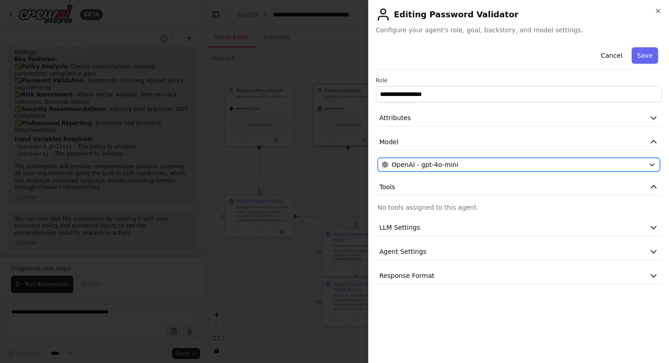
click at [438, 167] on span "OpenAI - gpt-4o-mini" at bounding box center [425, 164] width 66 height 9
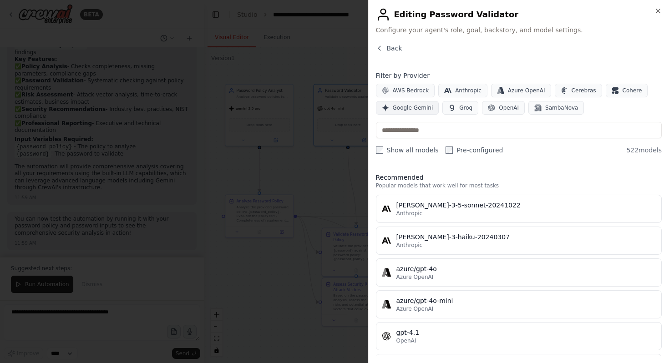
click at [413, 108] on span "Google Gemini" at bounding box center [413, 107] width 41 height 7
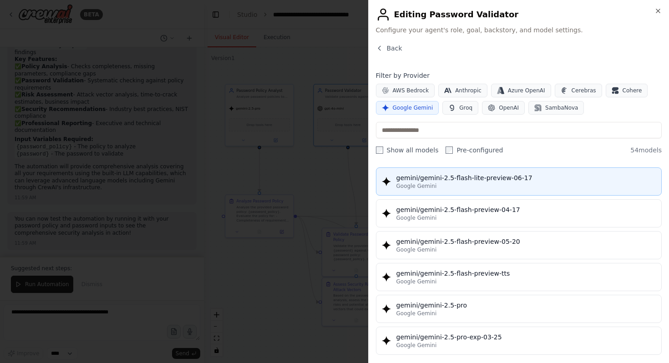
scroll to position [890, 0]
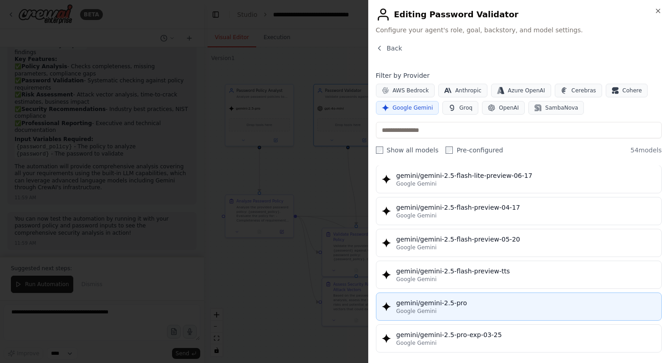
click at [459, 307] on div "gemini/gemini-2.5-pro" at bounding box center [527, 303] width 260 height 9
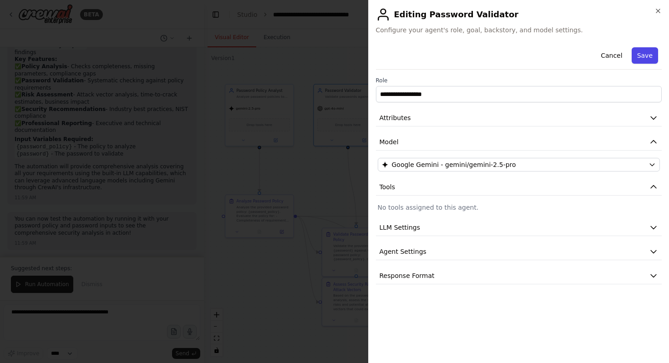
click at [642, 52] on button "Save" at bounding box center [645, 55] width 26 height 16
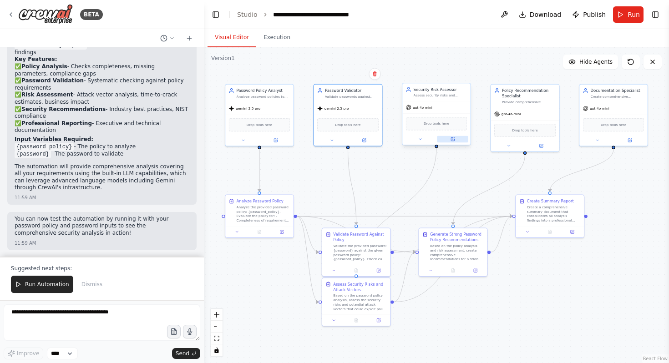
click at [455, 139] on button at bounding box center [452, 139] width 31 height 7
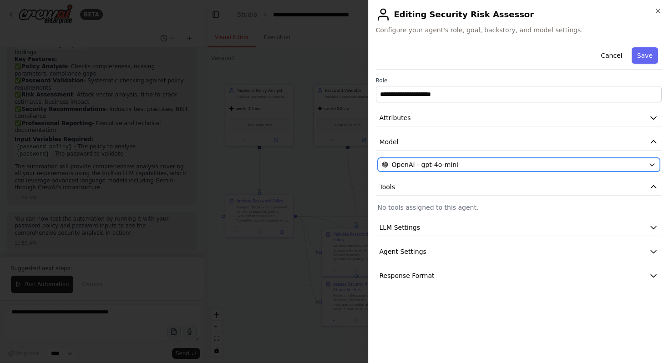
click at [503, 166] on div "OpenAI - gpt-4o-mini" at bounding box center [514, 164] width 264 height 9
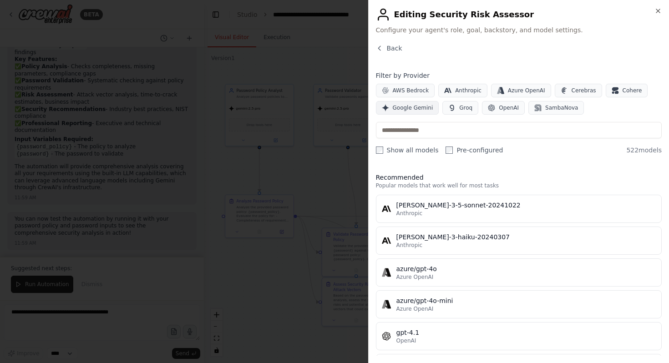
click at [404, 107] on span "Google Gemini" at bounding box center [413, 107] width 41 height 7
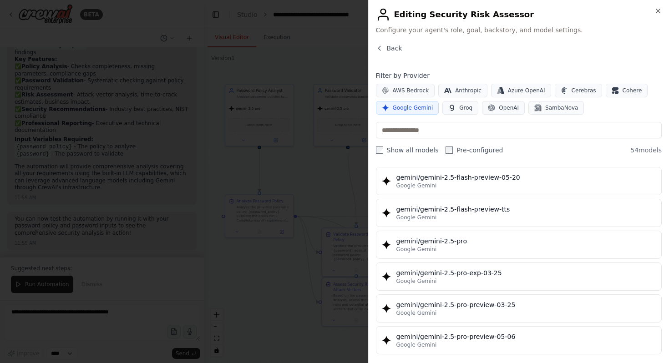
scroll to position [965, 0]
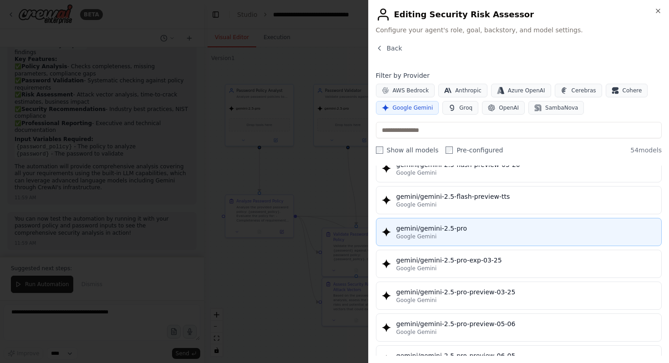
click at [452, 226] on div "gemini/gemini-2.5-pro" at bounding box center [527, 228] width 260 height 9
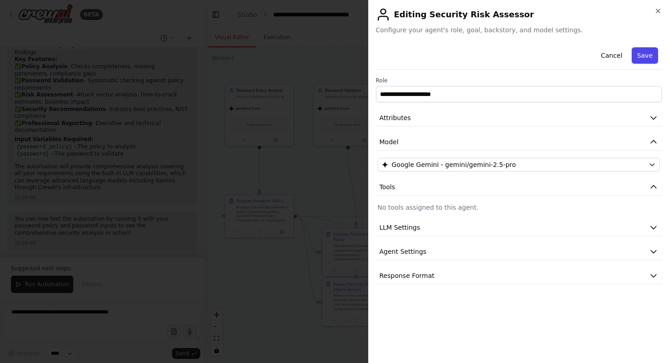
click at [646, 51] on button "Save" at bounding box center [645, 55] width 26 height 16
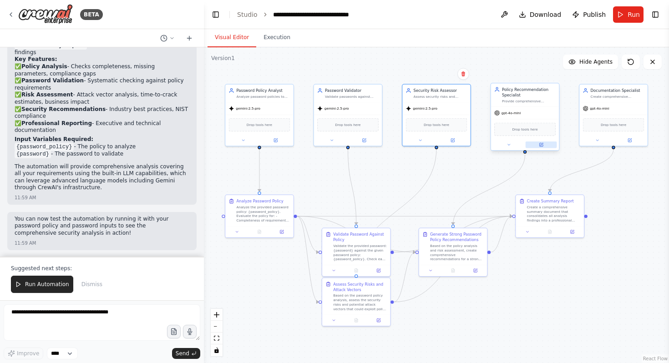
click at [545, 147] on button at bounding box center [541, 145] width 31 height 7
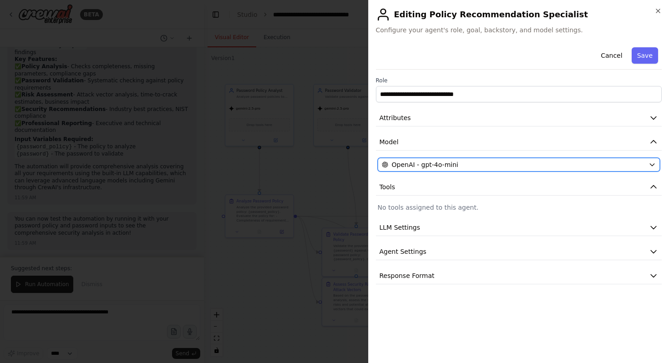
click at [512, 167] on div "OpenAI - gpt-4o-mini" at bounding box center [514, 164] width 264 height 9
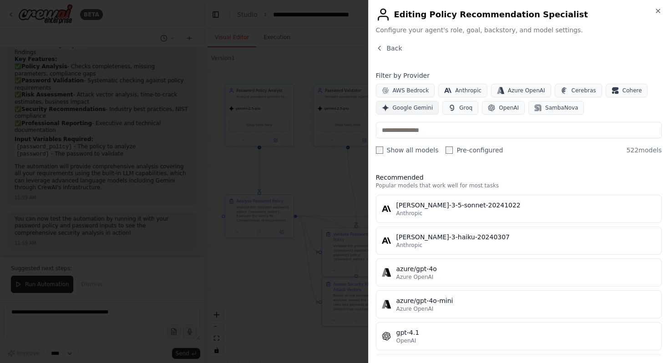
click at [412, 107] on span "Google Gemini" at bounding box center [413, 107] width 41 height 7
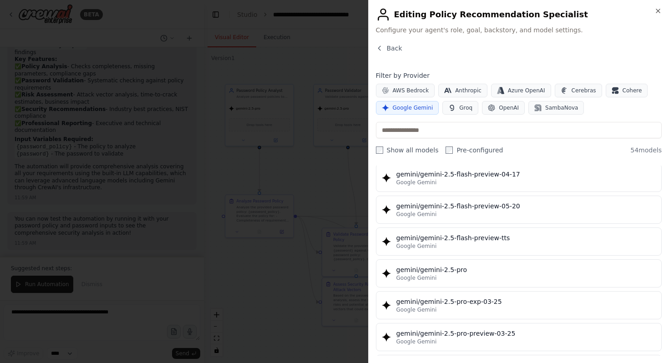
scroll to position [927, 0]
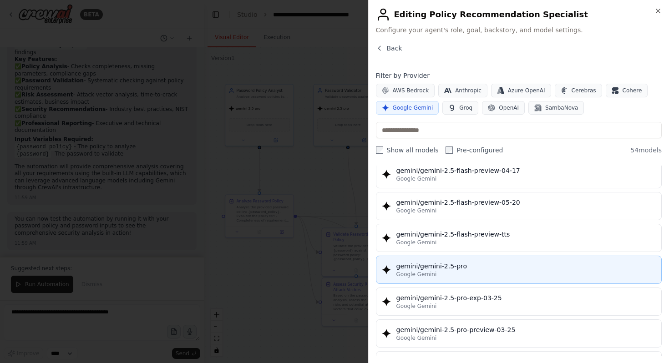
click at [446, 268] on div "gemini/gemini-2.5-pro" at bounding box center [527, 266] width 260 height 9
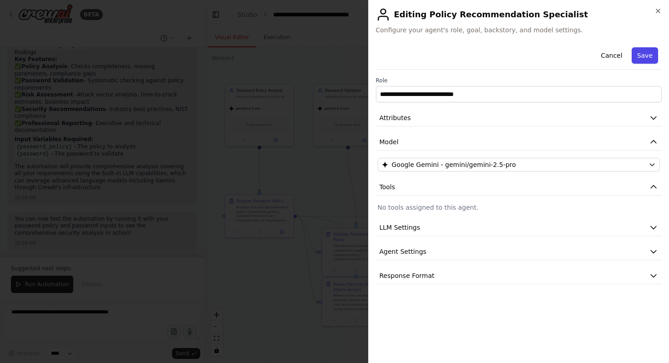
click at [654, 56] on button "Save" at bounding box center [645, 55] width 26 height 16
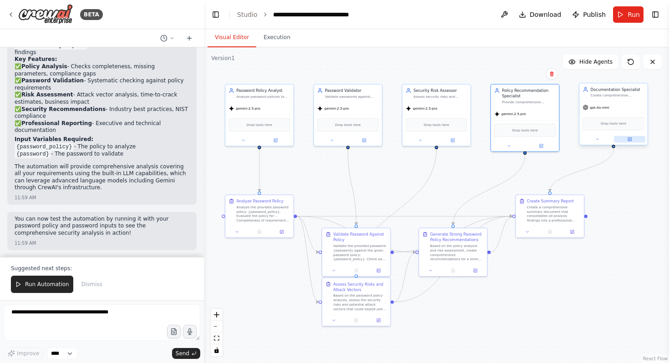
click at [633, 140] on button at bounding box center [629, 139] width 31 height 7
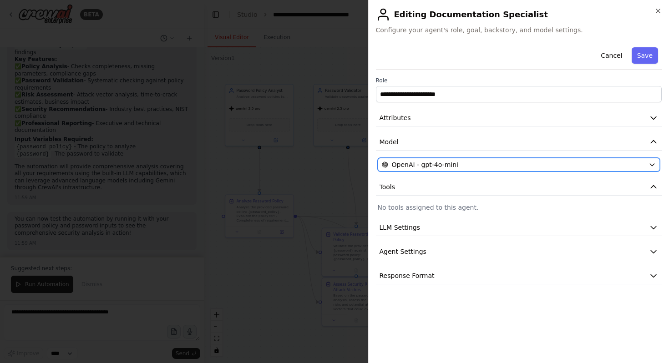
click at [476, 163] on div "OpenAI - gpt-4o-mini" at bounding box center [514, 164] width 264 height 9
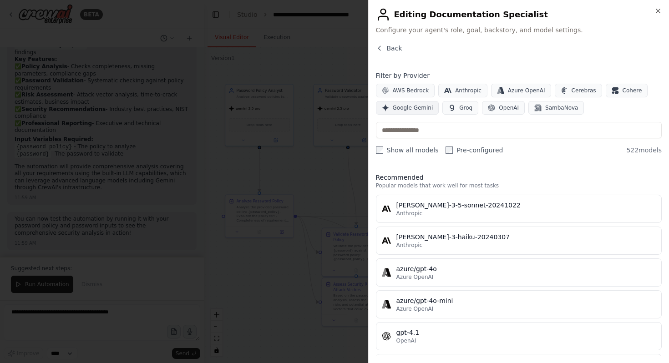
click at [416, 108] on span "Google Gemini" at bounding box center [413, 107] width 41 height 7
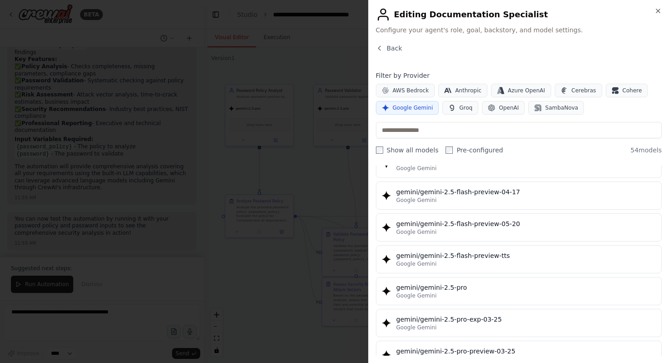
scroll to position [916, 0]
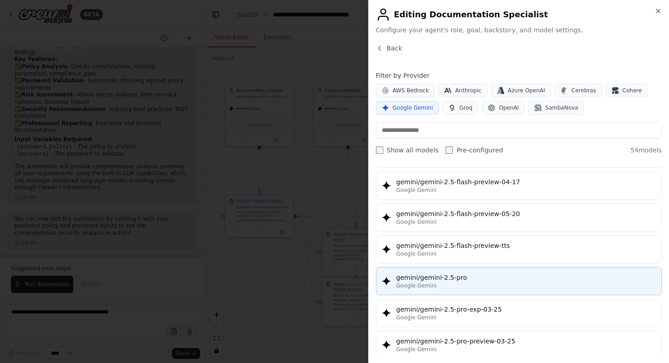
click at [439, 274] on div "gemini/gemini-2.5-pro" at bounding box center [527, 277] width 260 height 9
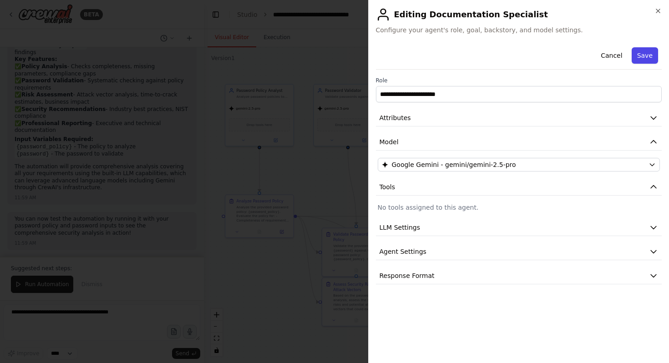
click at [648, 51] on button "Save" at bounding box center [645, 55] width 26 height 16
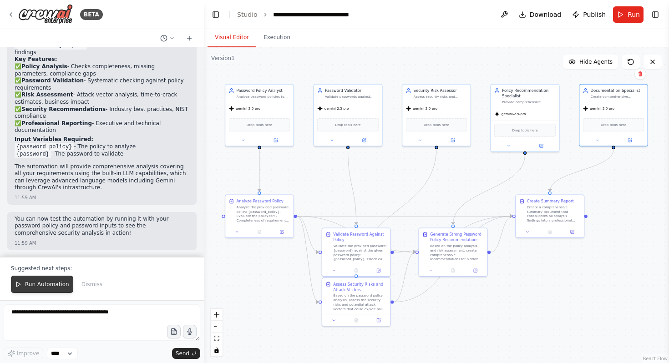
click at [56, 280] on button "Run Automation" at bounding box center [42, 284] width 62 height 17
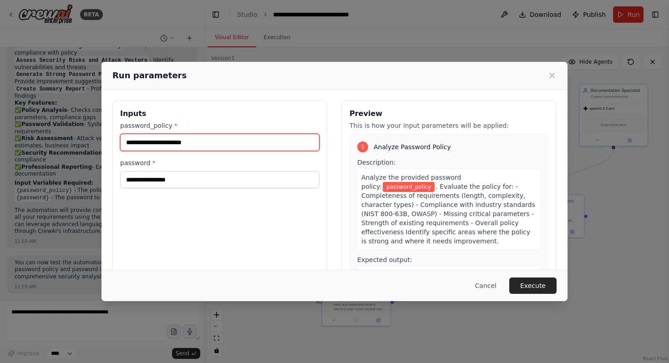
click at [221, 138] on input "password_policy *" at bounding box center [219, 142] width 199 height 17
paste input "**********"
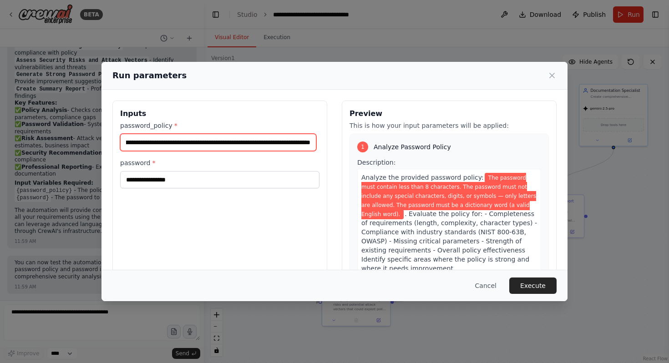
type input "**********"
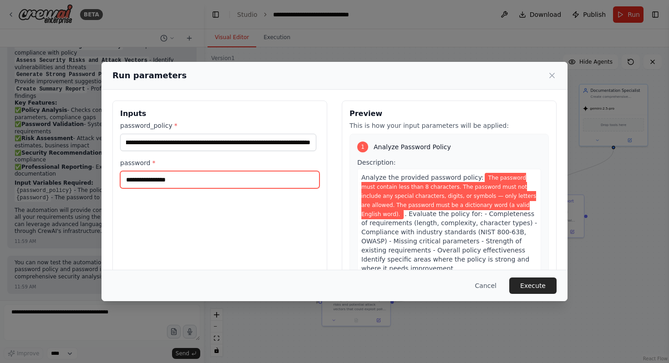
click at [198, 180] on input "password *" at bounding box center [219, 179] width 199 height 17
type input "*****"
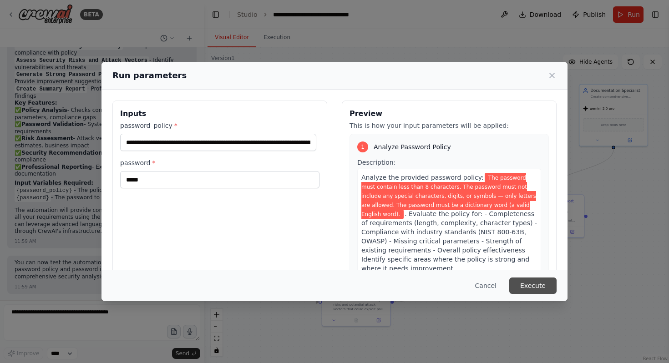
click at [549, 285] on button "Execute" at bounding box center [533, 286] width 47 height 16
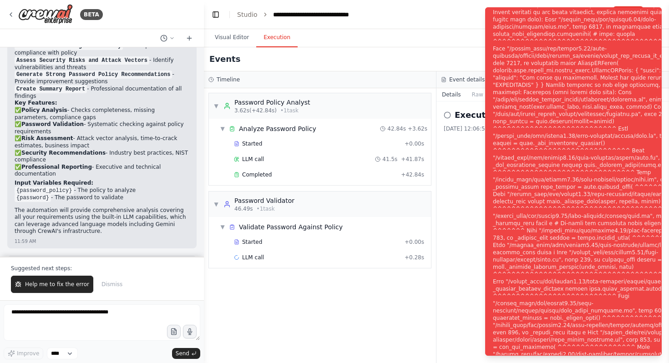
scroll to position [888, 0]
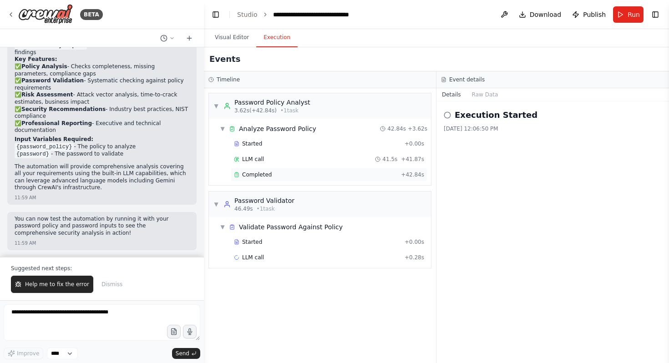
click at [311, 180] on div "Completed + 42.84s" at bounding box center [329, 175] width 197 height 14
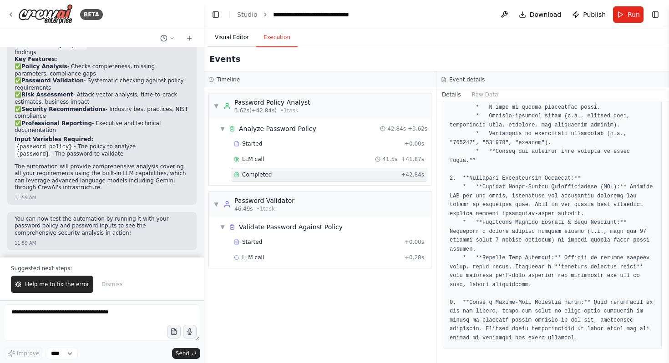
click at [221, 36] on button "Visual Editor" at bounding box center [232, 37] width 49 height 19
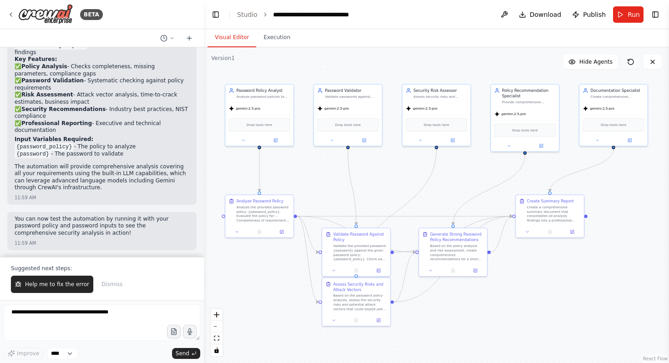
click at [630, 60] on icon at bounding box center [630, 61] width 7 height 7
click at [58, 289] on button "Help me to fix the error" at bounding box center [52, 284] width 82 height 17
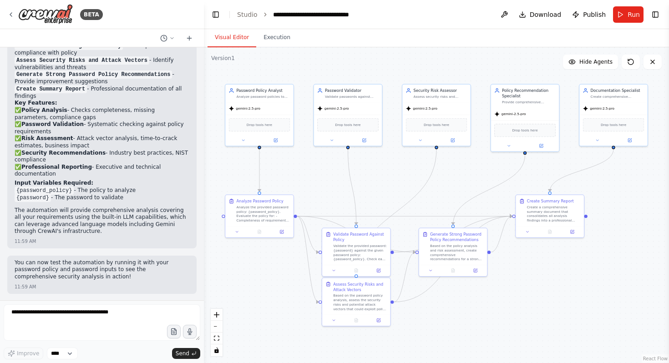
scroll to position [868, 0]
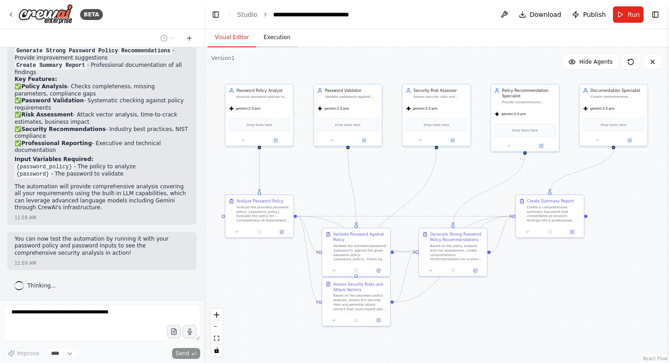
click at [279, 42] on button "Execution" at bounding box center [276, 37] width 41 height 19
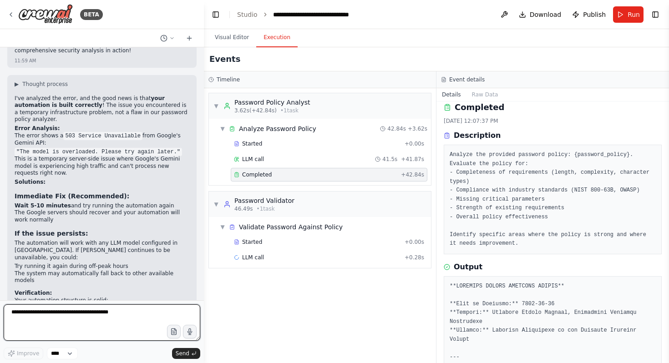
scroll to position [1072, 0]
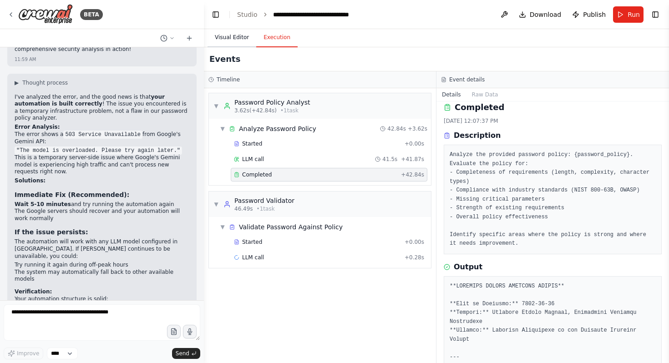
click at [224, 33] on button "Visual Editor" at bounding box center [232, 37] width 49 height 19
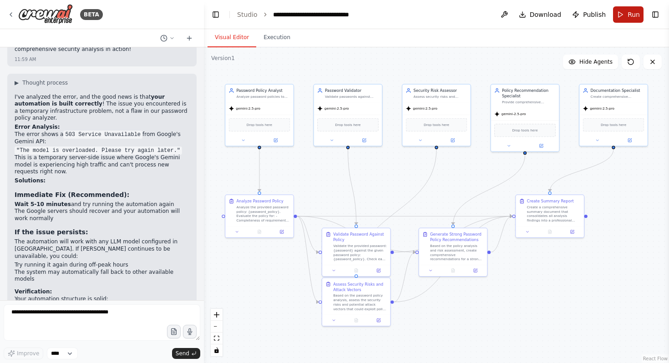
click at [624, 10] on button "Run" at bounding box center [628, 14] width 31 height 16
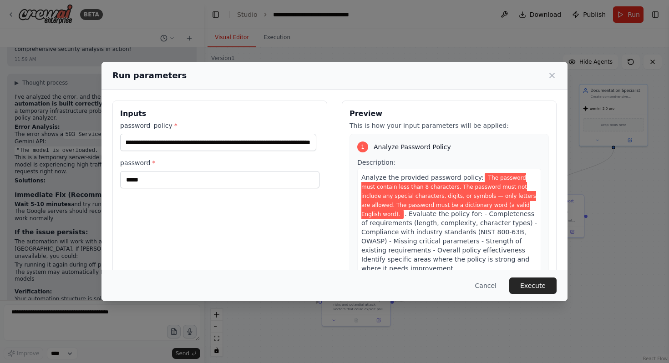
scroll to position [0, 451]
click at [531, 280] on button "Execute" at bounding box center [533, 286] width 47 height 16
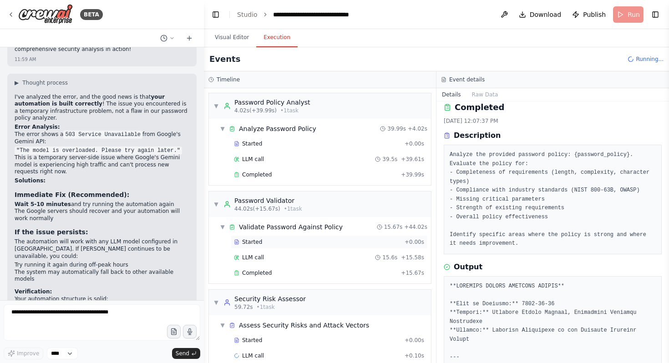
scroll to position [14, 0]
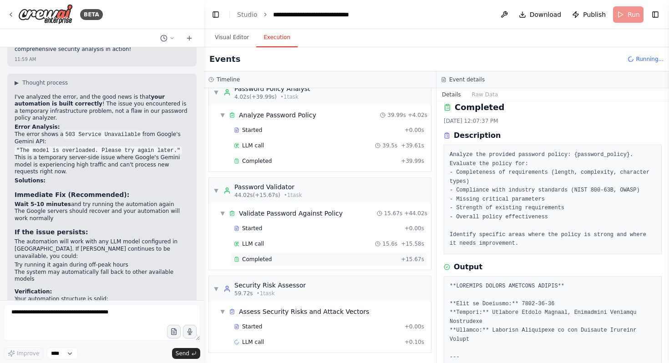
click at [276, 262] on div "Completed" at bounding box center [315, 259] width 163 height 7
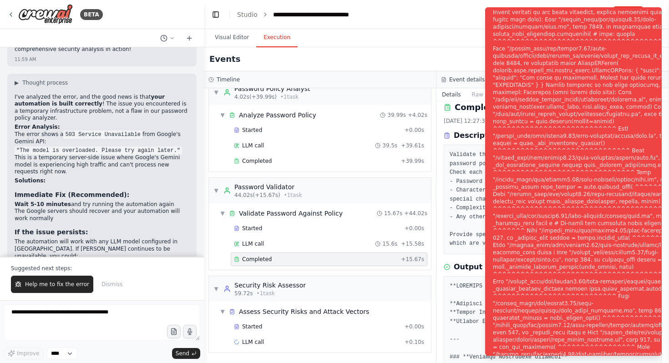
click at [474, 125] on div "Completed [DATE] 12:27:35 PM Description Validate the provided password: {passw…" at bounding box center [553, 177] width 218 height 153
click at [461, 32] on div "Visual Editor Execution" at bounding box center [436, 38] width 465 height 18
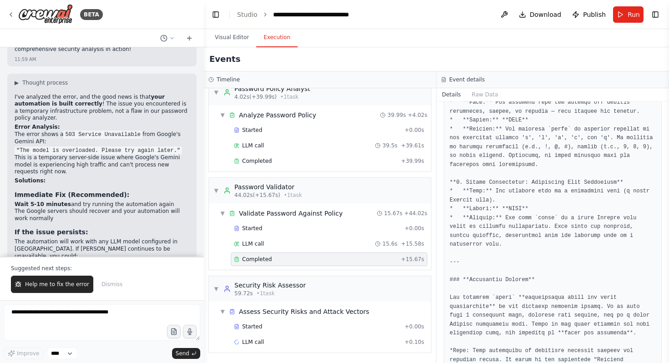
scroll to position [462, 0]
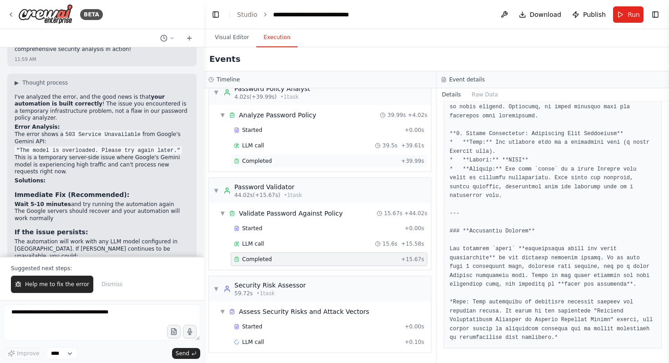
click at [348, 168] on div "Completed + 39.99s" at bounding box center [329, 161] width 197 height 14
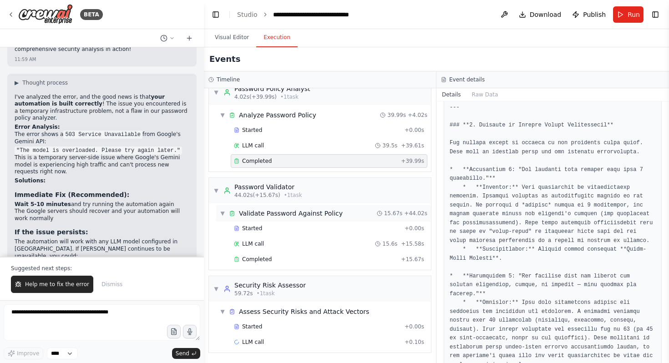
scroll to position [0, 0]
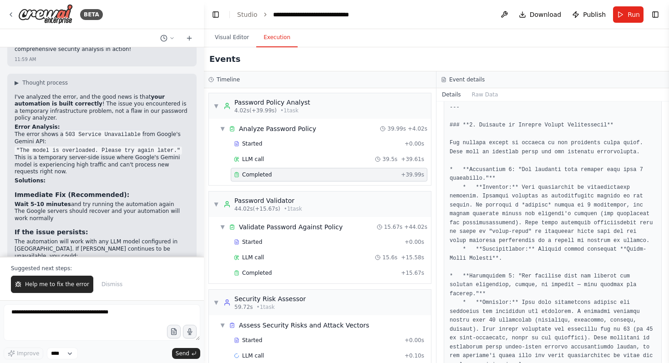
click at [86, 143] on p "The error shows a 503 Service Unavailable from Google's Gemini API:" at bounding box center [102, 138] width 175 height 15
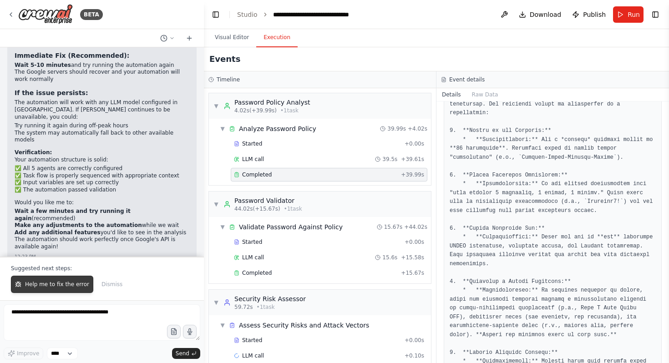
click at [49, 284] on span "Help me to fix the error" at bounding box center [57, 284] width 64 height 7
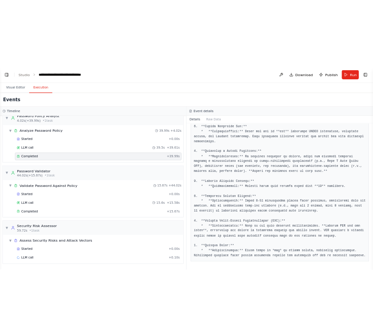
scroll to position [1699, 0]
